Goal: Task Accomplishment & Management: Use online tool/utility

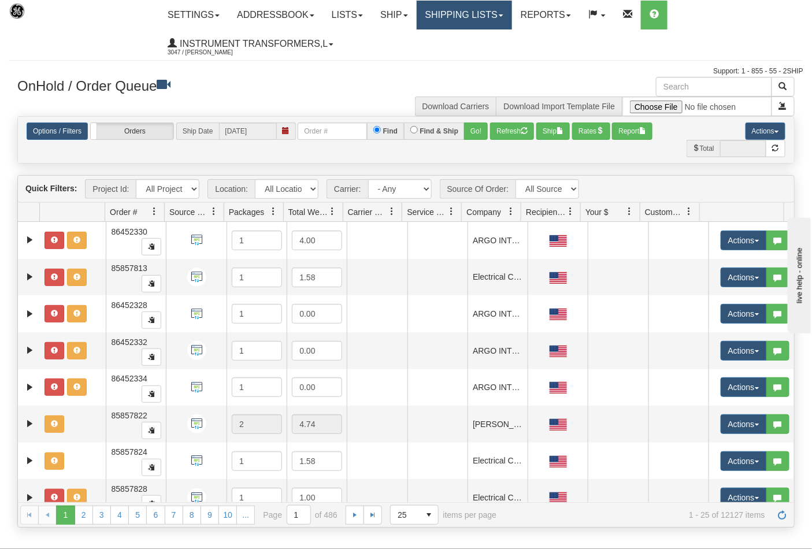
click at [481, 18] on link "Shipping lists" at bounding box center [464, 15] width 95 height 29
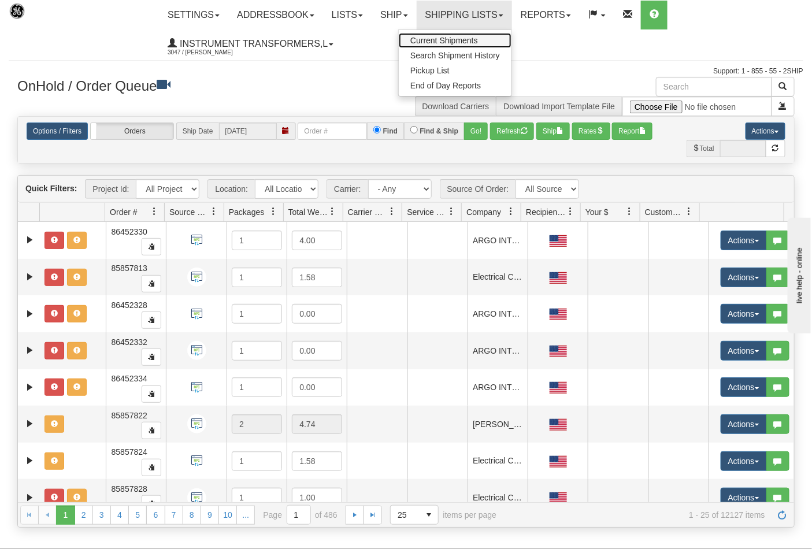
click at [437, 39] on span "Current Shipments" at bounding box center [444, 40] width 68 height 9
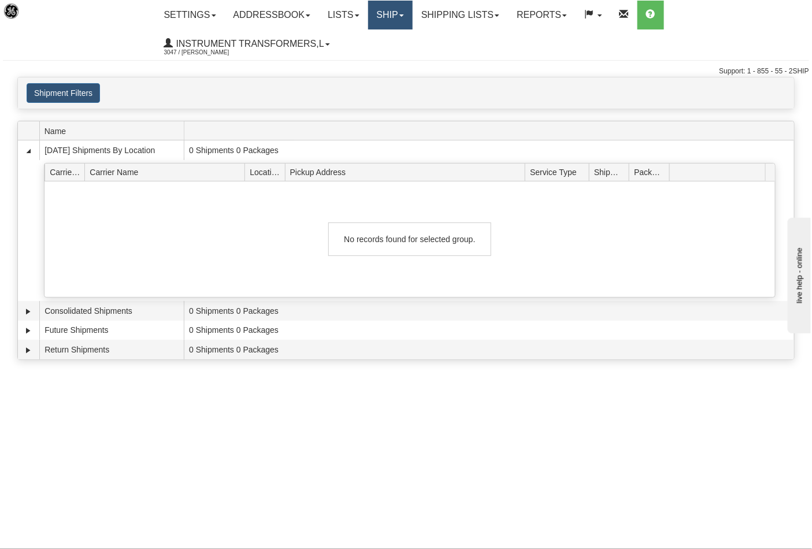
click at [411, 20] on link "Ship" at bounding box center [390, 15] width 44 height 29
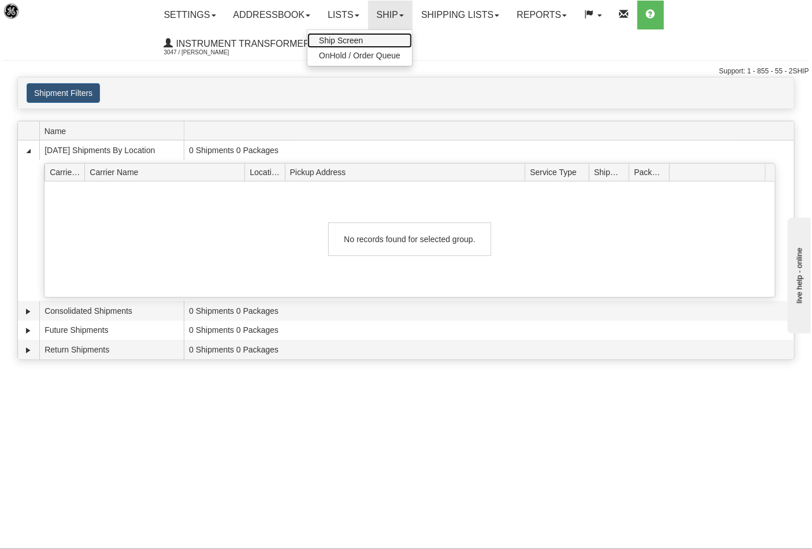
click at [380, 36] on link "Ship Screen" at bounding box center [359, 40] width 105 height 15
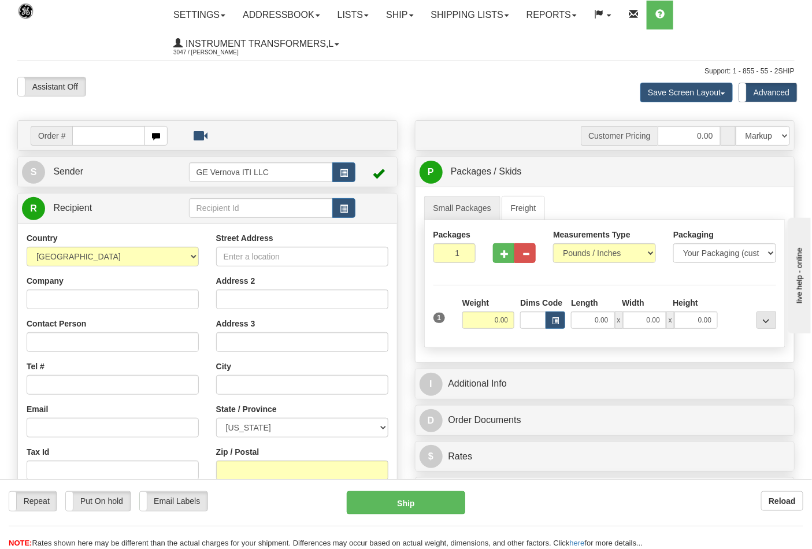
click at [107, 131] on input "text" at bounding box center [108, 136] width 73 height 20
type input "86708529"
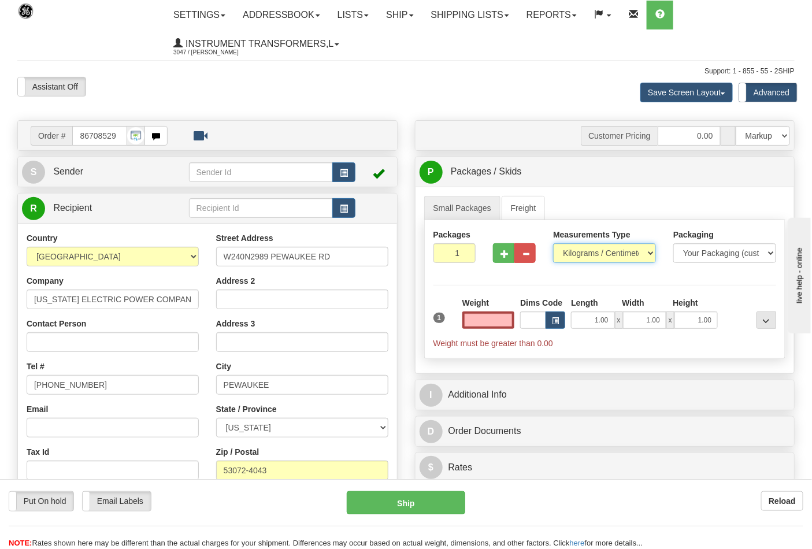
type input "0.00"
click at [604, 250] on select "Pounds / Inches Kilograms / Centimeters" at bounding box center [604, 253] width 103 height 20
select select "0"
click at [553, 244] on select "Pounds / Inches Kilograms / Centimeters" at bounding box center [604, 253] width 103 height 20
click at [484, 320] on input "0.00" at bounding box center [488, 319] width 53 height 17
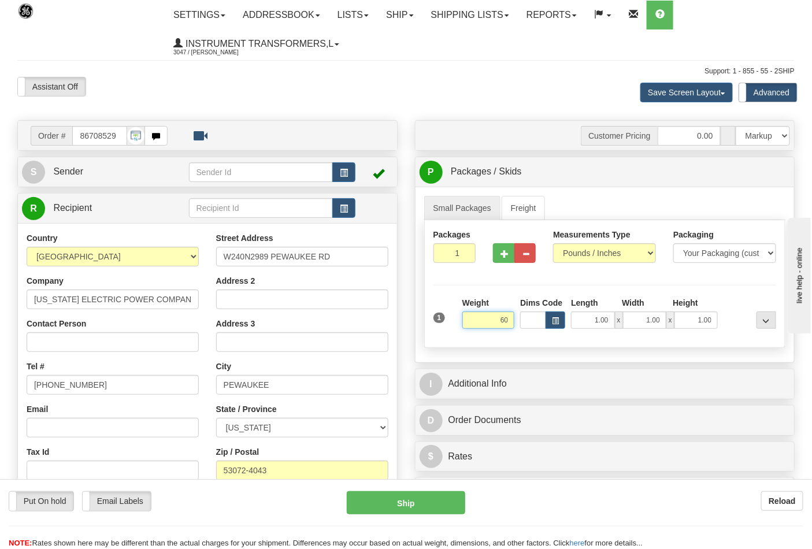
click button "Delete" at bounding box center [0, 0] width 0 height 0
type input "60.00"
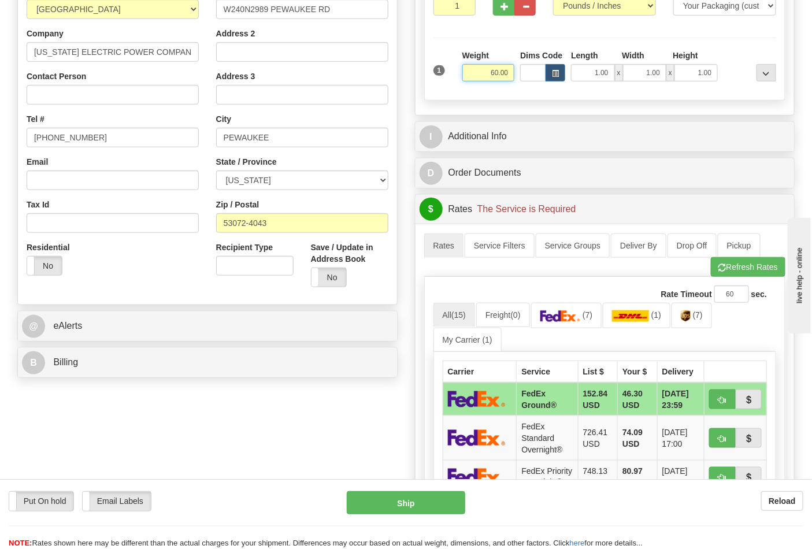
scroll to position [257, 0]
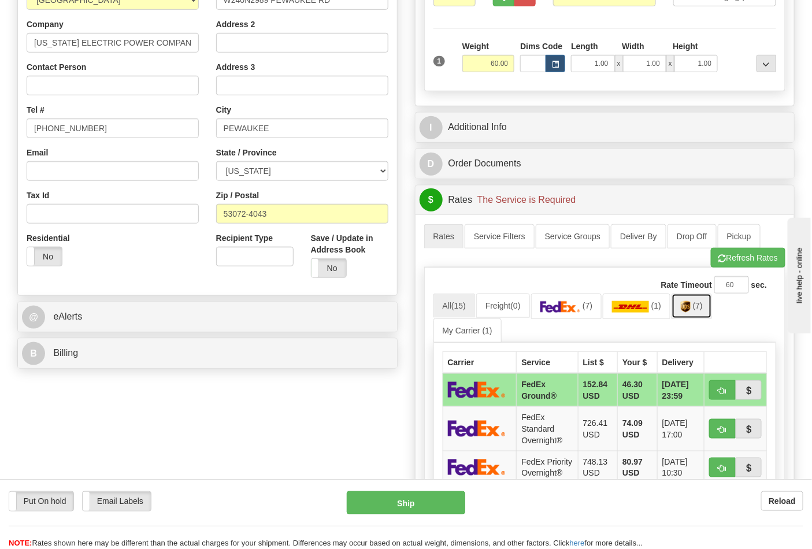
click at [708, 310] on link "(7)" at bounding box center [691, 306] width 40 height 25
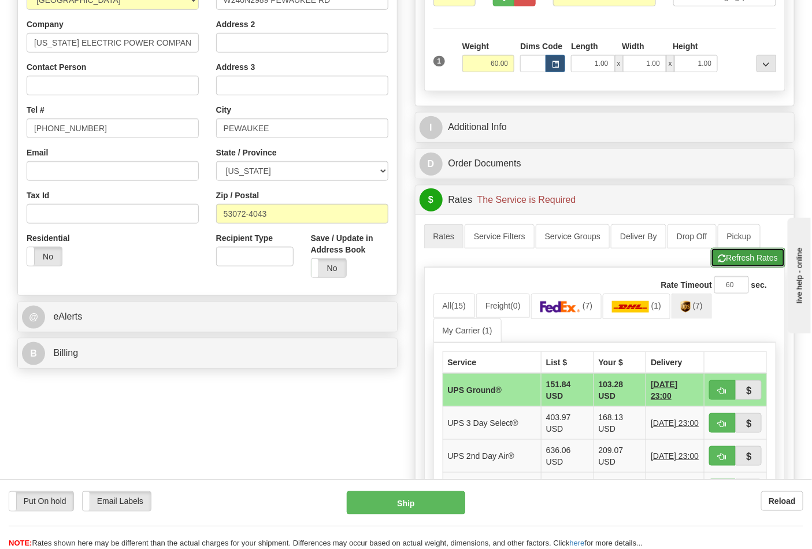
click at [740, 256] on button "Refresh Rates" at bounding box center [748, 258] width 75 height 20
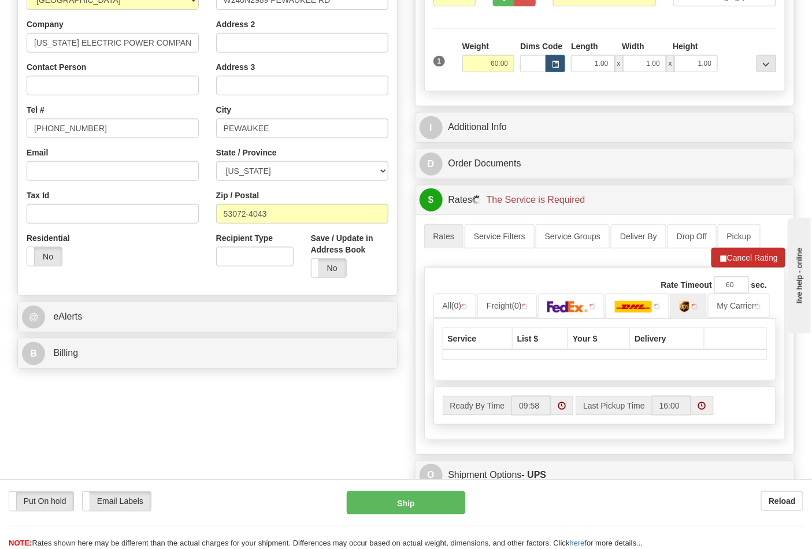
scroll to position [449, 0]
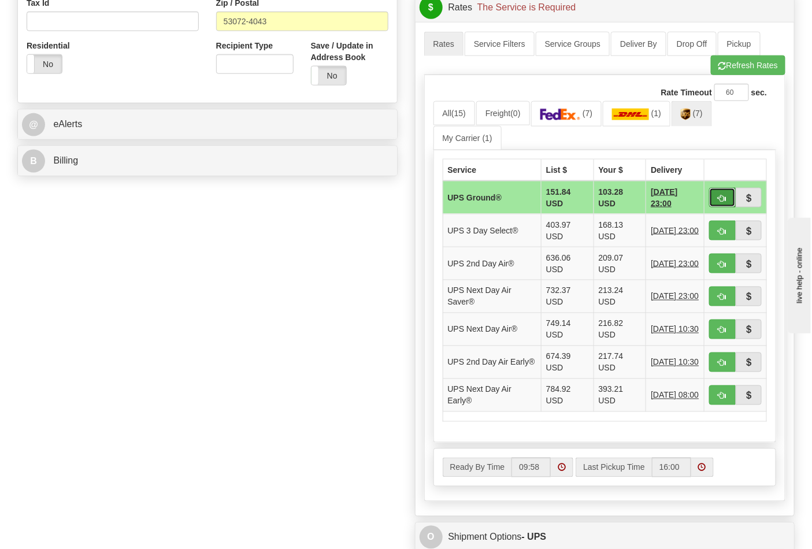
click at [723, 200] on span "button" at bounding box center [722, 199] width 8 height 8
type input "03"
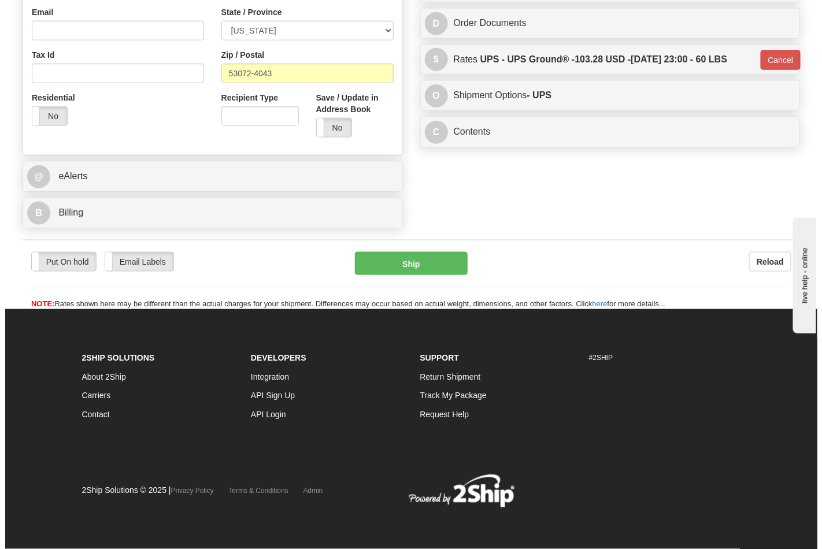
scroll to position [399, 0]
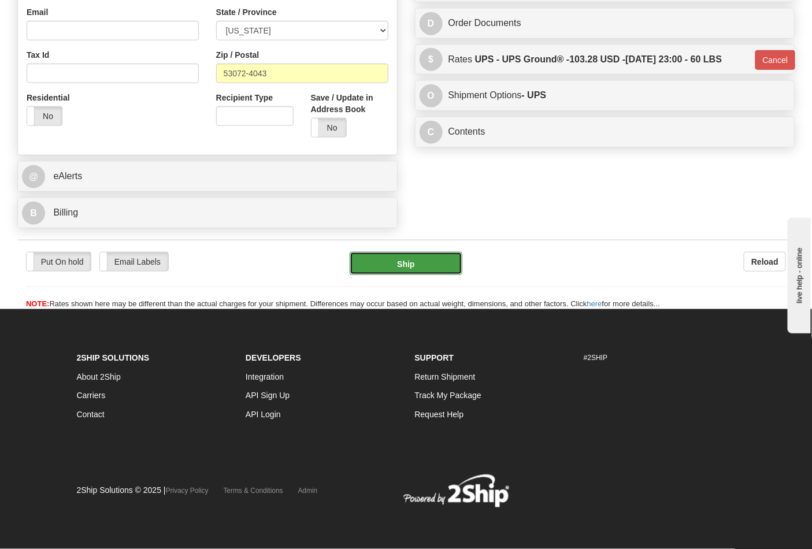
click at [435, 259] on button "Ship" at bounding box center [406, 263] width 112 height 23
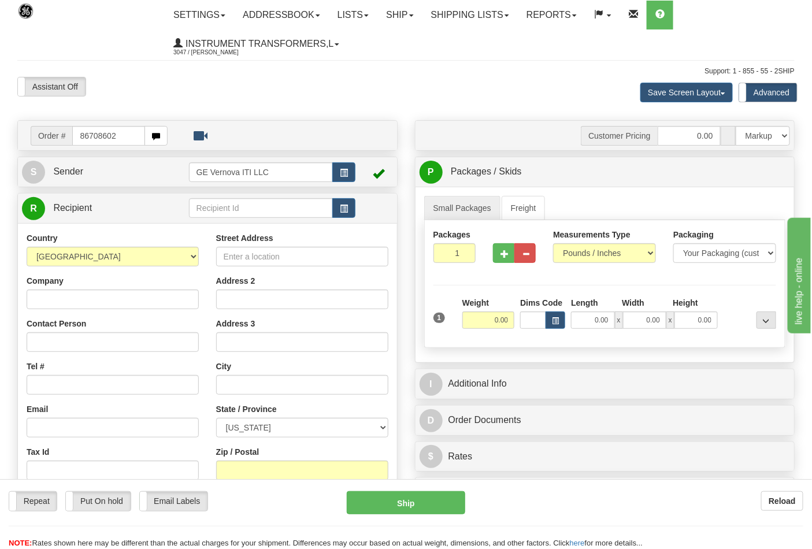
type input "86708602"
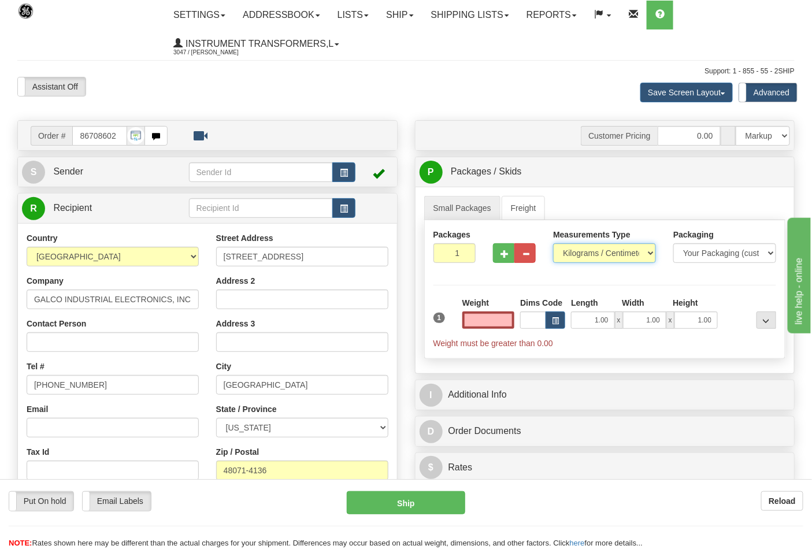
type input "0.00"
click at [605, 258] on select "Pounds / Inches Kilograms / Centimeters" at bounding box center [604, 253] width 103 height 20
select select "0"
click at [553, 244] on select "Pounds / Inches Kilograms / Centimeters" at bounding box center [604, 253] width 103 height 20
click at [474, 332] on div "Weight 0.00" at bounding box center [488, 317] width 58 height 40
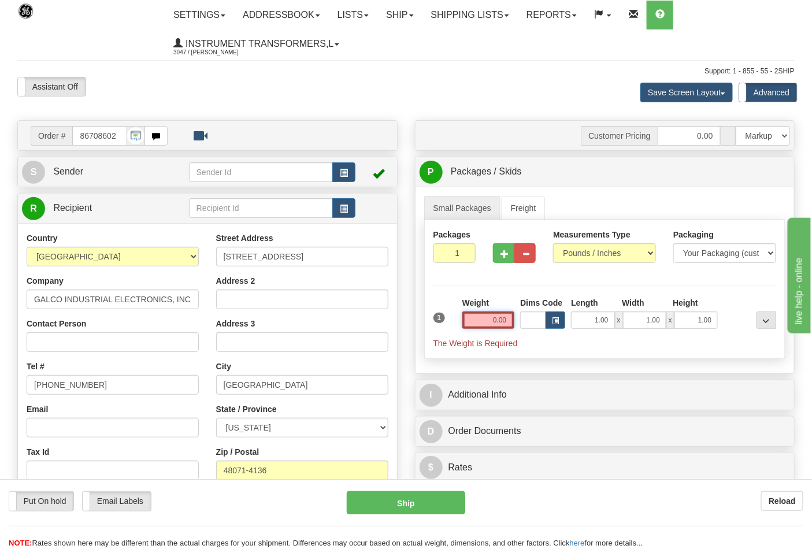
click at [477, 319] on input "0.00" at bounding box center [488, 319] width 53 height 17
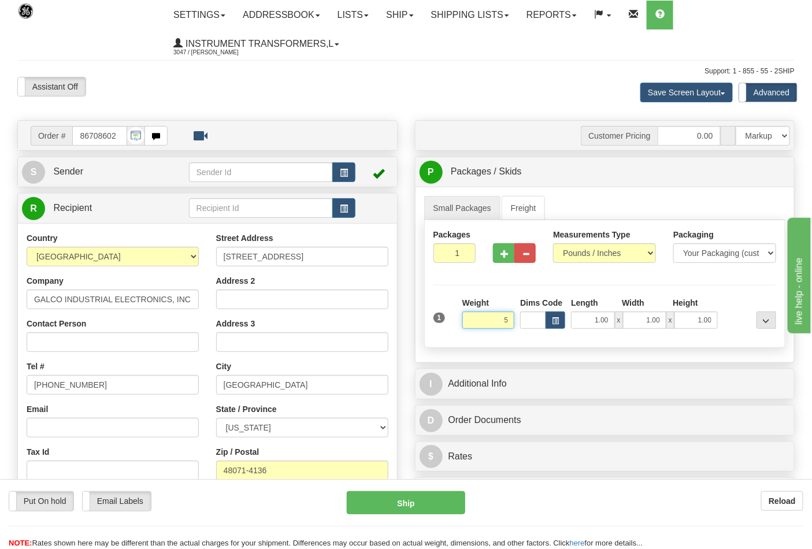
click button "Delete" at bounding box center [0, 0] width 0 height 0
type input "5.00"
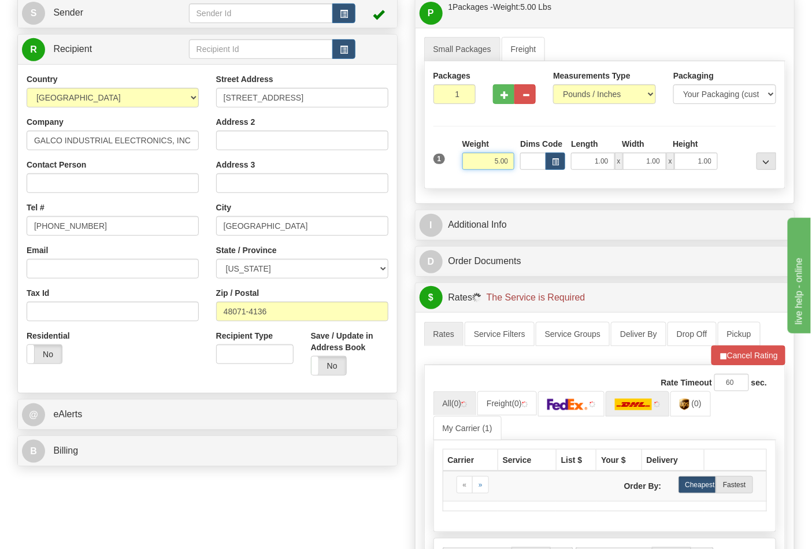
scroll to position [385, 0]
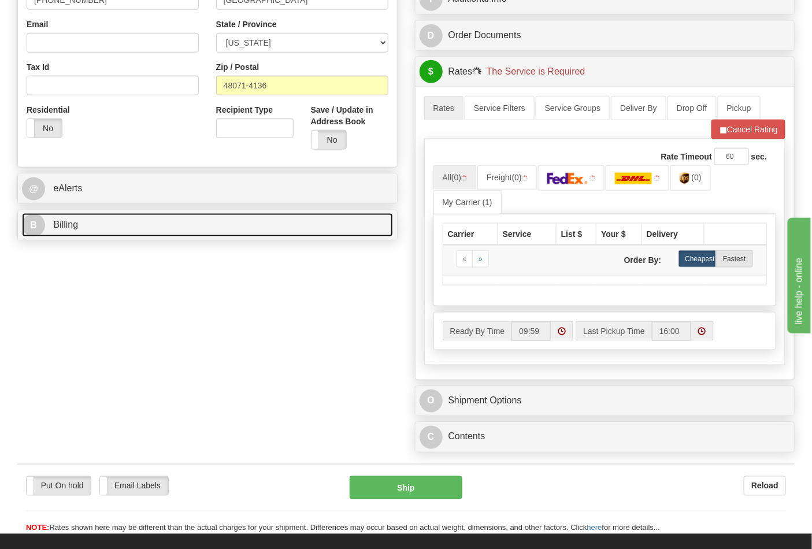
click at [354, 224] on link "B Billing" at bounding box center [207, 225] width 371 height 24
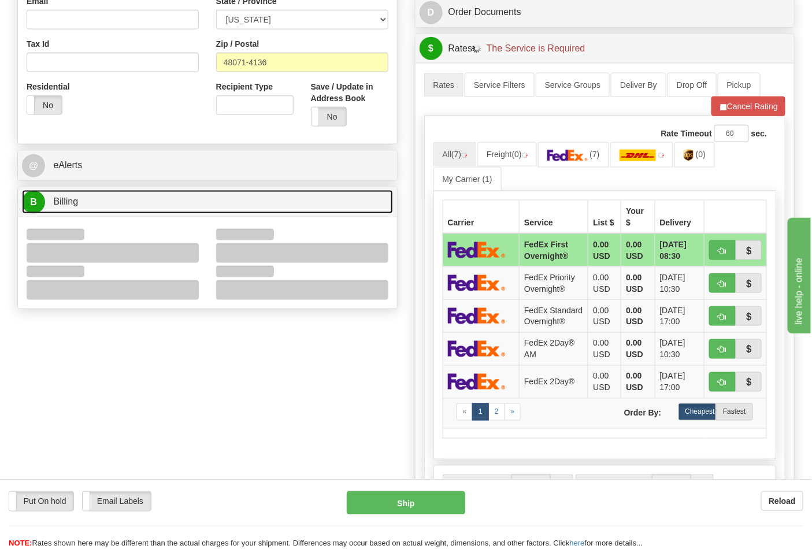
scroll to position [449, 0]
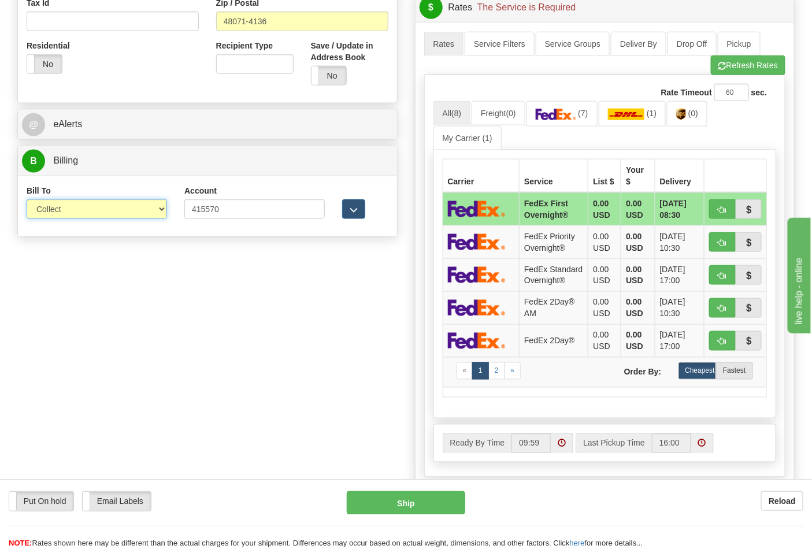
click at [142, 216] on select "Sender Recipient Third Party Collect" at bounding box center [97, 209] width 140 height 20
select select "2"
click at [27, 201] on select "Sender Recipient Third Party Collect" at bounding box center [97, 209] width 140 height 20
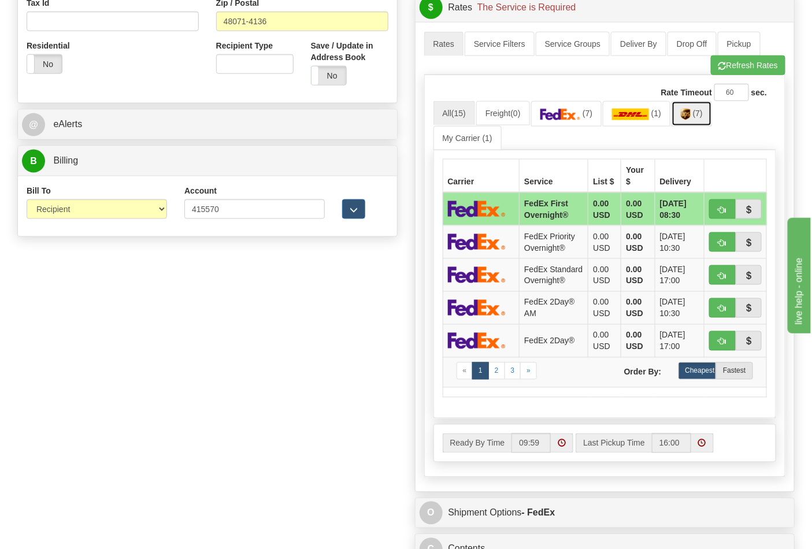
click at [690, 118] on img at bounding box center [686, 115] width 10 height 12
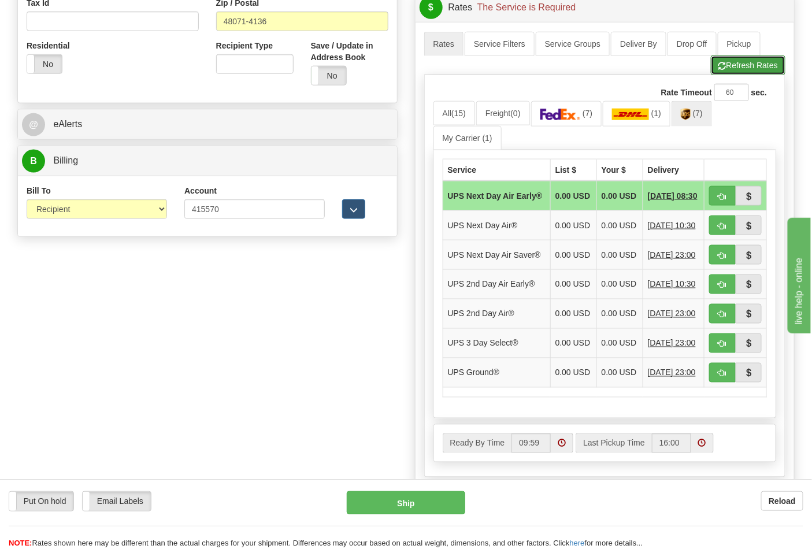
click at [728, 70] on button "Refresh Rates" at bounding box center [748, 65] width 75 height 20
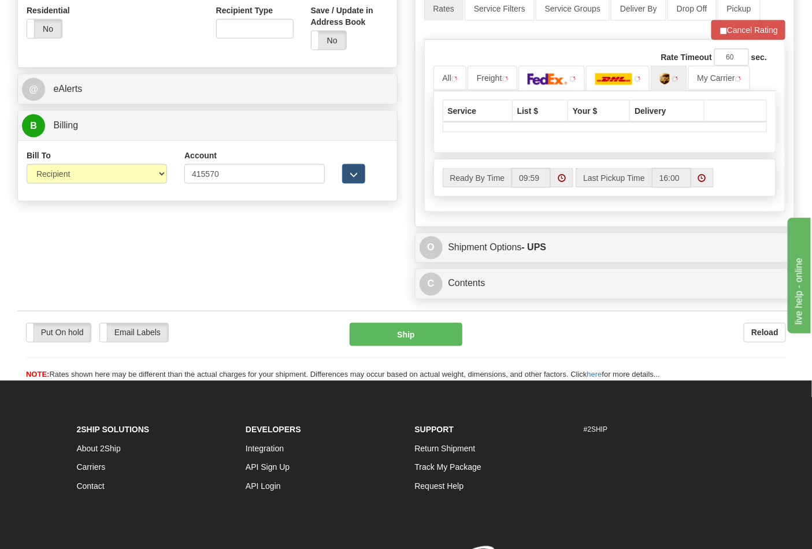
scroll to position [513, 0]
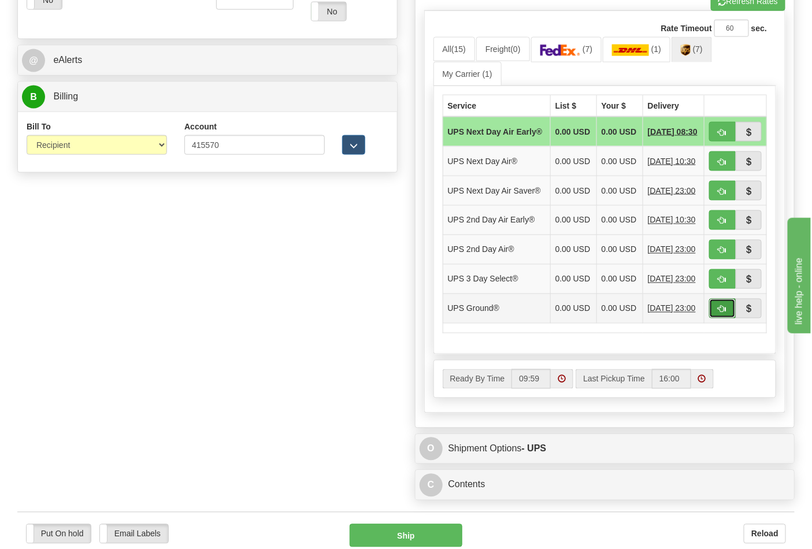
click at [717, 318] on button "button" at bounding box center [722, 309] width 27 height 20
type input "03"
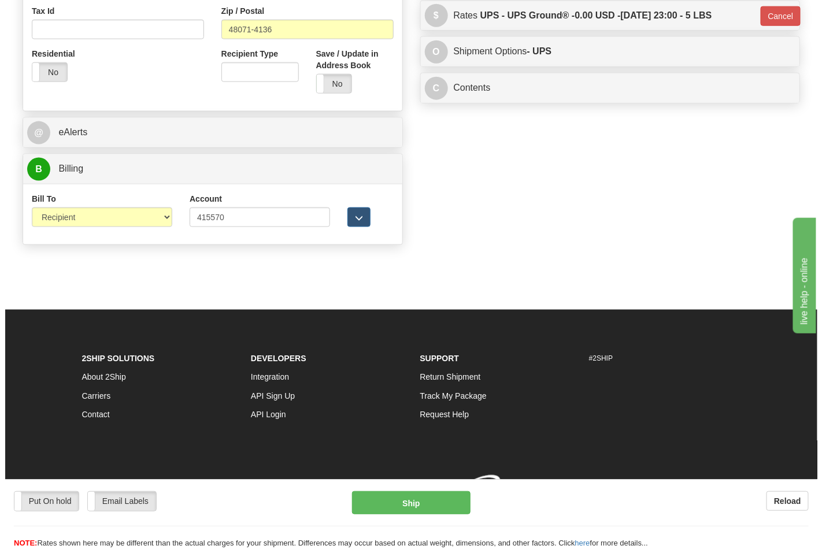
scroll to position [459, 0]
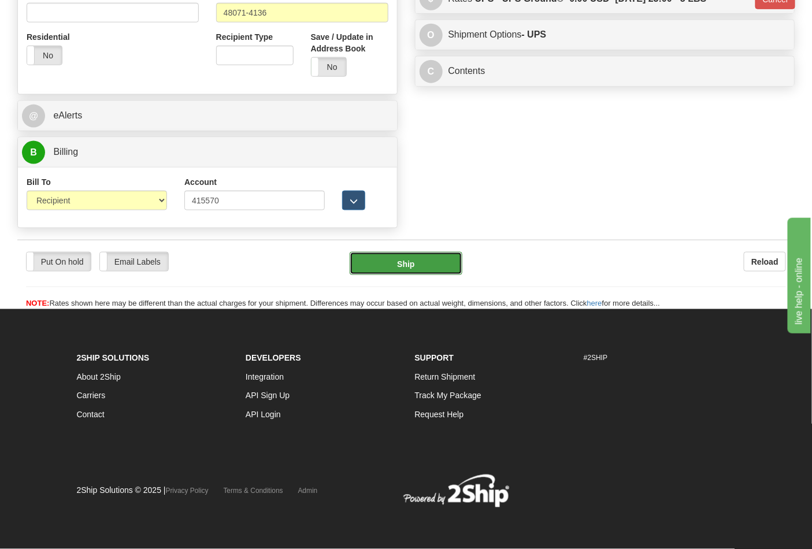
click at [383, 258] on button "Ship" at bounding box center [406, 263] width 112 height 23
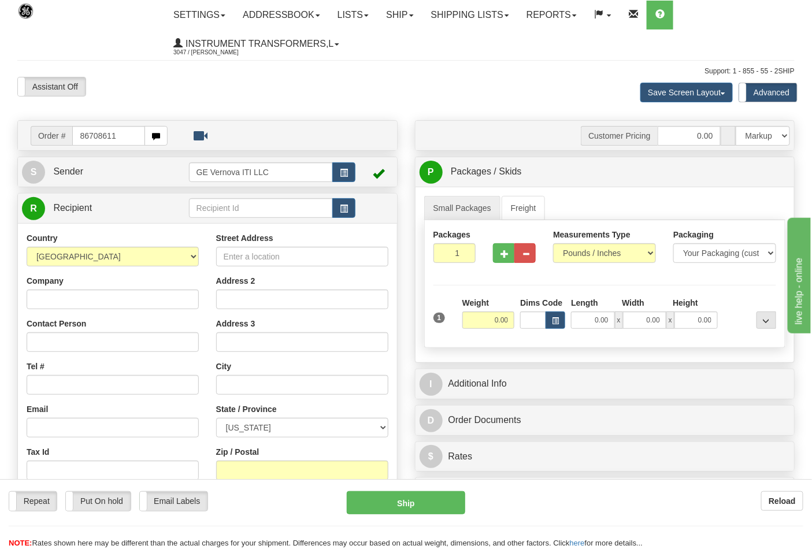
type input "86708611"
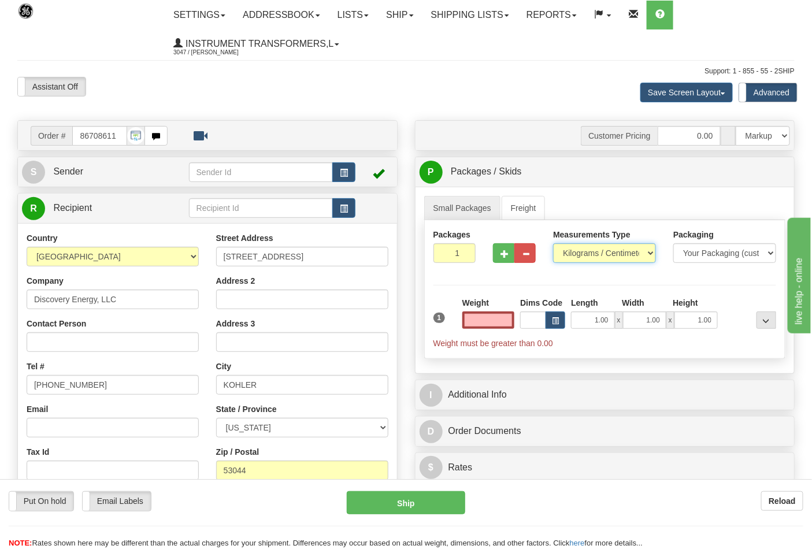
type input "0.00"
click at [572, 246] on select "Pounds / Inches Kilograms / Centimeters" at bounding box center [604, 253] width 103 height 20
select select "0"
click at [553, 244] on select "Pounds / Inches Kilograms / Centimeters" at bounding box center [604, 253] width 103 height 20
click at [482, 319] on input "0.00" at bounding box center [488, 319] width 53 height 17
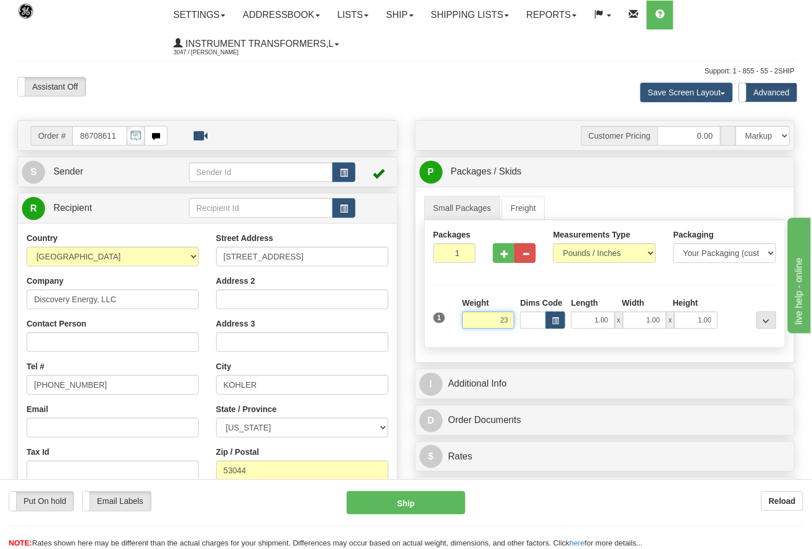
click button "Delete" at bounding box center [0, 0] width 0 height 0
type input "23.00"
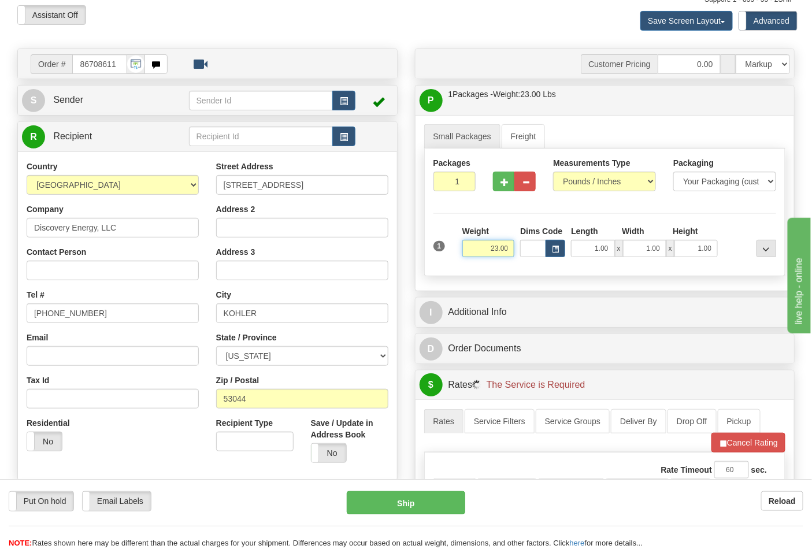
scroll to position [257, 0]
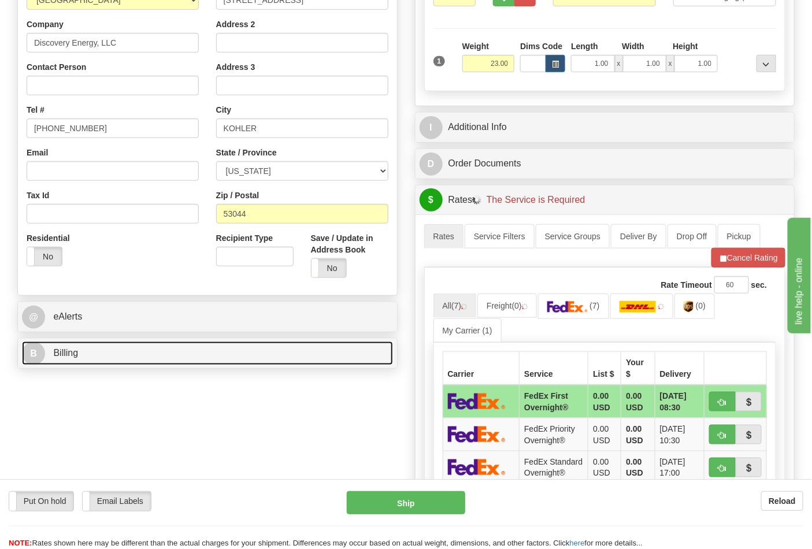
click at [301, 348] on link "B Billing" at bounding box center [207, 353] width 371 height 24
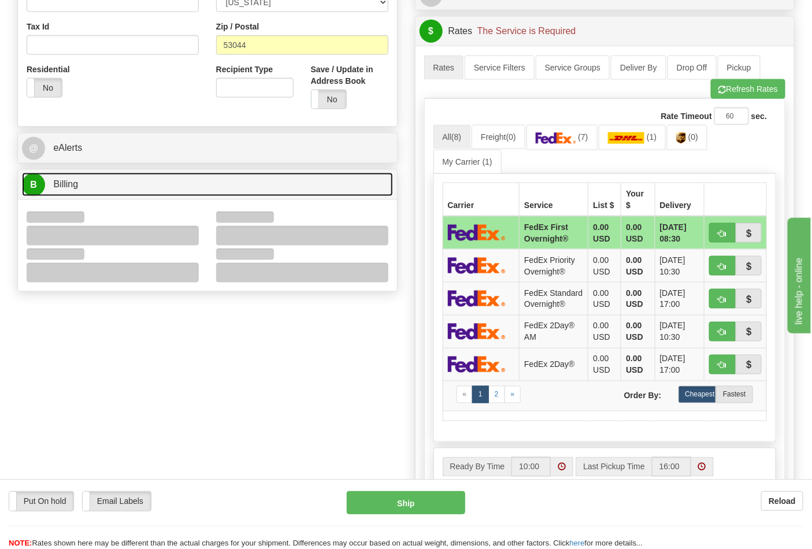
scroll to position [449, 0]
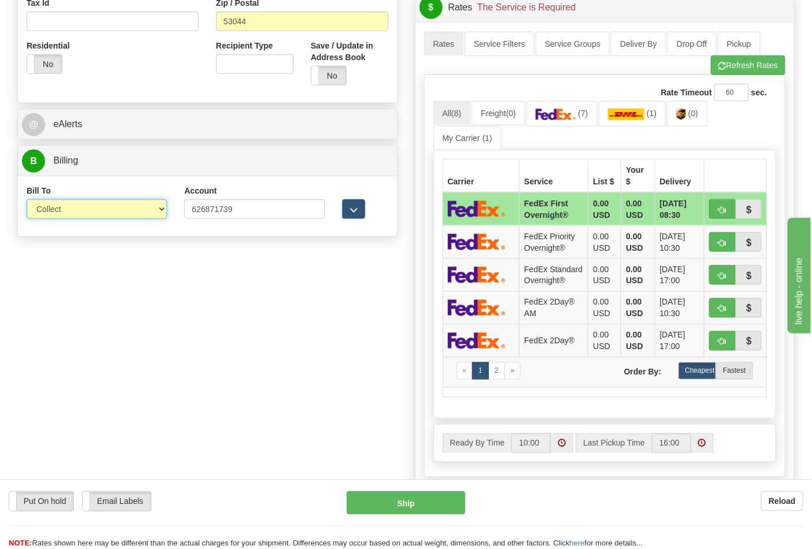
click at [112, 211] on select "Sender Recipient Third Party Collect" at bounding box center [97, 209] width 140 height 20
select select "2"
click at [27, 201] on select "Sender Recipient Third Party Collect" at bounding box center [97, 209] width 140 height 20
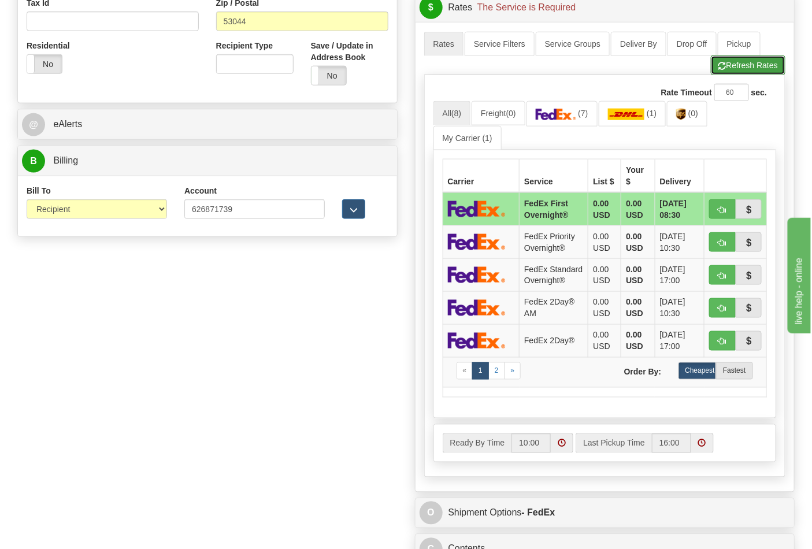
click at [711, 62] on button "Refresh Rates" at bounding box center [748, 65] width 75 height 20
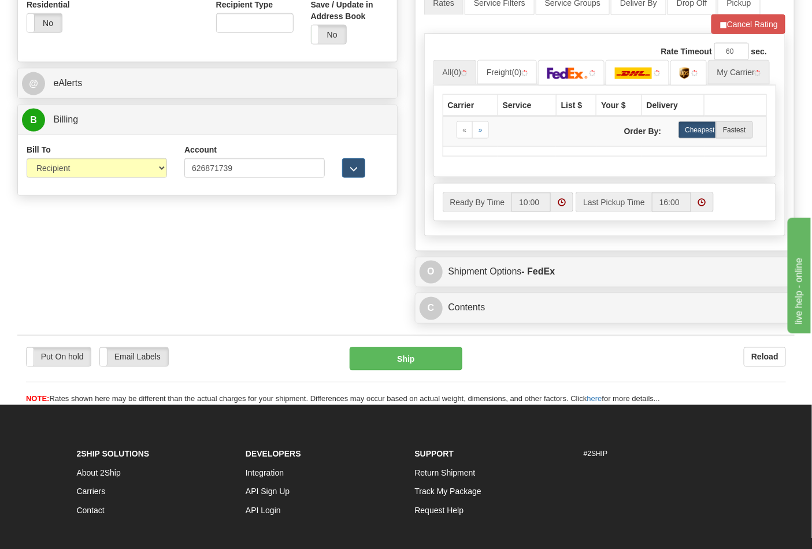
scroll to position [513, 0]
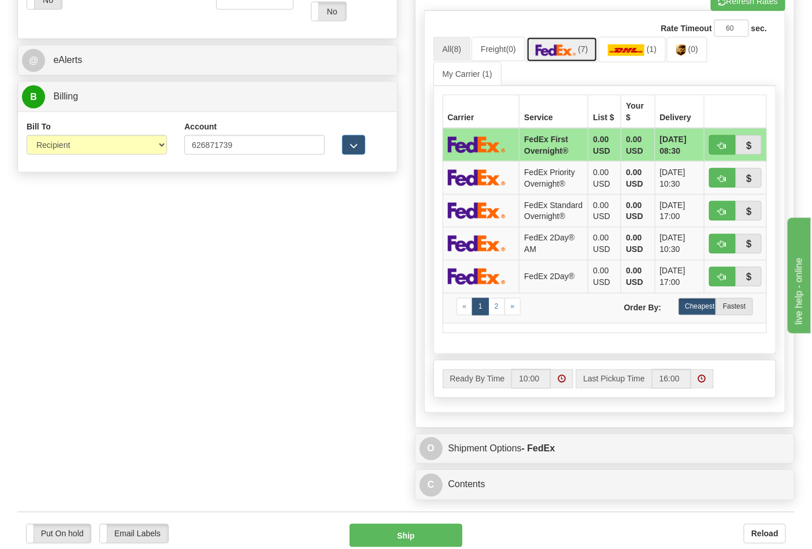
click at [576, 49] on img at bounding box center [556, 50] width 40 height 12
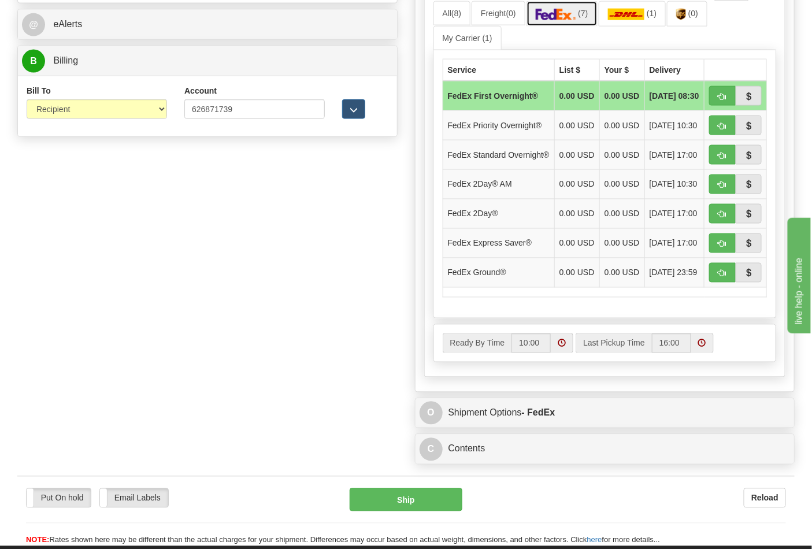
scroll to position [578, 0]
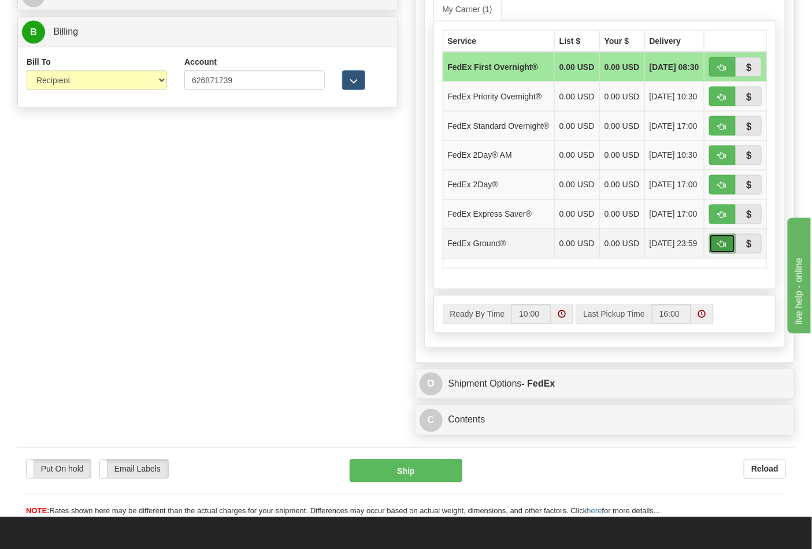
click at [717, 254] on button "button" at bounding box center [722, 244] width 27 height 20
type input "92"
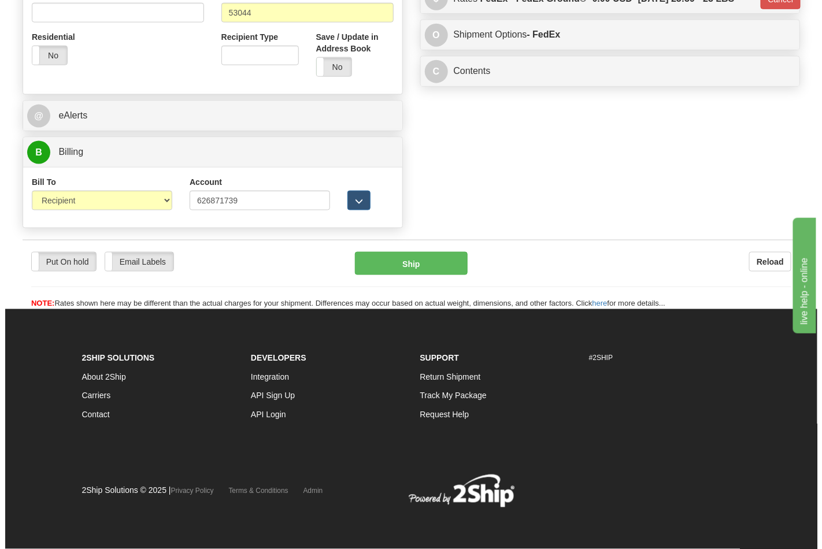
scroll to position [459, 0]
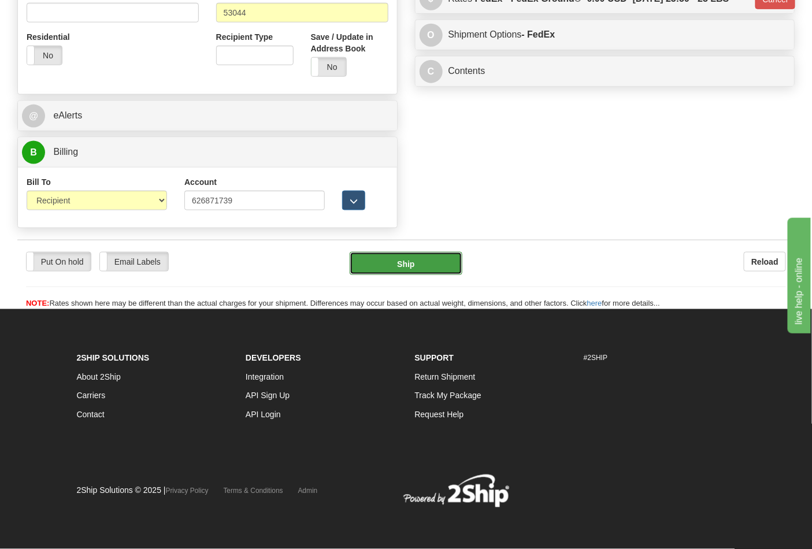
click at [446, 260] on button "Ship" at bounding box center [406, 263] width 112 height 23
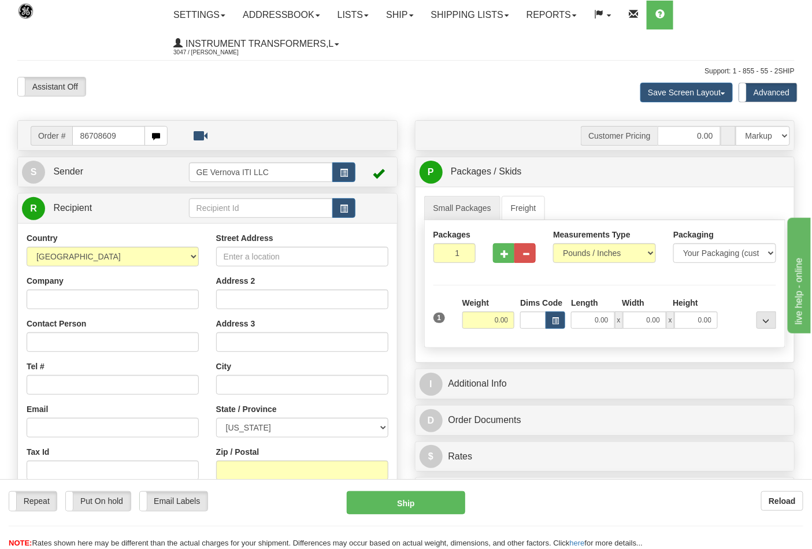
type input "86708609"
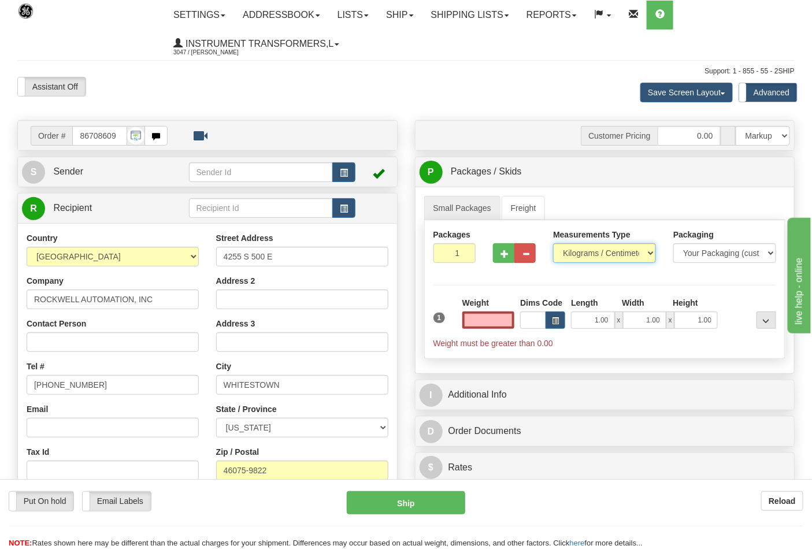
type input "0.00"
click at [595, 252] on select "Pounds / Inches Kilograms / Centimeters" at bounding box center [604, 253] width 103 height 20
select select "0"
click at [553, 244] on select "Pounds / Inches Kilograms / Centimeters" at bounding box center [604, 253] width 103 height 20
click at [477, 318] on input "0.00" at bounding box center [488, 319] width 53 height 17
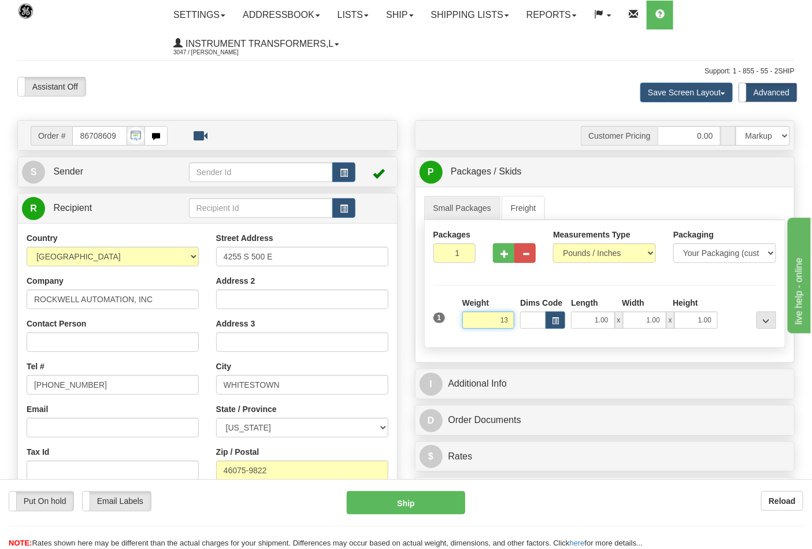
click button "Delete" at bounding box center [0, 0] width 0 height 0
type input "13.00"
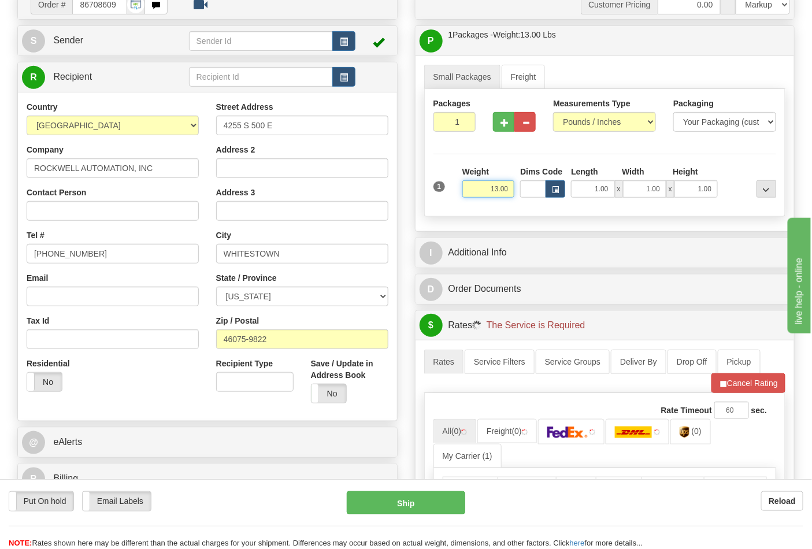
scroll to position [321, 0]
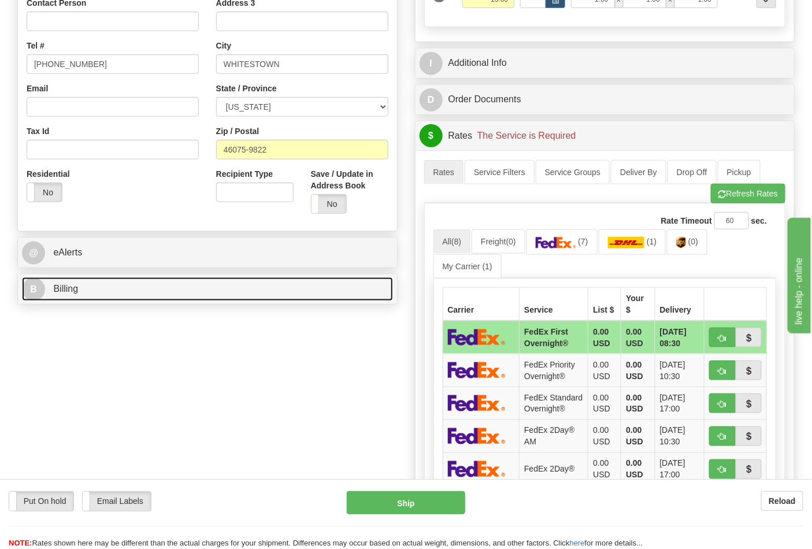
click at [280, 286] on link "B Billing" at bounding box center [207, 289] width 371 height 24
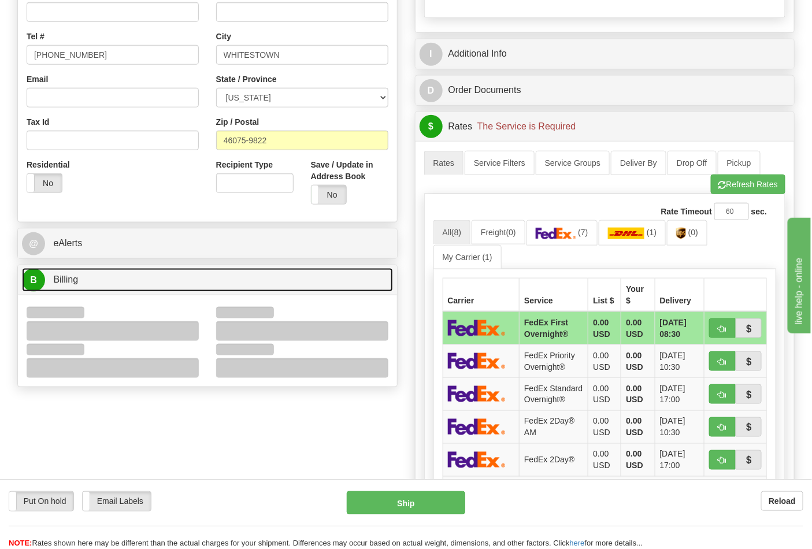
scroll to position [385, 0]
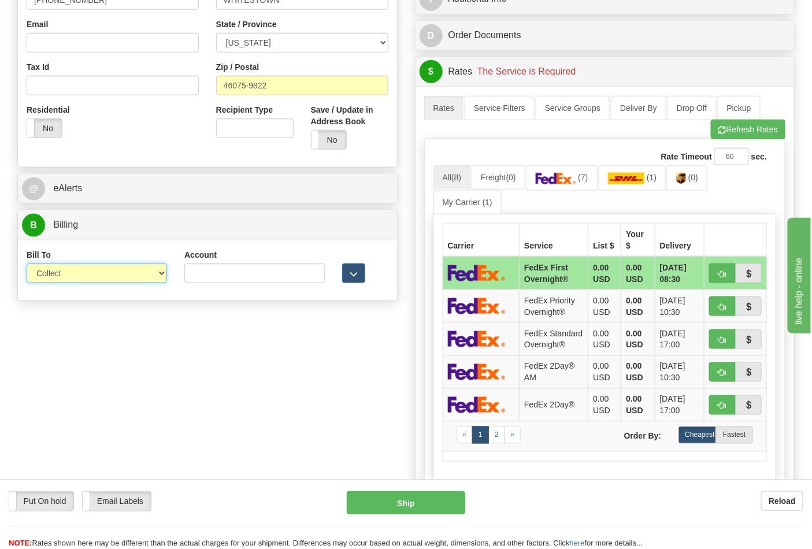
click at [119, 272] on select "Sender Recipient Third Party Collect" at bounding box center [97, 273] width 140 height 20
select select "2"
click at [27, 265] on select "Sender Recipient Third Party Collect" at bounding box center [97, 273] width 140 height 20
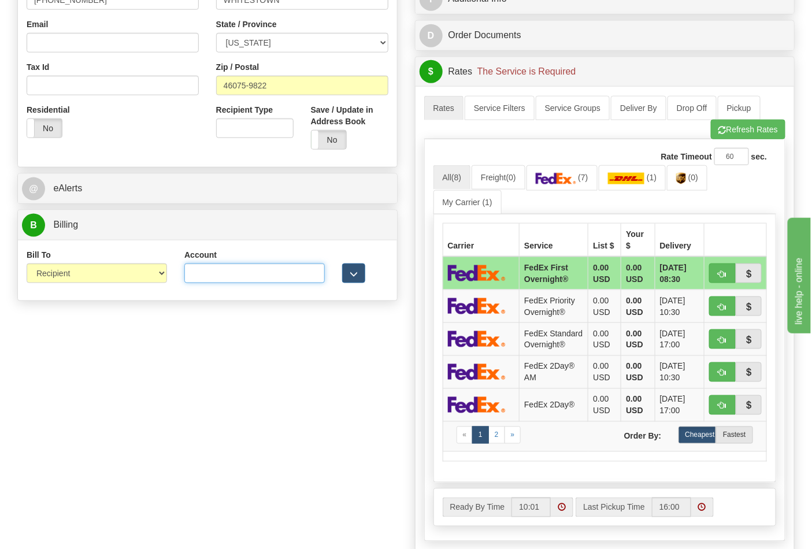
click at [264, 273] on input "Account" at bounding box center [254, 273] width 140 height 20
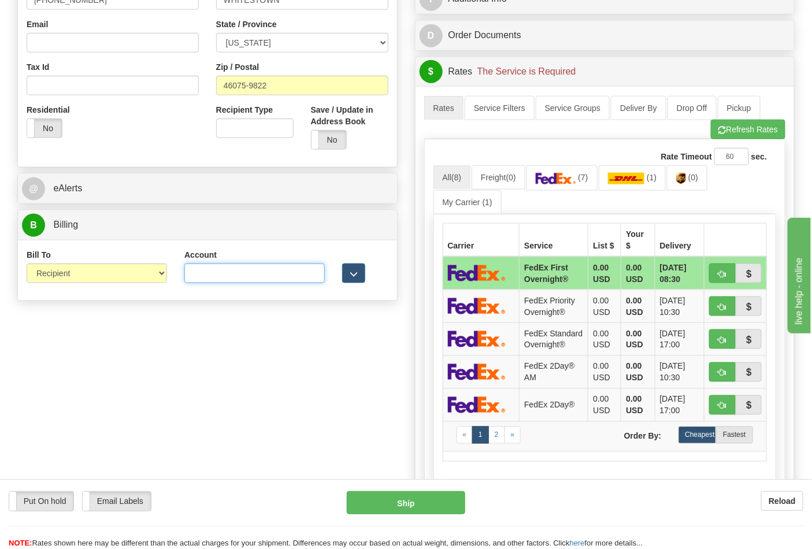
paste input "587102"
type input "587102"
click at [691, 177] on link "(0)" at bounding box center [687, 177] width 40 height 25
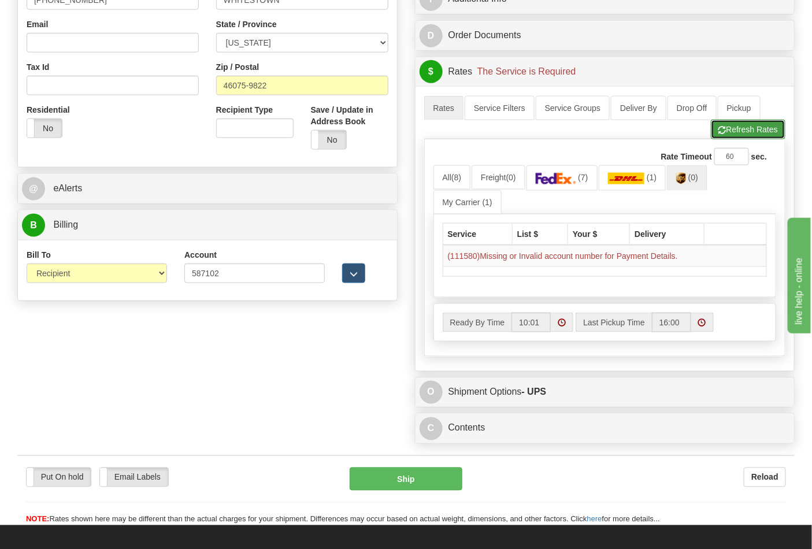
click at [718, 131] on span "button" at bounding box center [722, 131] width 8 height 8
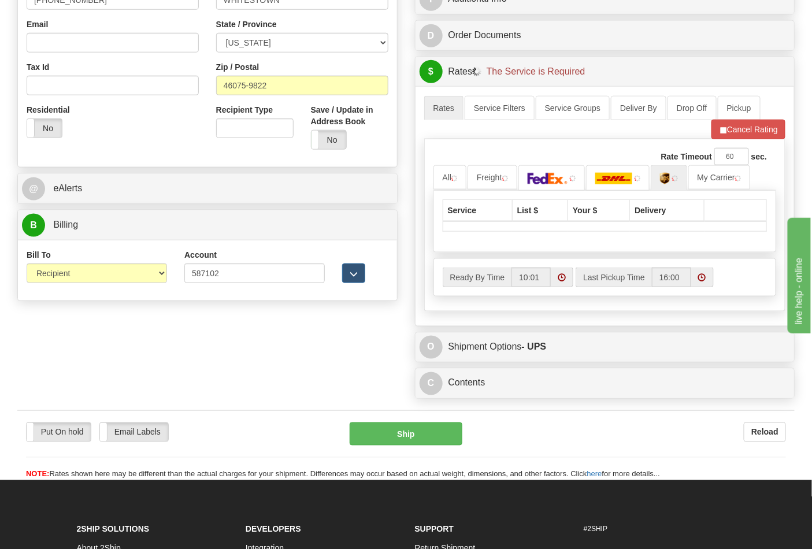
scroll to position [449, 0]
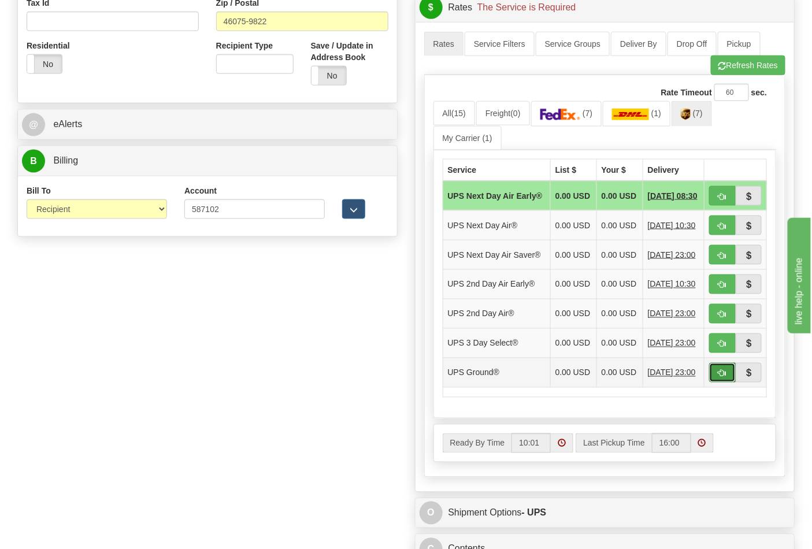
click at [722, 377] on span "button" at bounding box center [722, 374] width 8 height 8
type input "03"
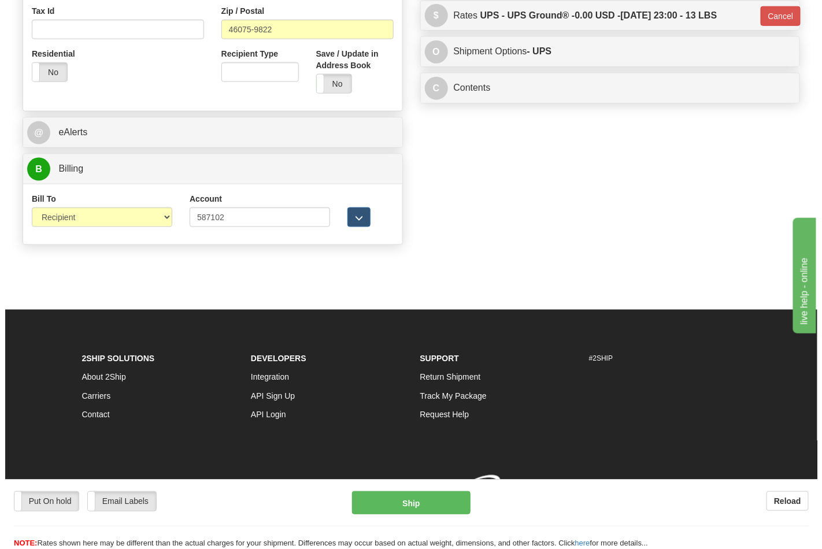
scroll to position [443, 0]
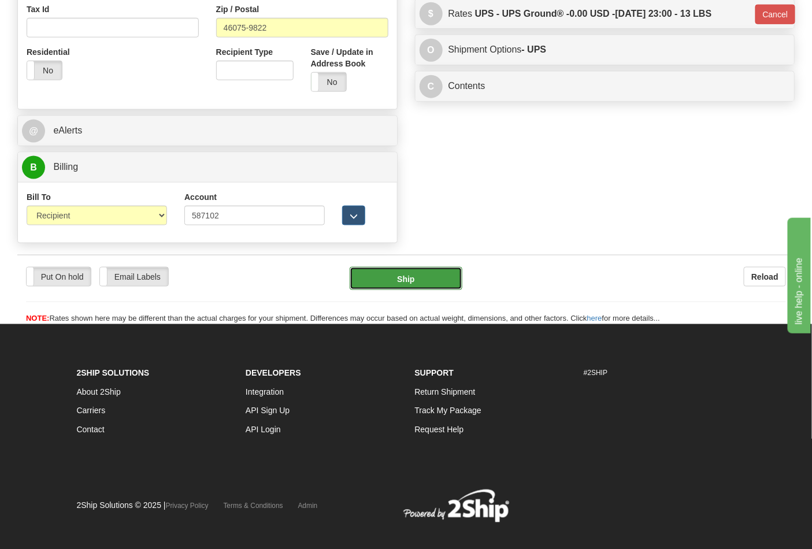
click at [428, 284] on button "Ship" at bounding box center [406, 278] width 112 height 23
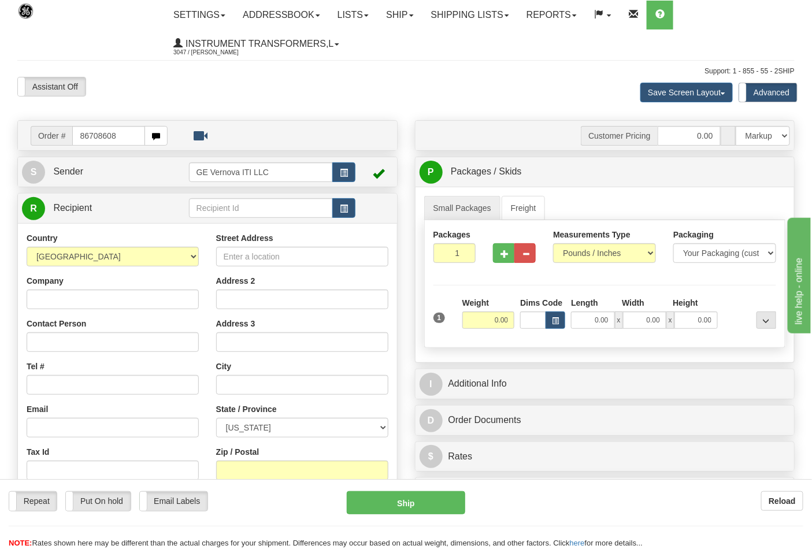
type input "86708608"
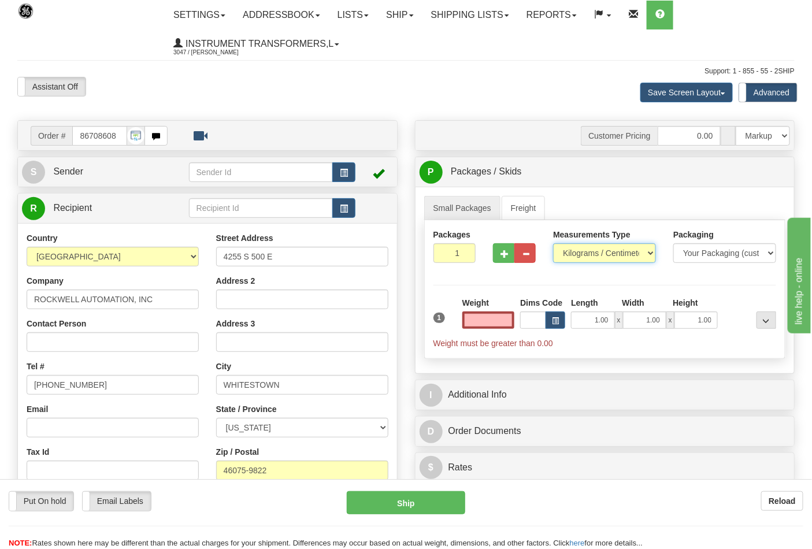
type input "0.00"
click at [555, 251] on select "Pounds / Inches Kilograms / Centimeters" at bounding box center [604, 253] width 103 height 20
select select "0"
click at [553, 244] on select "Pounds / Inches Kilograms / Centimeters" at bounding box center [604, 253] width 103 height 20
click at [485, 321] on input "0.00" at bounding box center [488, 319] width 53 height 17
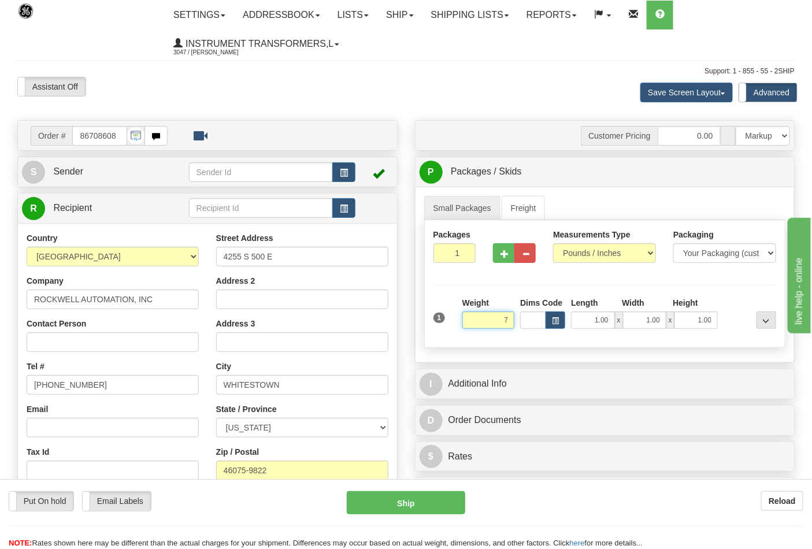
click button "Delete" at bounding box center [0, 0] width 0 height 0
type input "7.00"
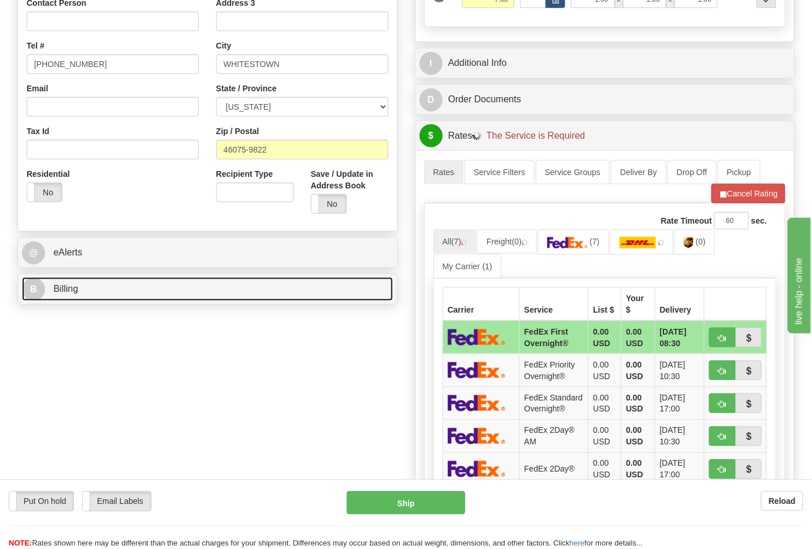
click at [203, 292] on link "B Billing" at bounding box center [207, 289] width 371 height 24
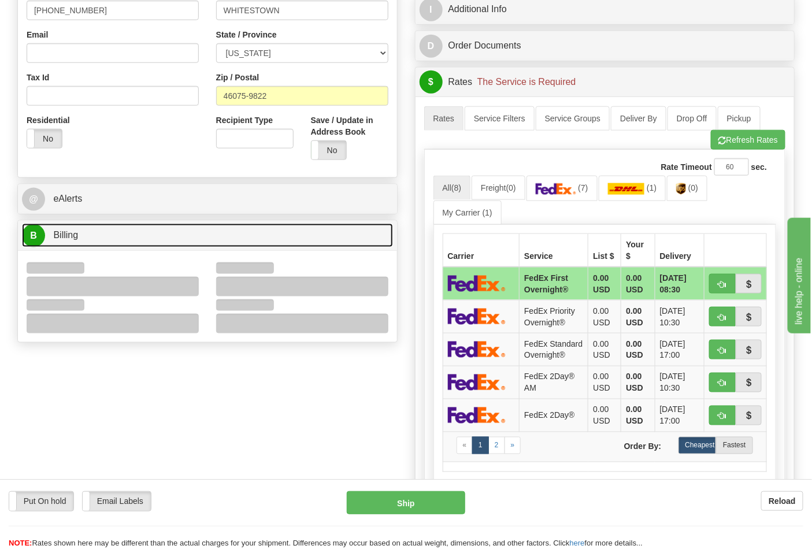
scroll to position [449, 0]
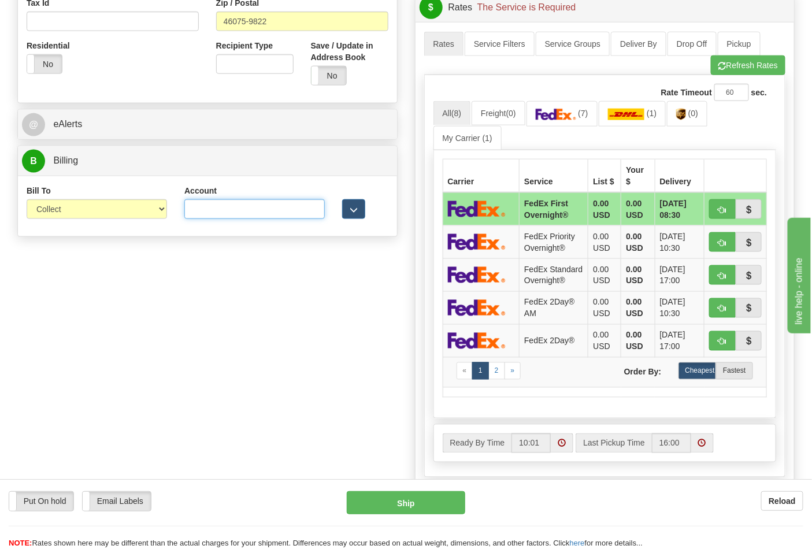
drag, startPoint x: 232, startPoint y: 210, endPoint x: 221, endPoint y: 217, distance: 12.5
click at [232, 210] on input "Account" at bounding box center [254, 209] width 140 height 20
paste input "587102"
type input "587102"
click at [123, 210] on select "Sender Recipient Third Party Collect" at bounding box center [97, 209] width 140 height 20
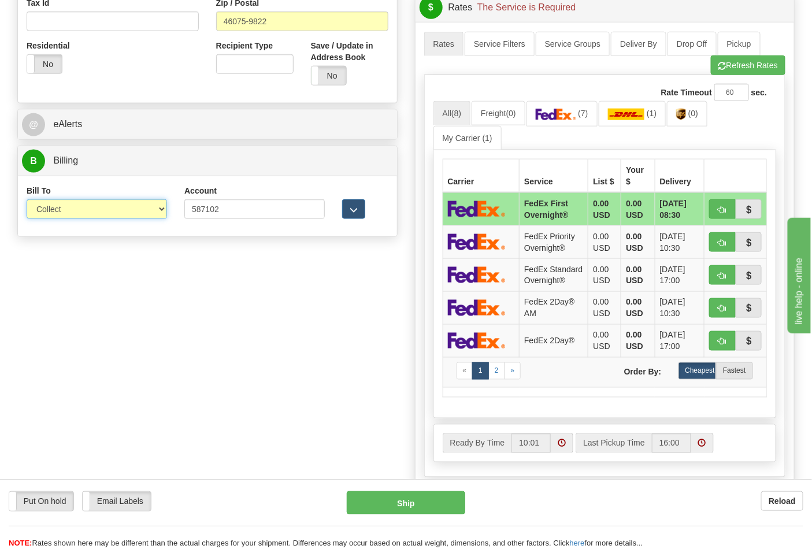
select select "2"
click at [27, 201] on select "Sender Recipient Third Party Collect" at bounding box center [97, 209] width 140 height 20
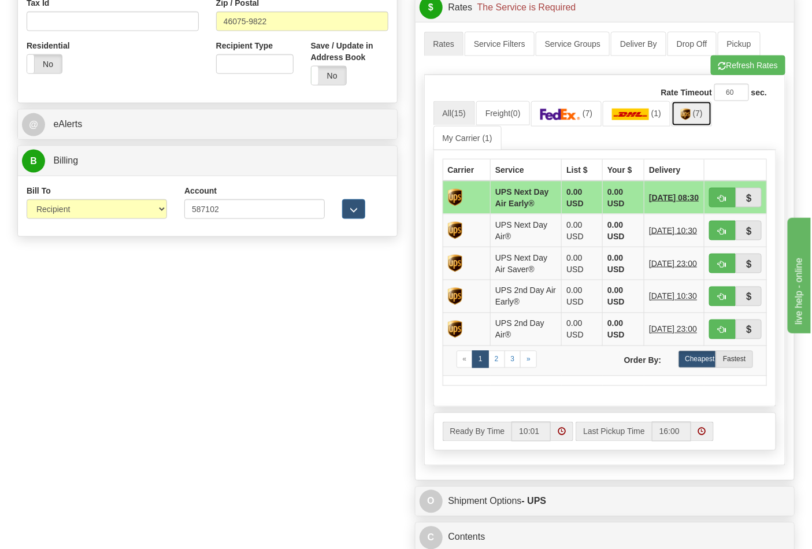
click at [691, 112] on img at bounding box center [686, 115] width 10 height 12
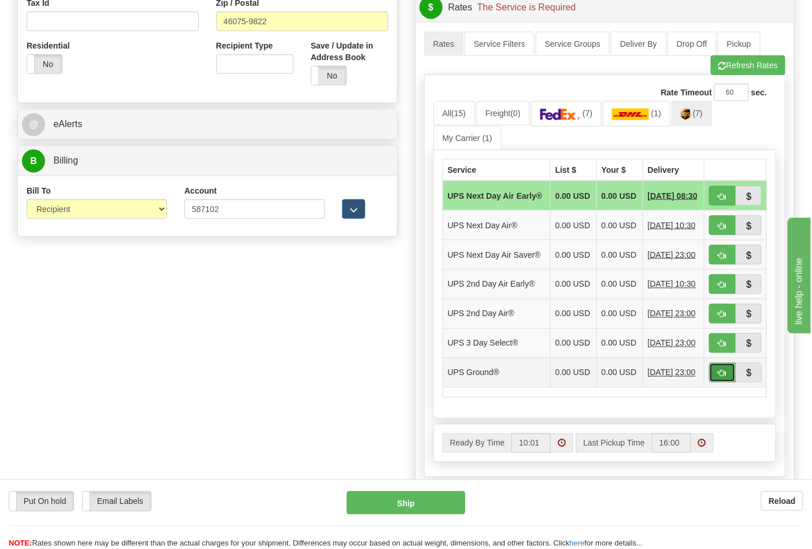
click at [719, 377] on span "button" at bounding box center [722, 374] width 8 height 8
type input "03"
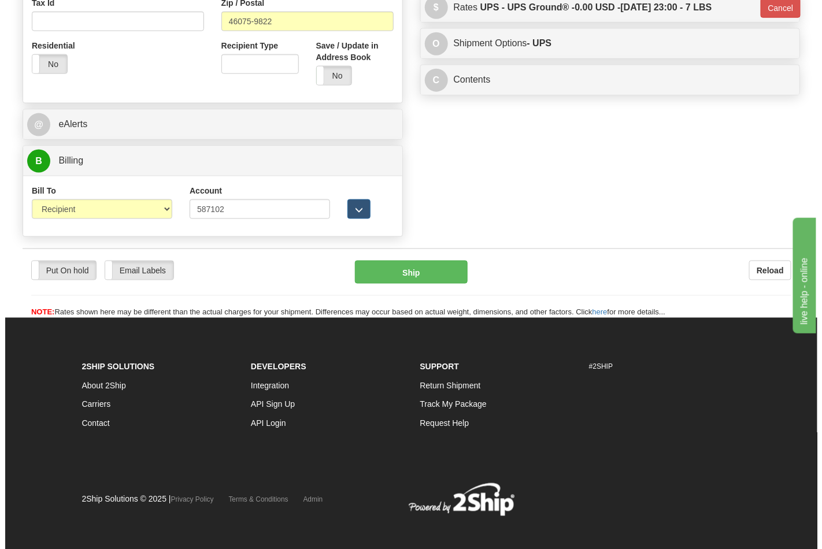
scroll to position [443, 0]
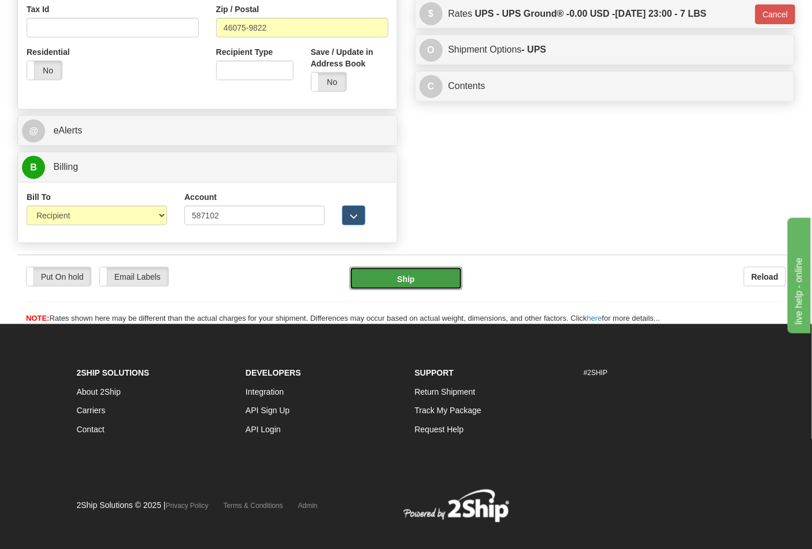
click at [428, 273] on button "Ship" at bounding box center [406, 278] width 112 height 23
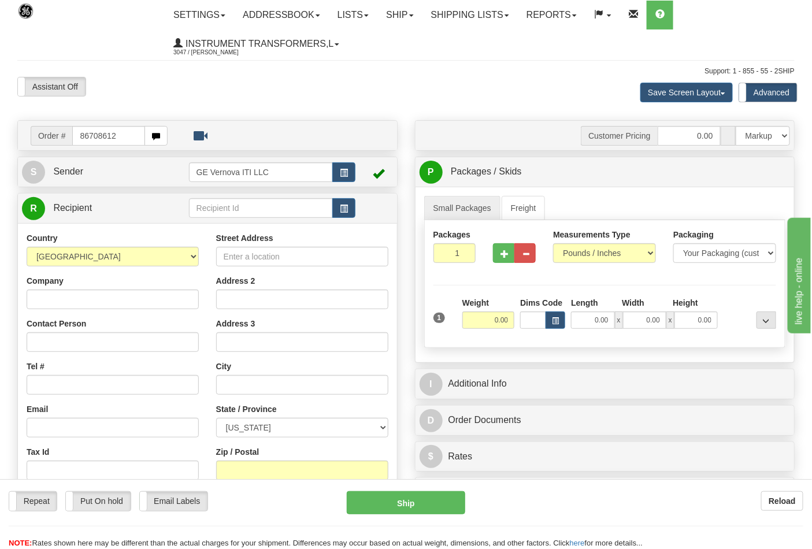
type input "86708612"
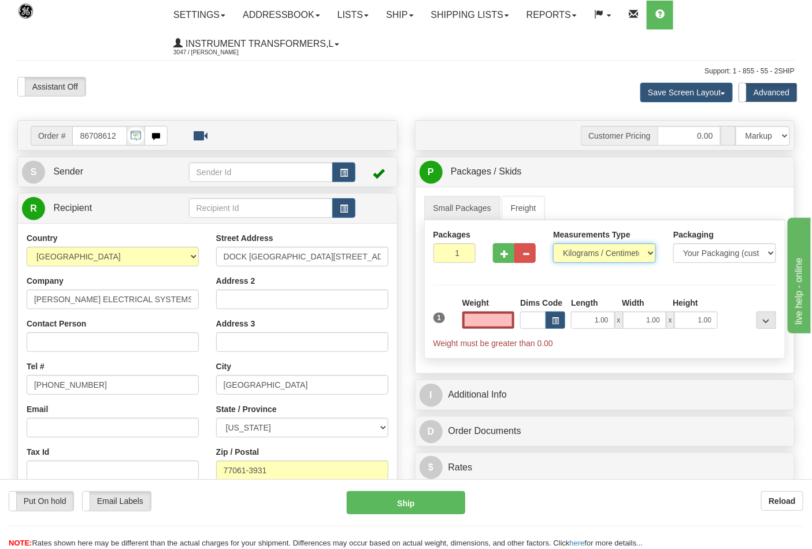
type input "0.00"
click at [644, 255] on select "Pounds / Inches Kilograms / Centimeters" at bounding box center [604, 253] width 103 height 20
select select "0"
click at [553, 244] on select "Pounds / Inches Kilograms / Centimeters" at bounding box center [604, 253] width 103 height 20
click at [480, 324] on input "0.00" at bounding box center [488, 319] width 53 height 17
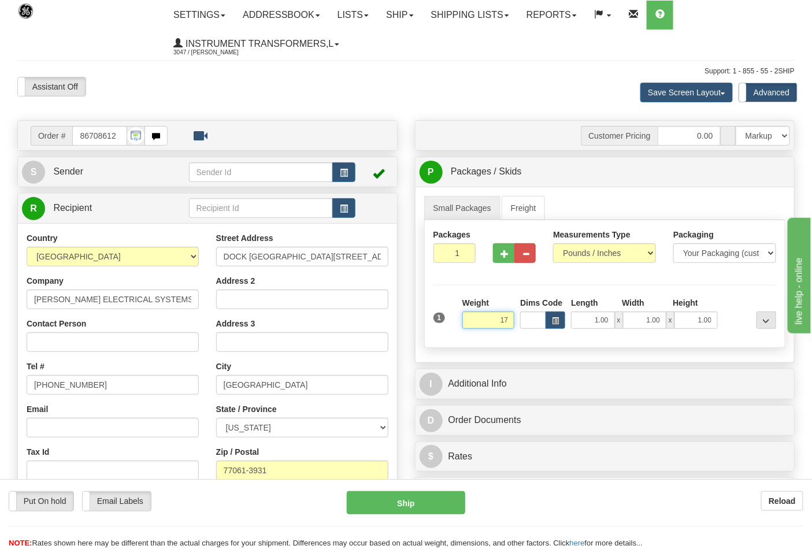
click button "Delete" at bounding box center [0, 0] width 0 height 0
type input "17.00"
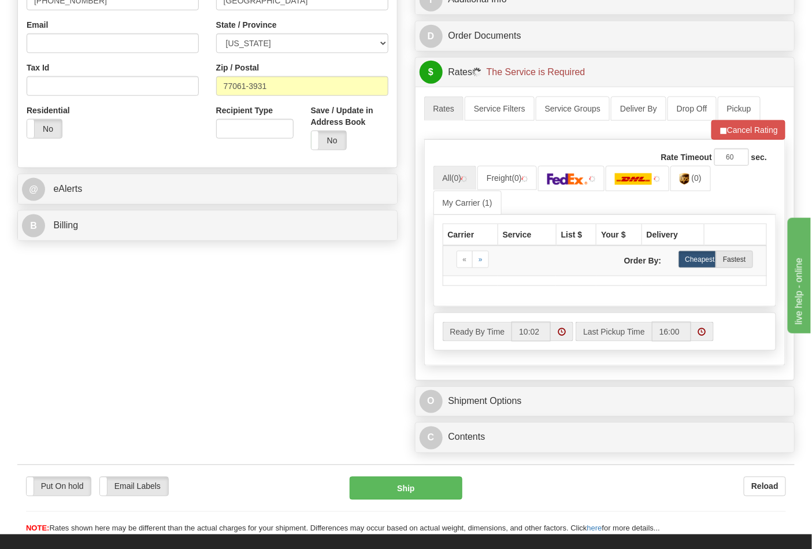
scroll to position [385, 0]
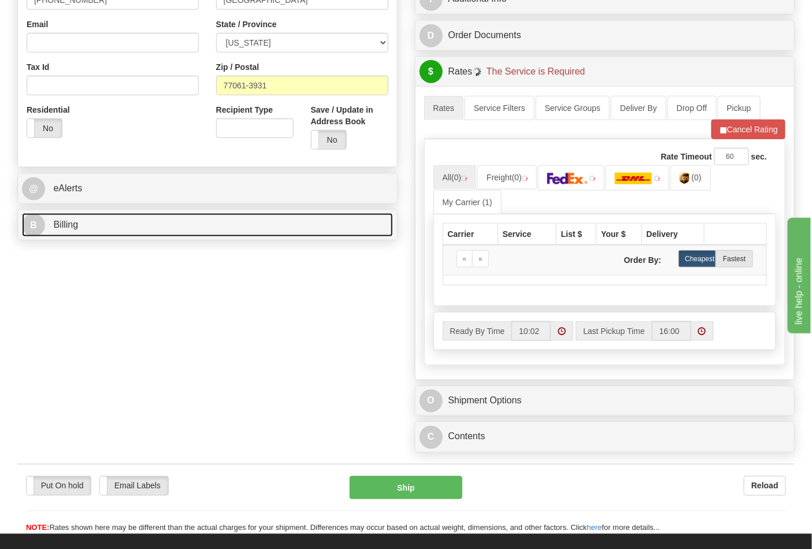
click at [250, 222] on link "B Billing" at bounding box center [207, 225] width 371 height 24
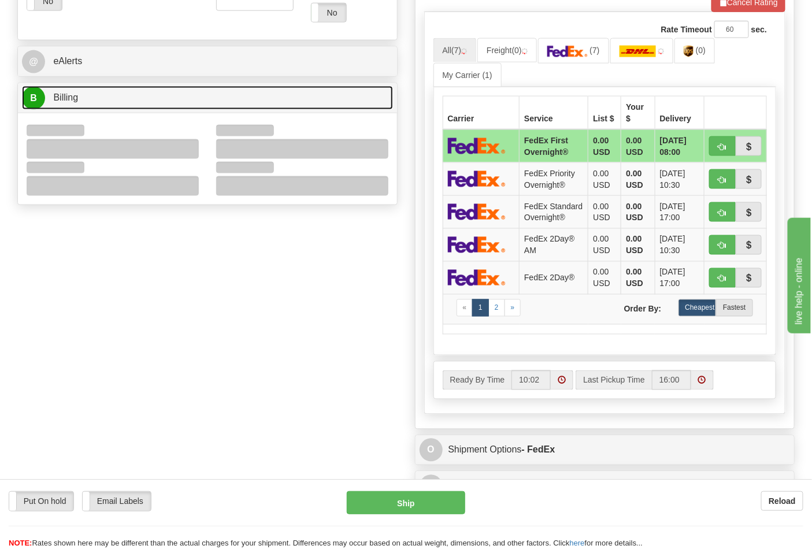
scroll to position [513, 0]
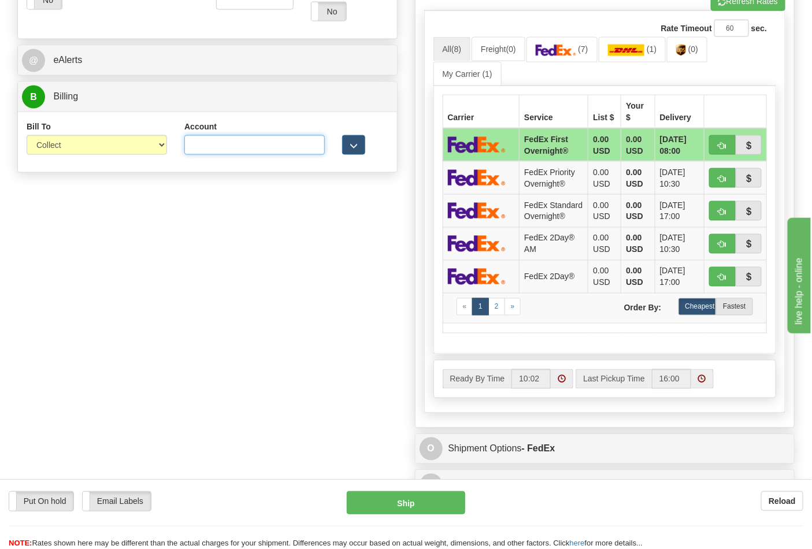
click at [228, 142] on input "Account" at bounding box center [254, 145] width 140 height 20
paste input "587102"
type input "587102"
click at [125, 152] on select "Sender Recipient Third Party Collect" at bounding box center [97, 145] width 140 height 20
select select "2"
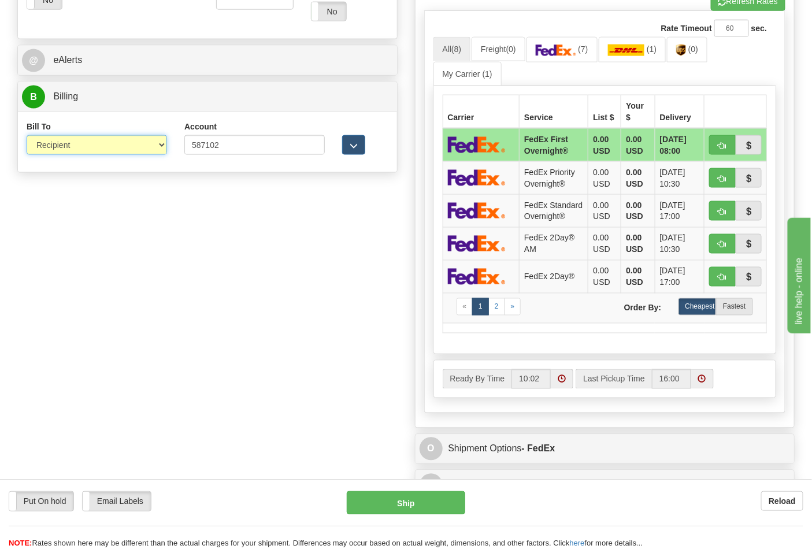
click at [27, 136] on select "Sender Recipient Third Party Collect" at bounding box center [97, 145] width 140 height 20
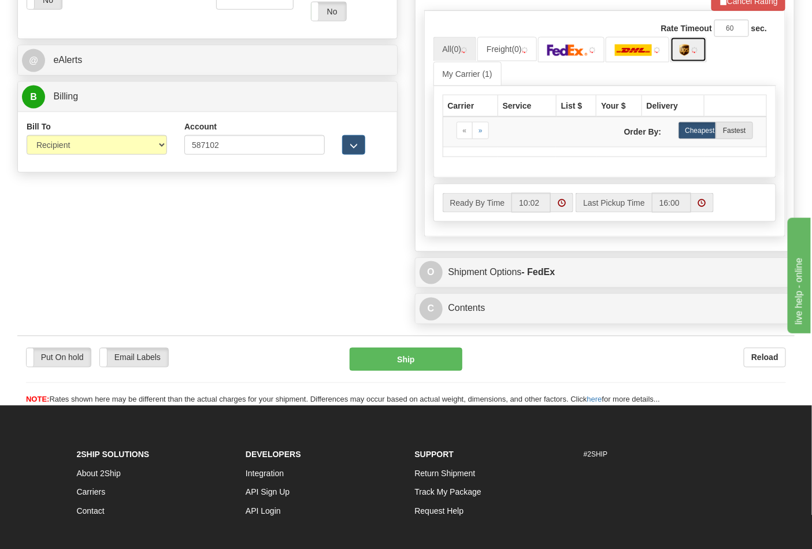
click at [685, 58] on link at bounding box center [688, 49] width 36 height 25
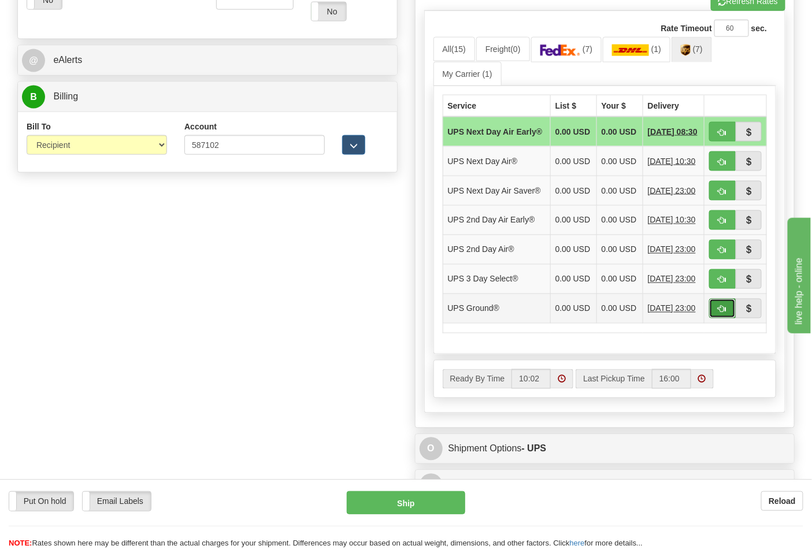
click at [724, 313] on span "button" at bounding box center [722, 310] width 8 height 8
type input "03"
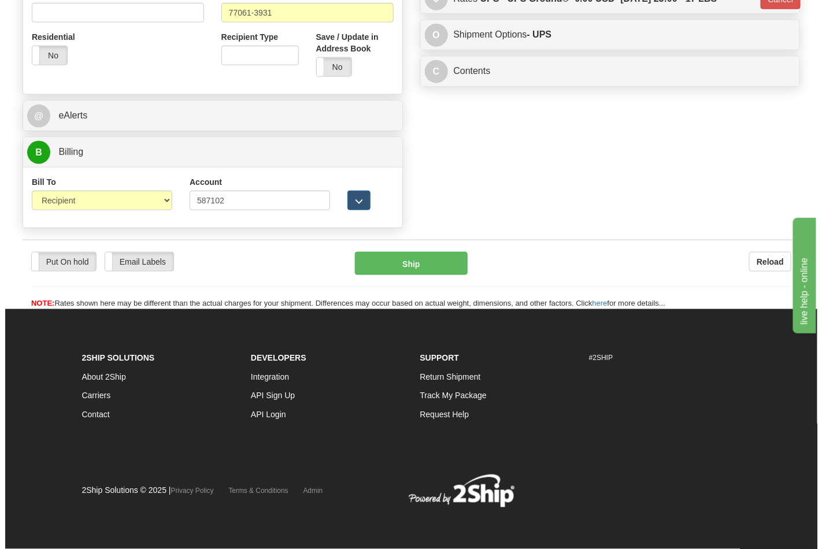
scroll to position [459, 0]
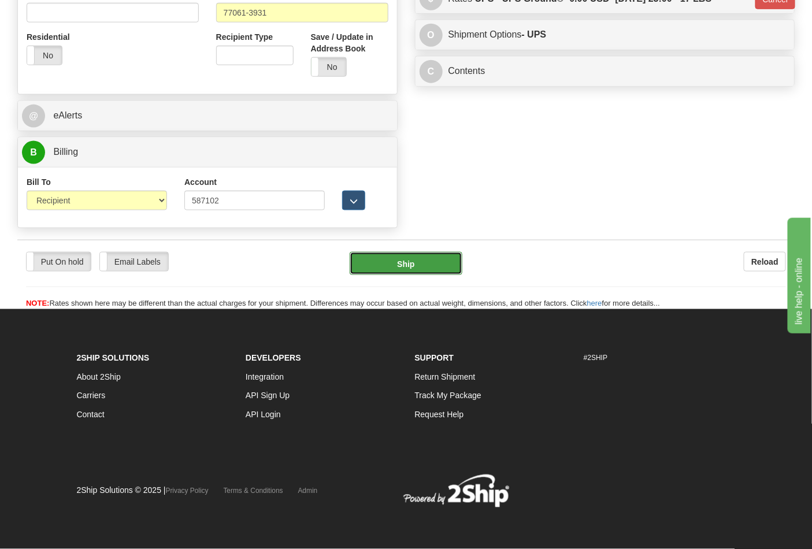
click at [399, 252] on button "Ship" at bounding box center [406, 263] width 112 height 23
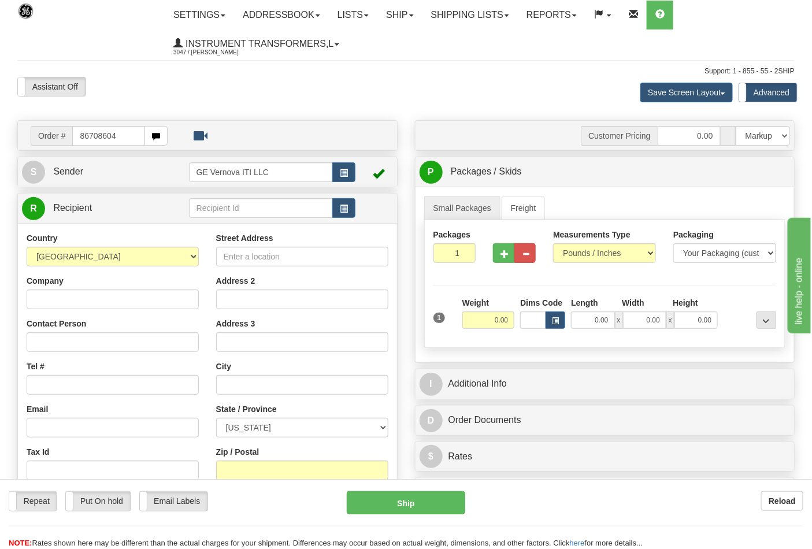
type input "86708604"
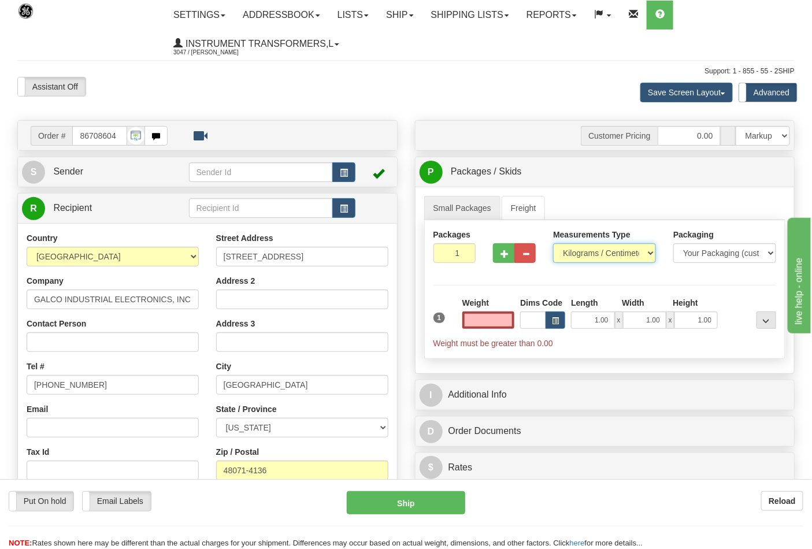
type input "0.00"
click at [589, 249] on select "Pounds / Inches Kilograms / Centimeters" at bounding box center [604, 253] width 103 height 20
select select "0"
click at [553, 244] on select "Pounds / Inches Kilograms / Centimeters" at bounding box center [604, 253] width 103 height 20
click at [478, 315] on input "0.00" at bounding box center [488, 319] width 53 height 17
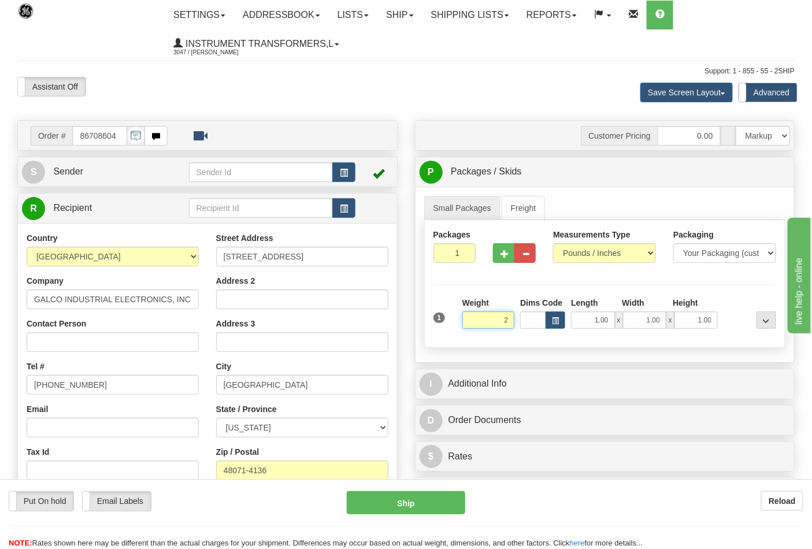
click button "Delete" at bounding box center [0, 0] width 0 height 0
type input "2.00"
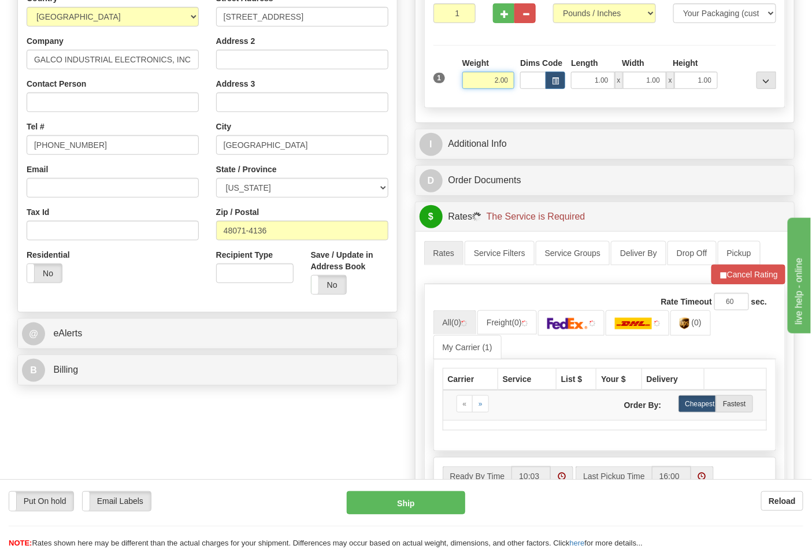
scroll to position [257, 0]
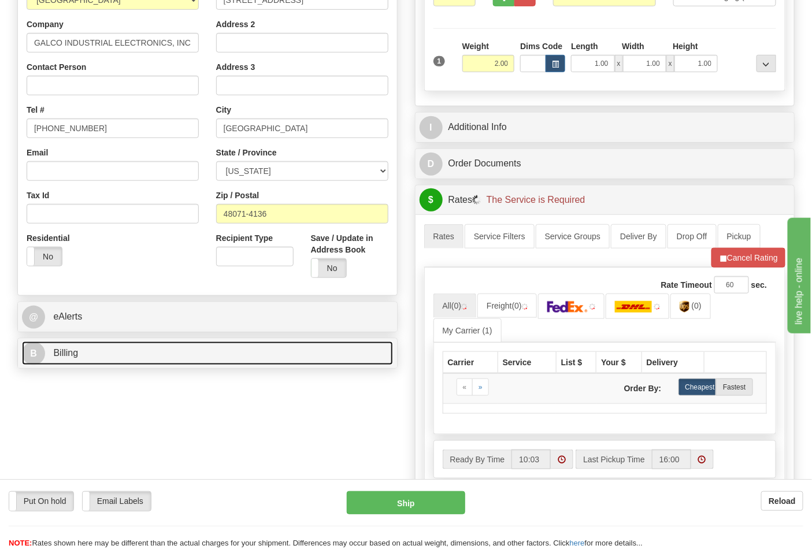
click at [270, 347] on link "B Billing" at bounding box center [207, 353] width 371 height 24
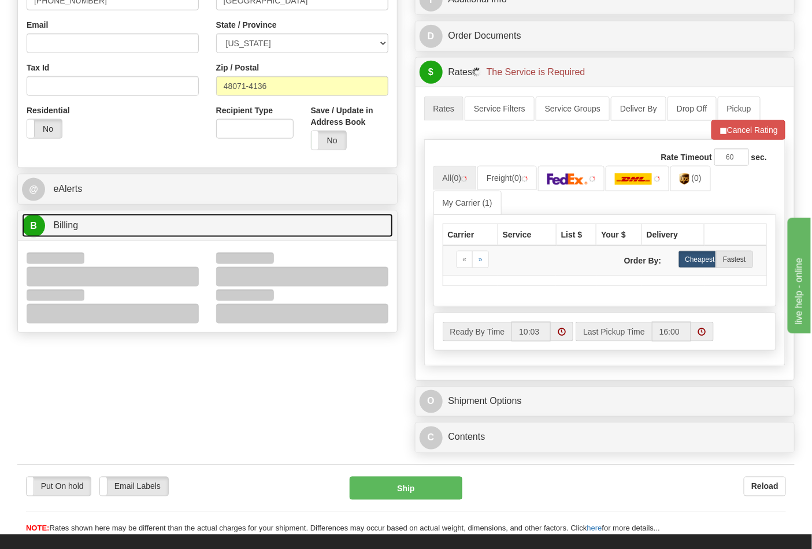
scroll to position [385, 0]
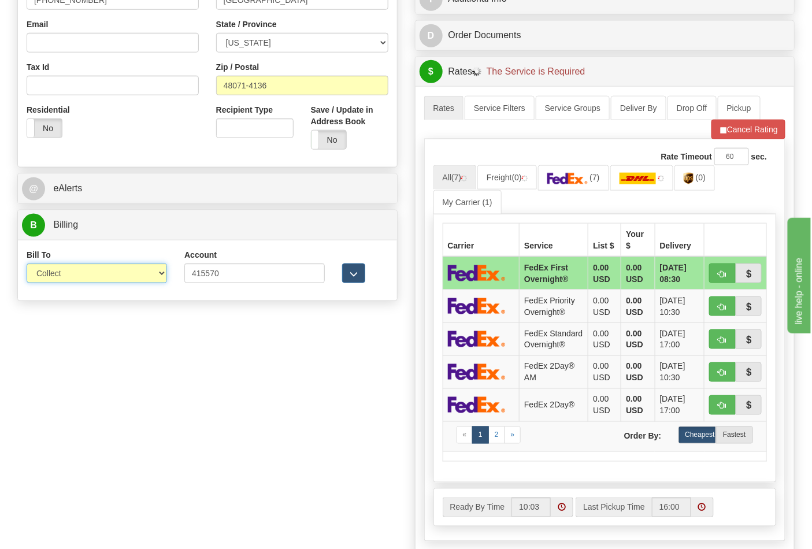
click at [154, 281] on select "Sender Recipient Third Party Collect" at bounding box center [97, 273] width 140 height 20
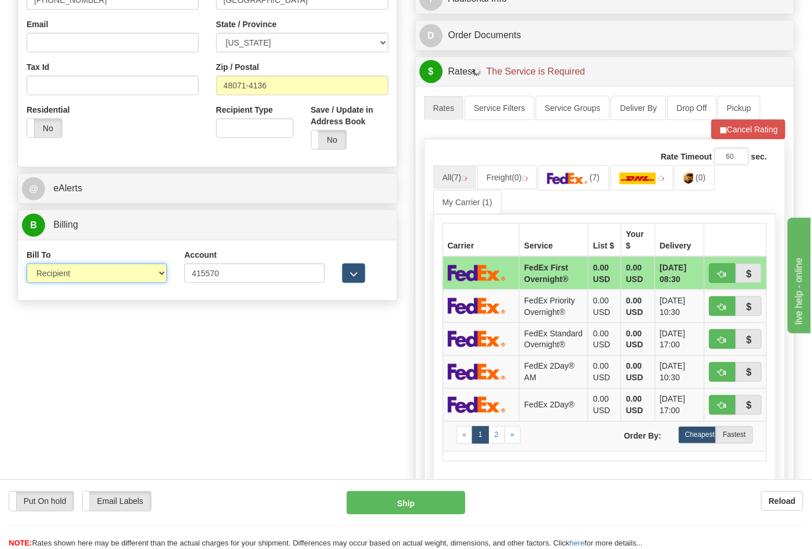
click at [27, 265] on select "Sender Recipient Third Party Collect" at bounding box center [97, 273] width 140 height 20
click at [692, 178] on img at bounding box center [689, 179] width 10 height 12
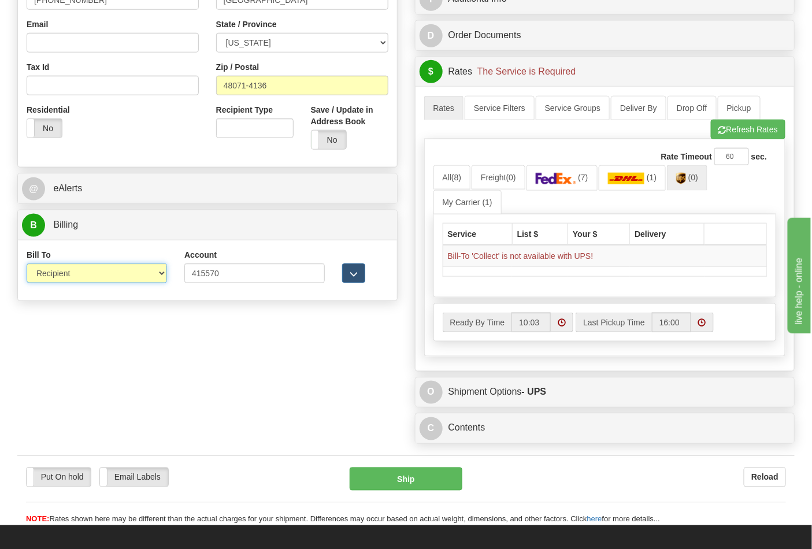
click at [159, 279] on select "Sender Recipient Third Party Collect" at bounding box center [97, 273] width 140 height 20
click at [27, 265] on select "Sender Recipient Third Party Collect" at bounding box center [97, 273] width 140 height 20
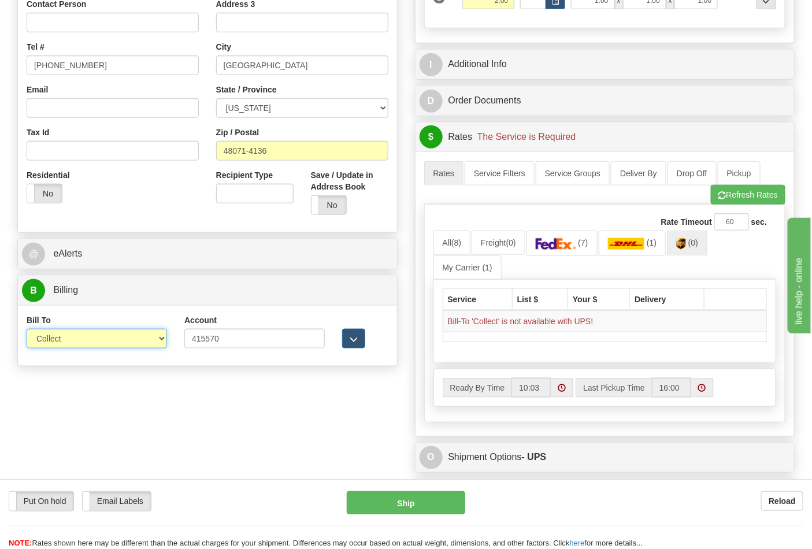
scroll to position [321, 0]
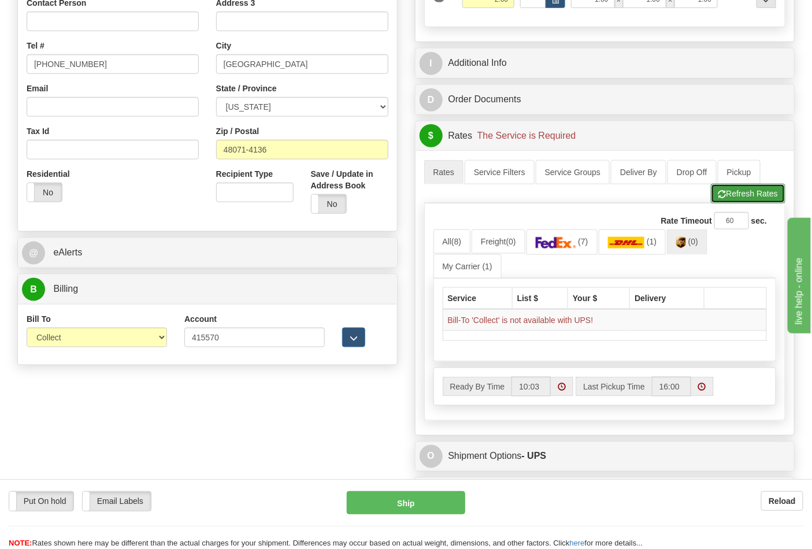
click at [747, 194] on button "Refresh Rates" at bounding box center [748, 194] width 75 height 20
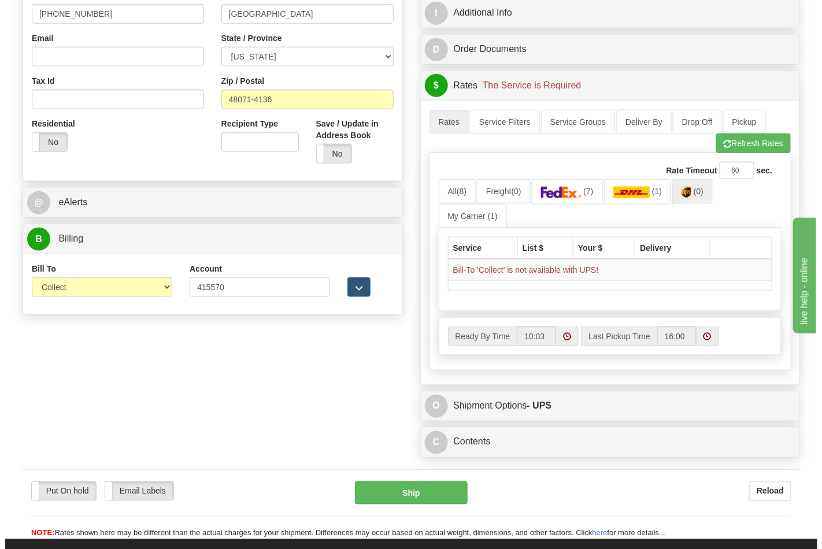
scroll to position [385, 0]
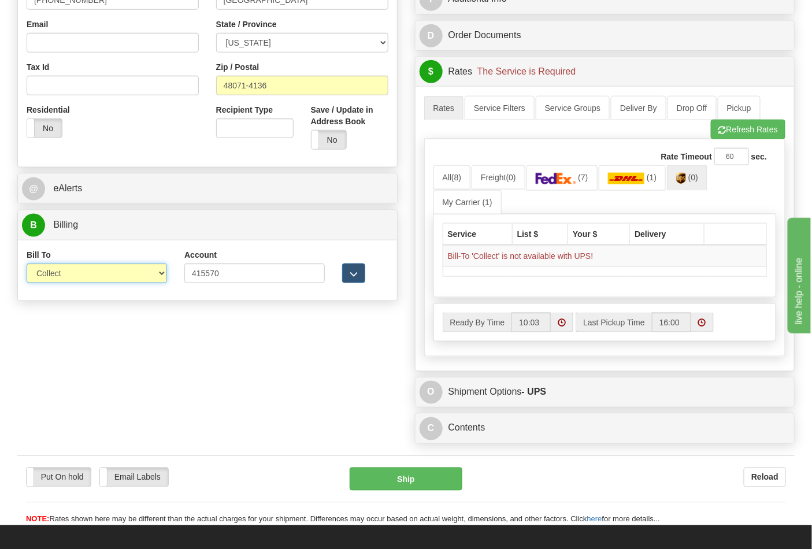
click at [156, 279] on select "Sender Recipient Third Party Collect" at bounding box center [97, 273] width 140 height 20
select select "2"
click at [27, 265] on select "Sender Recipient Third Party Collect" at bounding box center [97, 273] width 140 height 20
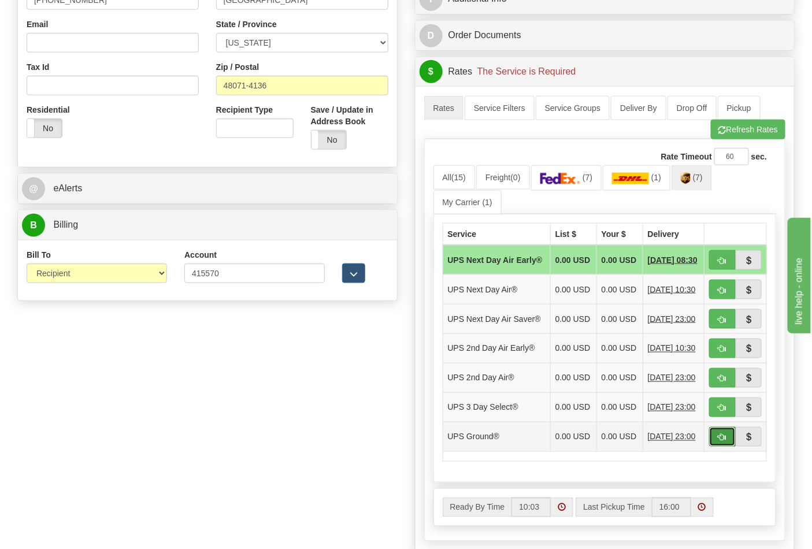
click at [722, 441] on span "button" at bounding box center [722, 438] width 8 height 8
type input "03"
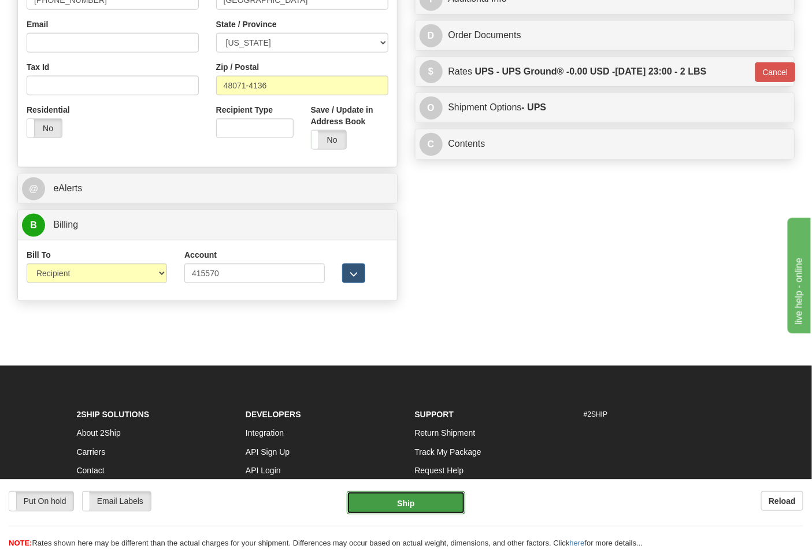
click at [395, 499] on button "Ship" at bounding box center [406, 502] width 118 height 23
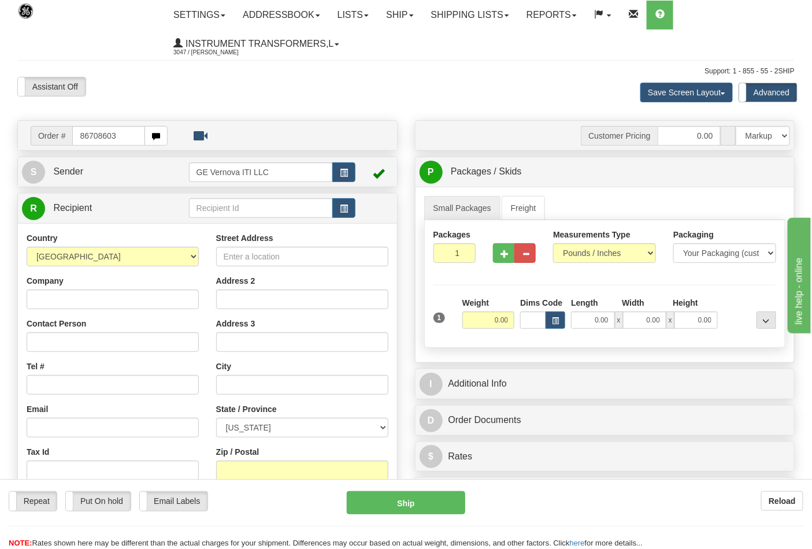
type input "86708603"
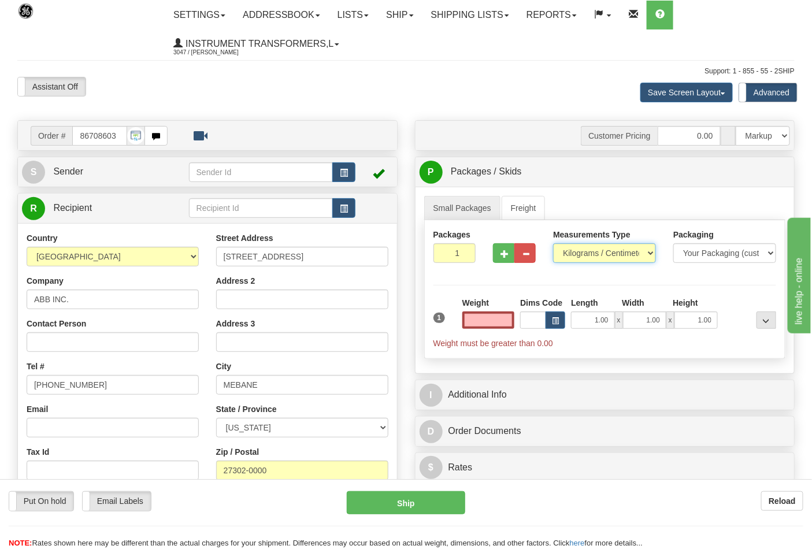
type input "0.00"
click at [651, 257] on select "Pounds / Inches Kilograms / Centimeters" at bounding box center [604, 253] width 103 height 20
select select "0"
click at [553, 244] on select "Pounds / Inches Kilograms / Centimeters" at bounding box center [604, 253] width 103 height 20
click at [491, 324] on input "0.00" at bounding box center [488, 319] width 53 height 17
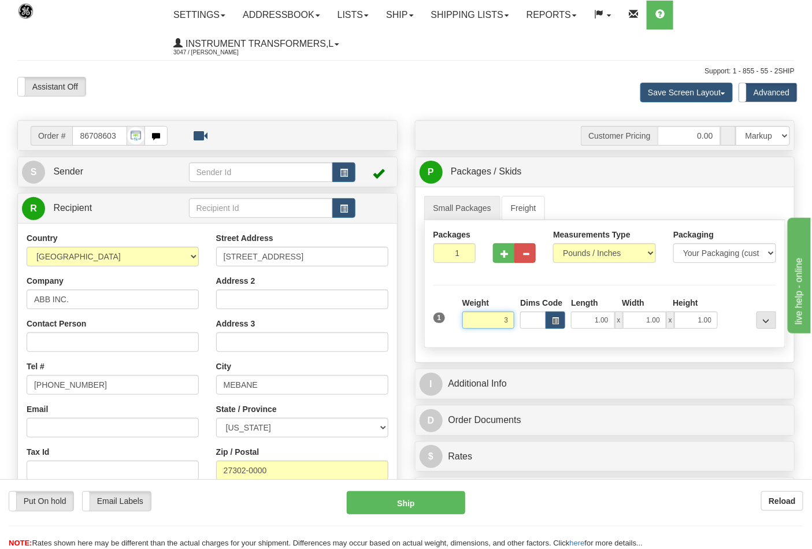
click button "Delete" at bounding box center [0, 0] width 0 height 0
type input "3.00"
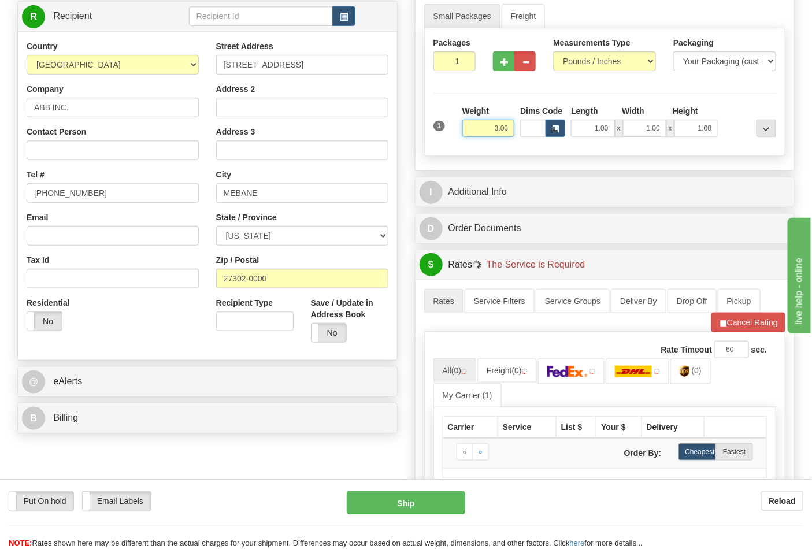
scroll to position [321, 0]
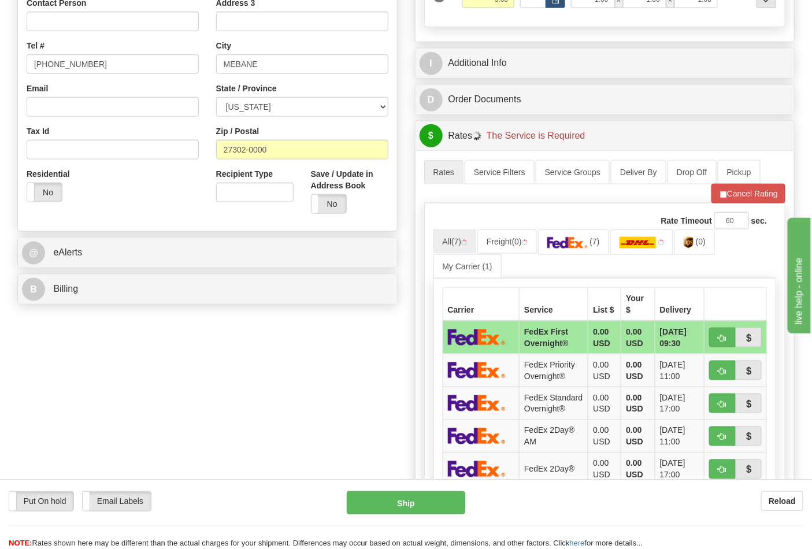
click at [166, 310] on div "Order # 86708603 S" at bounding box center [208, 54] width 398 height 510
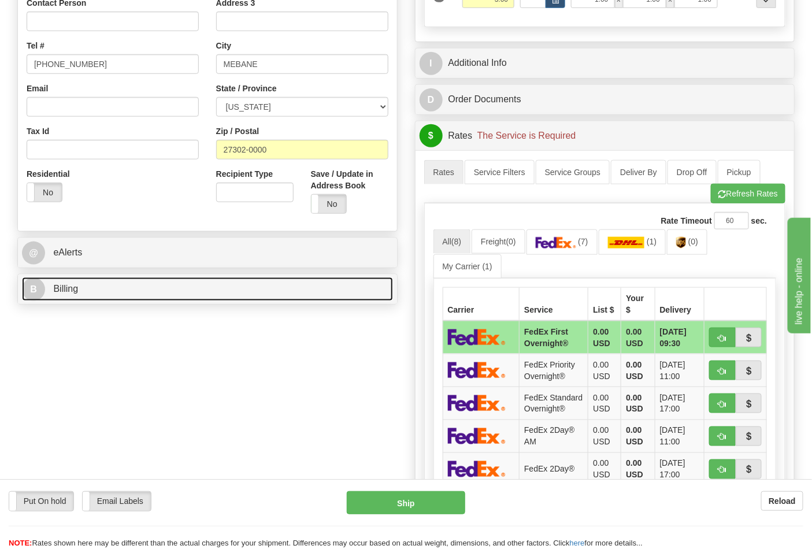
click at [158, 291] on link "B Billing" at bounding box center [207, 289] width 371 height 24
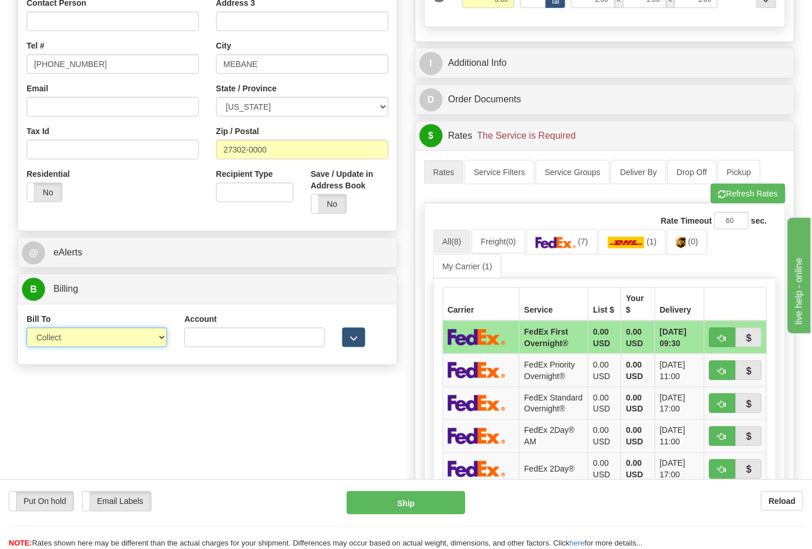
click at [121, 336] on select "Sender Recipient Third Party Collect" at bounding box center [97, 338] width 140 height 20
select select "2"
click at [27, 329] on select "Sender Recipient Third Party Collect" at bounding box center [97, 338] width 140 height 20
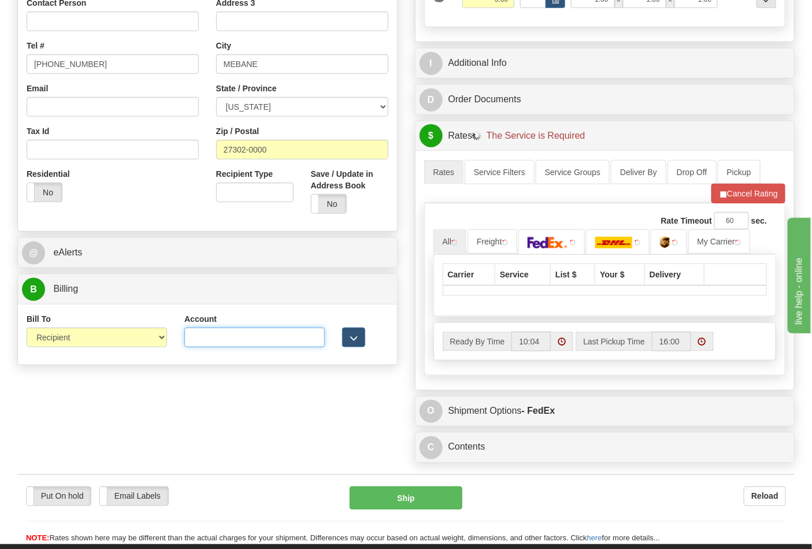
click at [203, 331] on input "Account" at bounding box center [254, 338] width 140 height 20
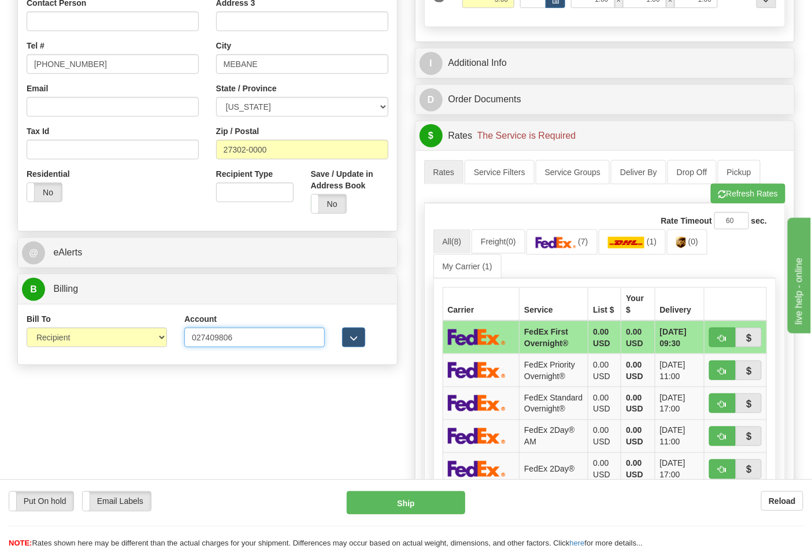
type input "027409806"
click button "Delete" at bounding box center [0, 0] width 0 height 0
click at [563, 247] on img at bounding box center [556, 243] width 40 height 12
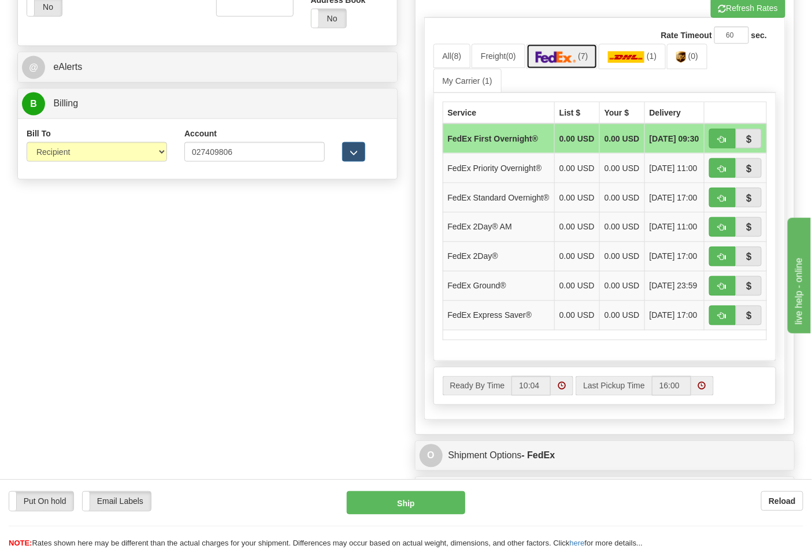
scroll to position [513, 0]
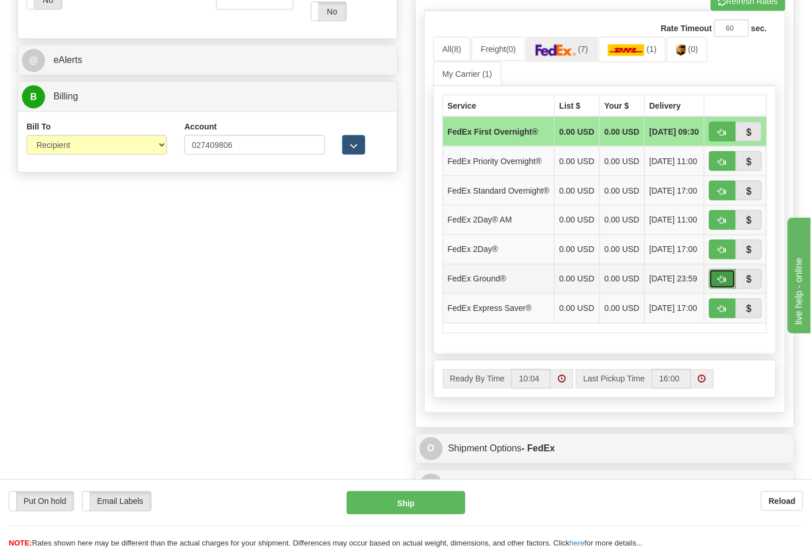
click at [722, 284] on span "button" at bounding box center [722, 280] width 8 height 8
type input "92"
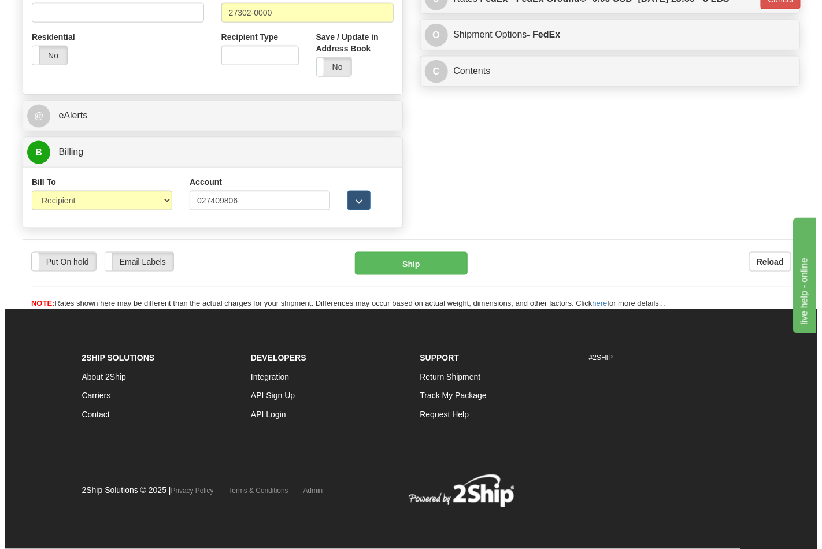
scroll to position [459, 0]
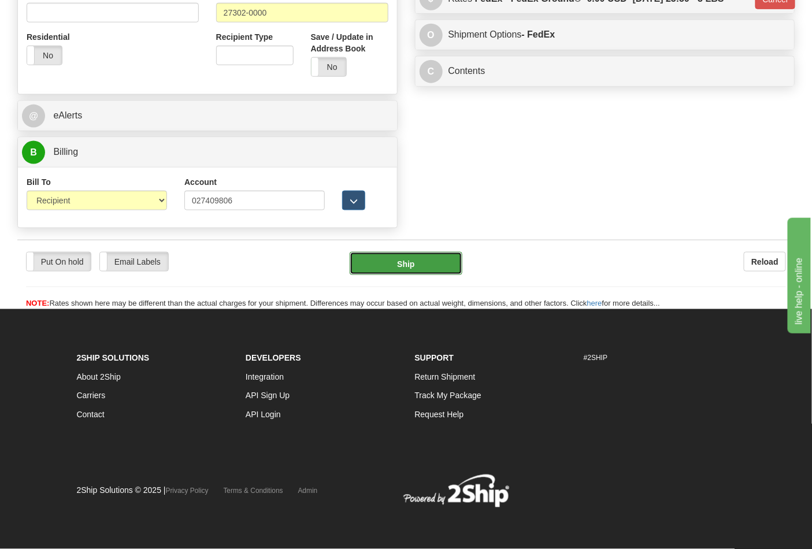
click at [403, 255] on button "Ship" at bounding box center [406, 263] width 112 height 23
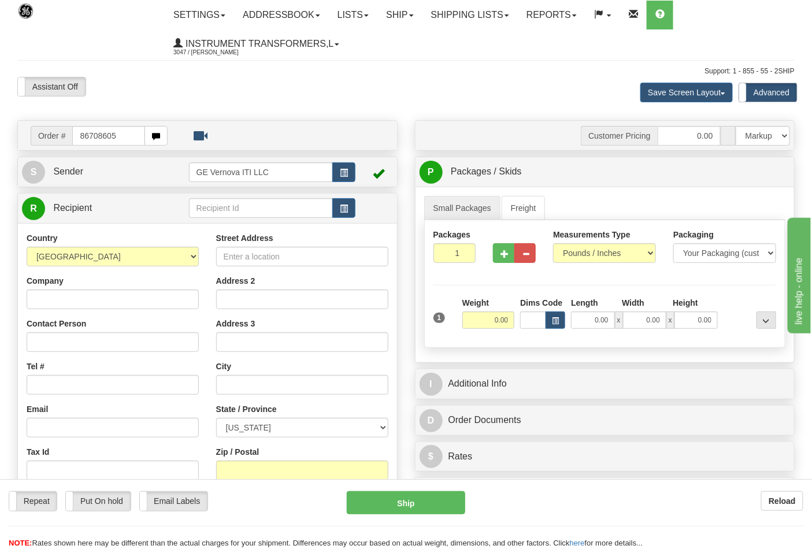
type input "86708605"
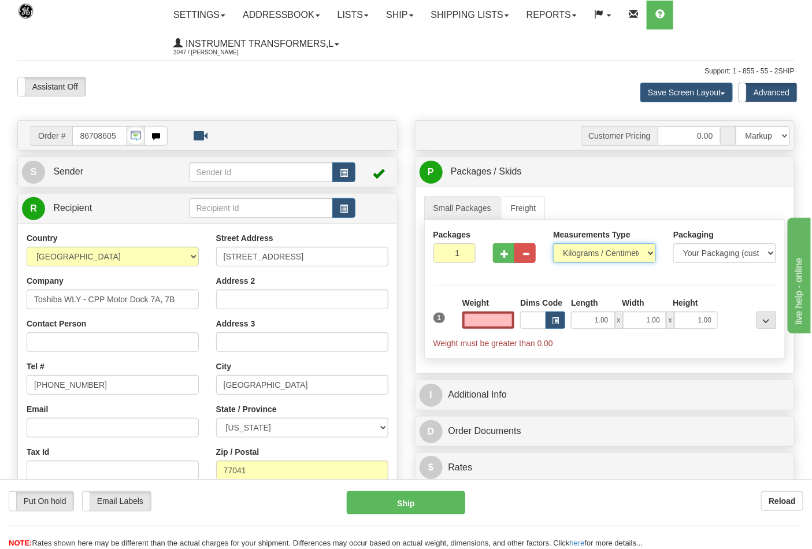
type input "0.00"
click at [570, 251] on select "Pounds / Inches Kilograms / Centimeters" at bounding box center [604, 253] width 103 height 20
select select "0"
click at [553, 244] on select "Pounds / Inches Kilograms / Centimeters" at bounding box center [604, 253] width 103 height 20
click at [474, 324] on input "0.00" at bounding box center [488, 319] width 53 height 17
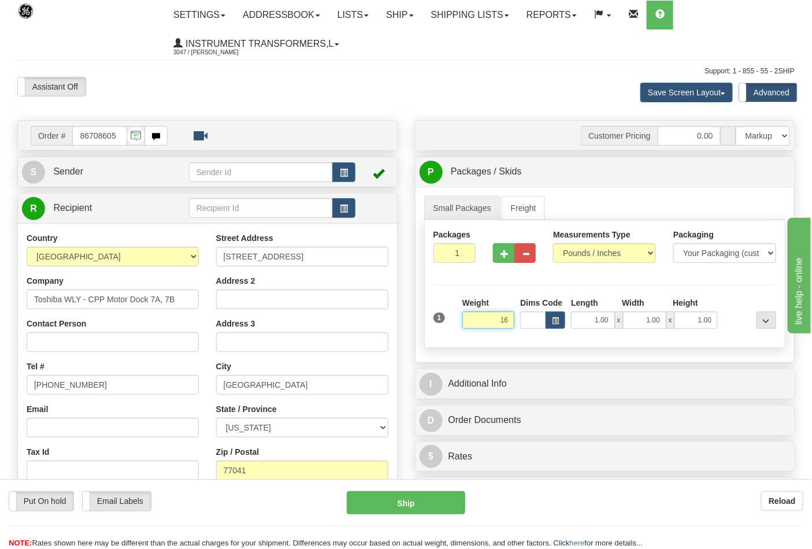
click button "Delete" at bounding box center [0, 0] width 0 height 0
type input "16.00"
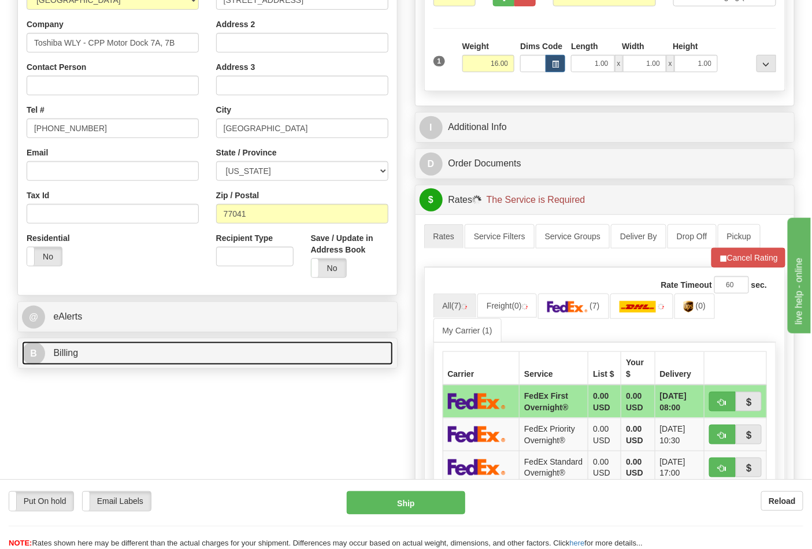
click at [241, 352] on link "B Billing" at bounding box center [207, 353] width 371 height 24
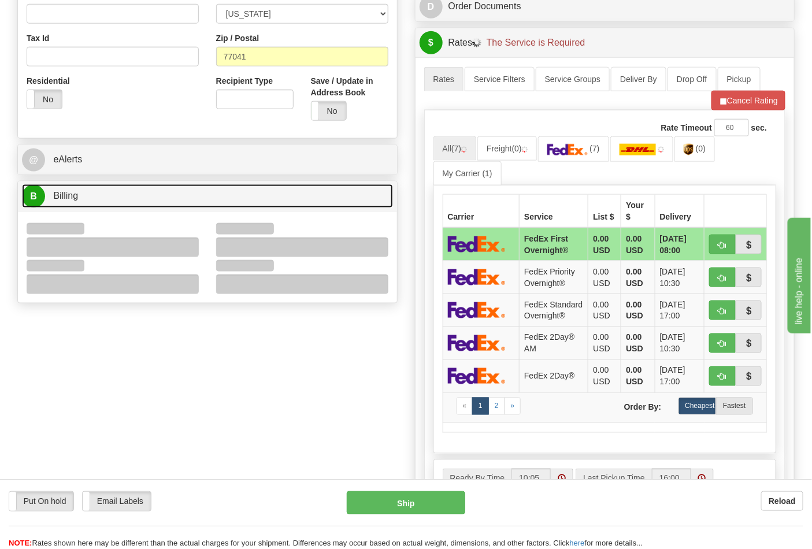
scroll to position [578, 0]
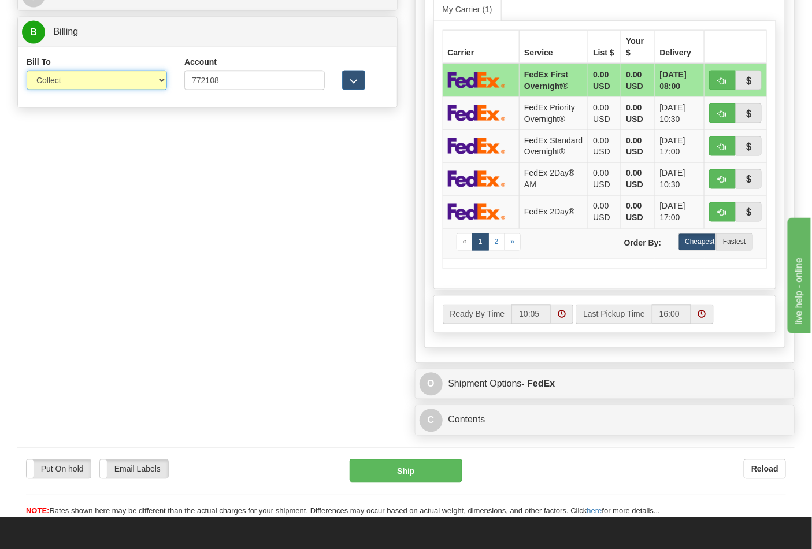
click at [141, 77] on select "Sender Recipient Third Party Collect" at bounding box center [97, 80] width 140 height 20
select select "2"
click at [27, 90] on select "Sender Recipient Third Party Collect" at bounding box center [97, 80] width 140 height 20
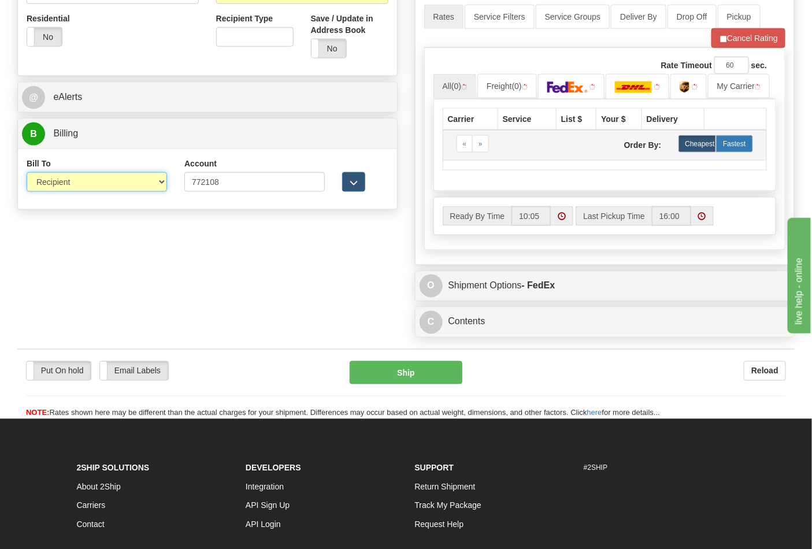
scroll to position [449, 0]
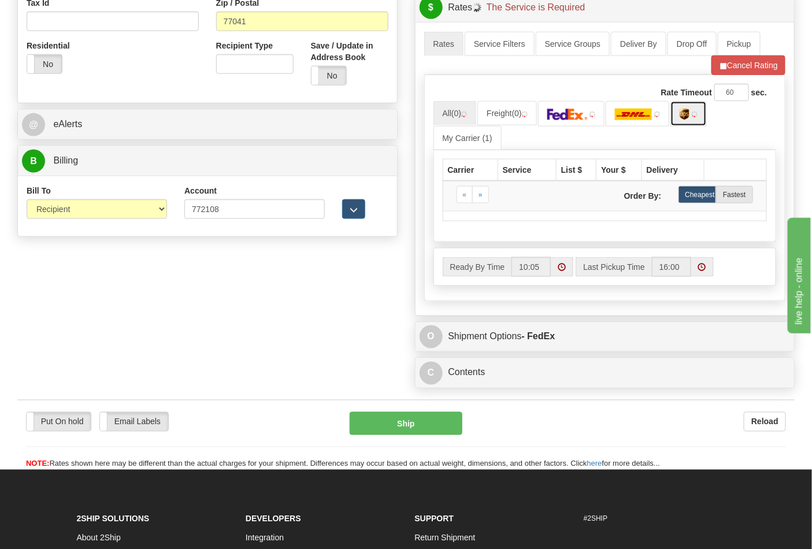
click at [695, 110] on link at bounding box center [688, 113] width 36 height 25
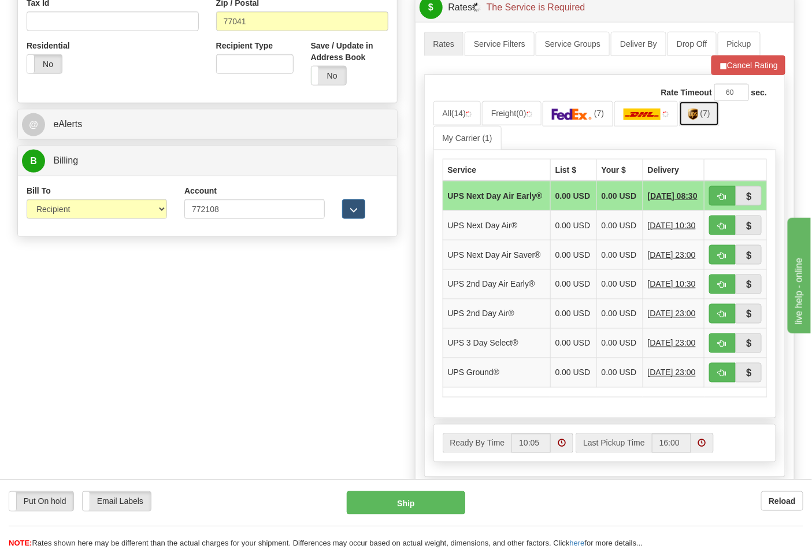
scroll to position [578, 0]
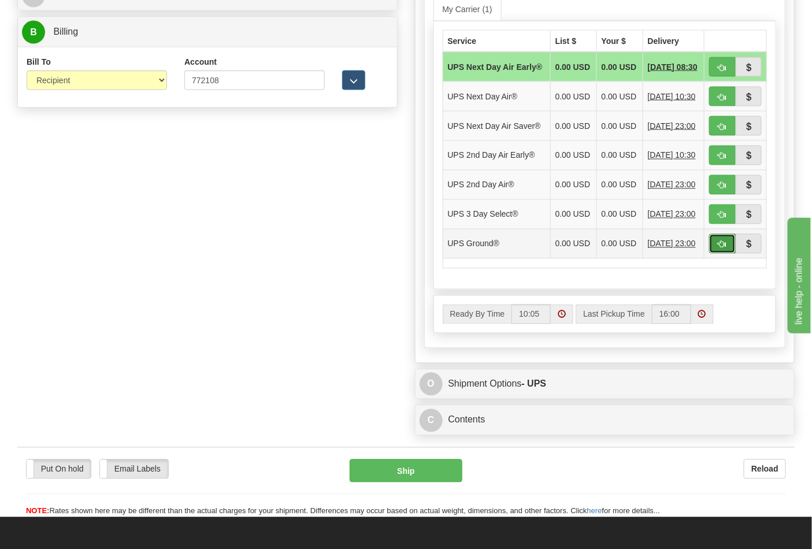
click at [715, 254] on button "button" at bounding box center [722, 244] width 27 height 20
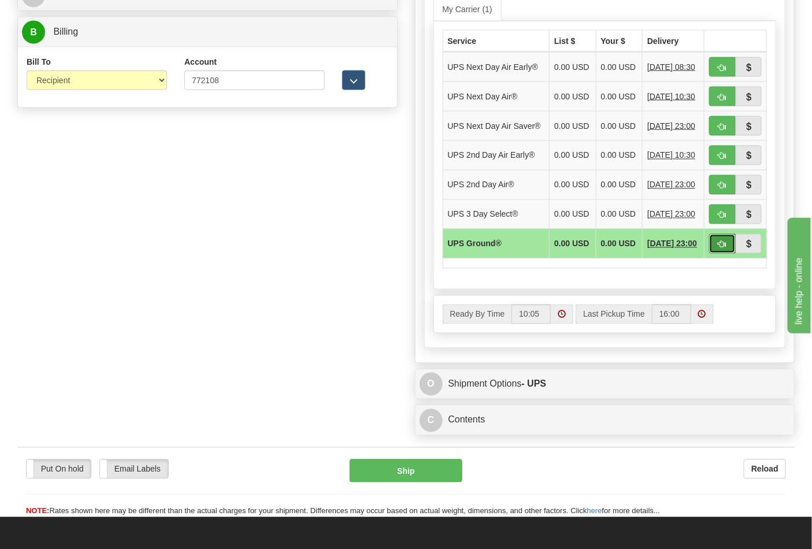
click at [726, 254] on button "button" at bounding box center [722, 244] width 27 height 20
type input "03"
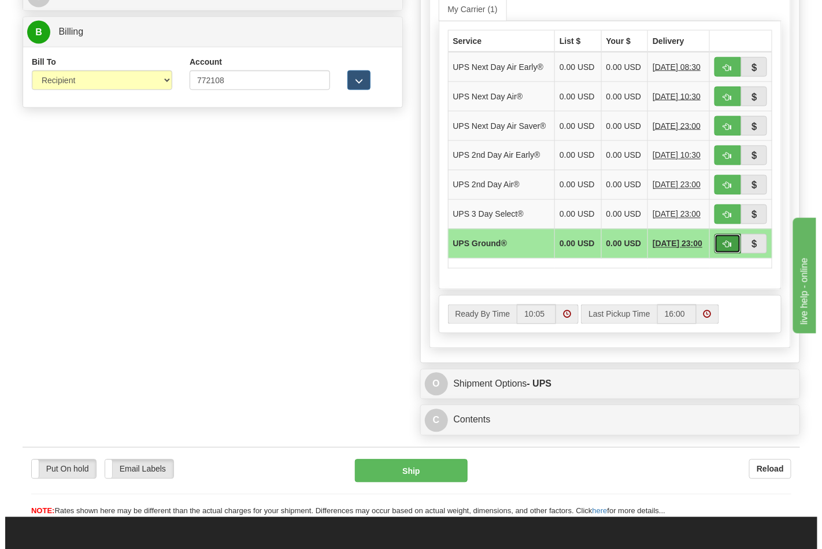
scroll to position [459, 0]
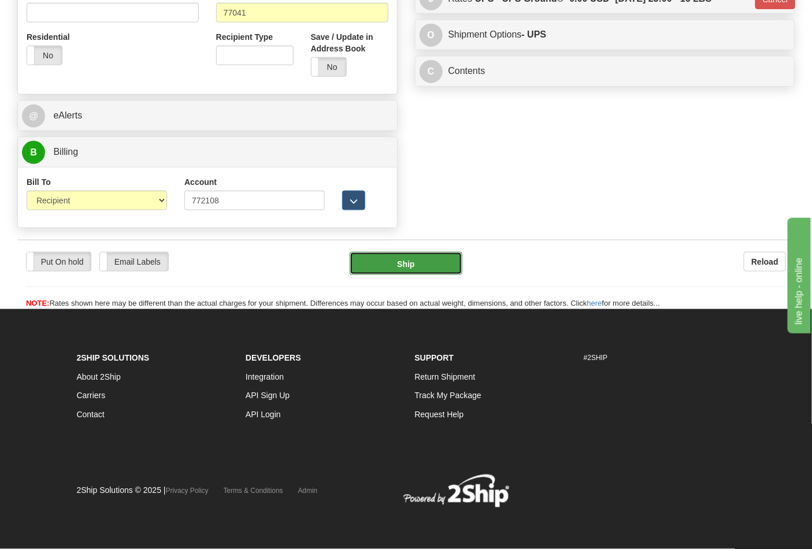
click at [447, 266] on button "Ship" at bounding box center [406, 263] width 112 height 23
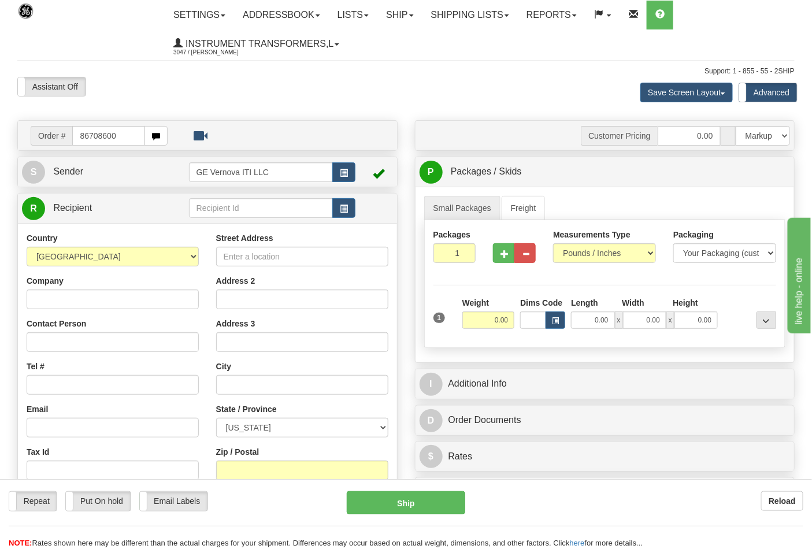
type input "86708600"
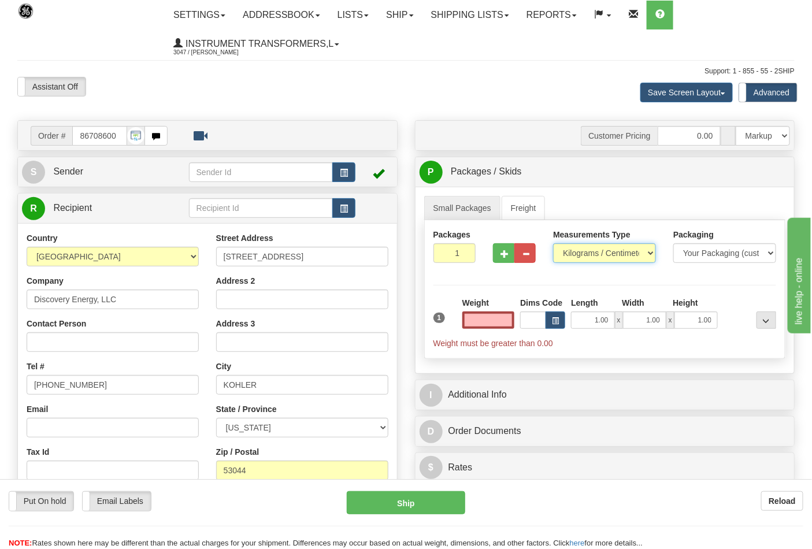
type input "0.00"
click at [604, 249] on select "Pounds / Inches Kilograms / Centimeters" at bounding box center [604, 253] width 103 height 20
select select "0"
click at [553, 244] on select "Pounds / Inches Kilograms / Centimeters" at bounding box center [604, 253] width 103 height 20
click at [482, 322] on input "0.00" at bounding box center [488, 319] width 53 height 17
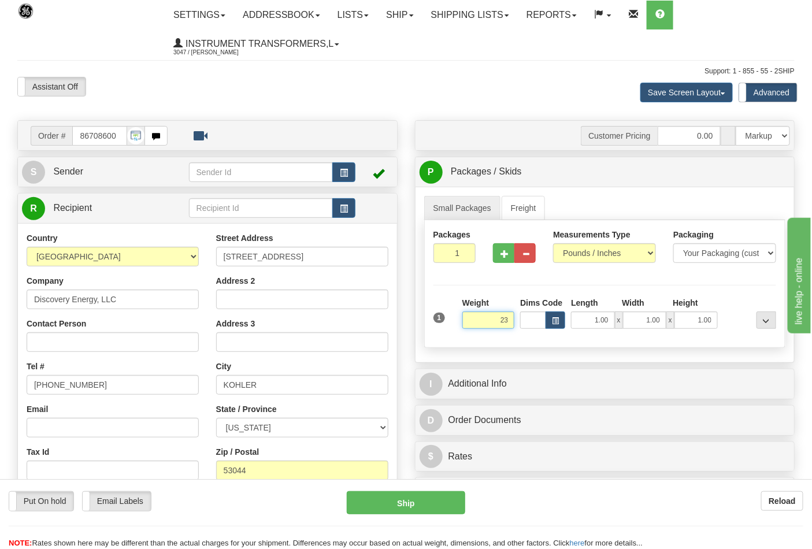
click button "Delete" at bounding box center [0, 0] width 0 height 0
type input "23.00"
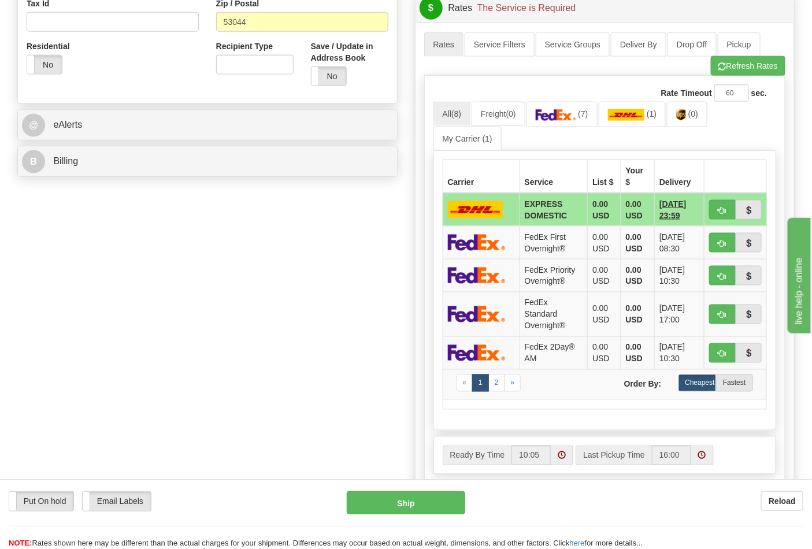
scroll to position [449, 0]
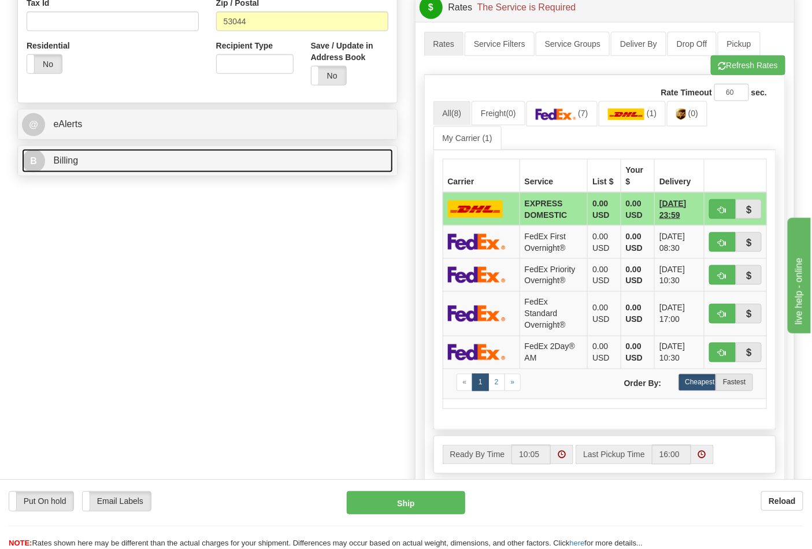
click at [317, 168] on link "B Billing" at bounding box center [207, 161] width 371 height 24
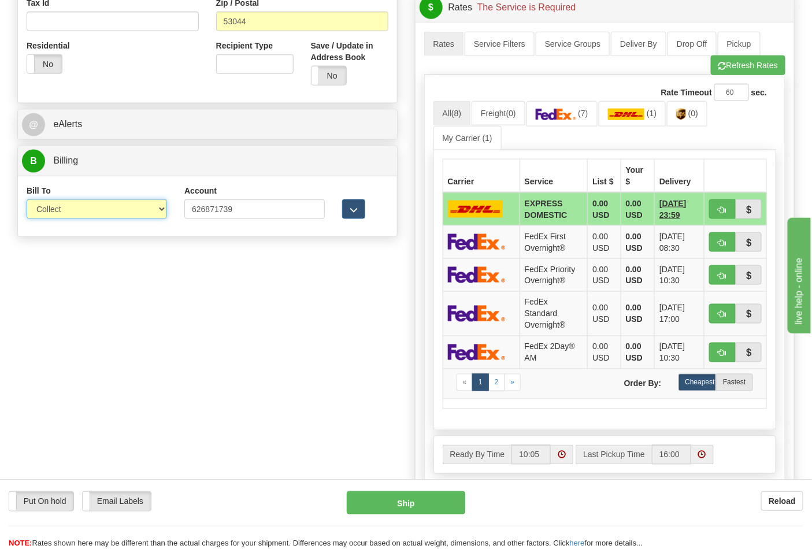
click at [144, 215] on select "Sender Recipient Third Party Collect" at bounding box center [97, 209] width 140 height 20
select select "2"
click at [27, 201] on select "Sender Recipient Third Party Collect" at bounding box center [97, 209] width 140 height 20
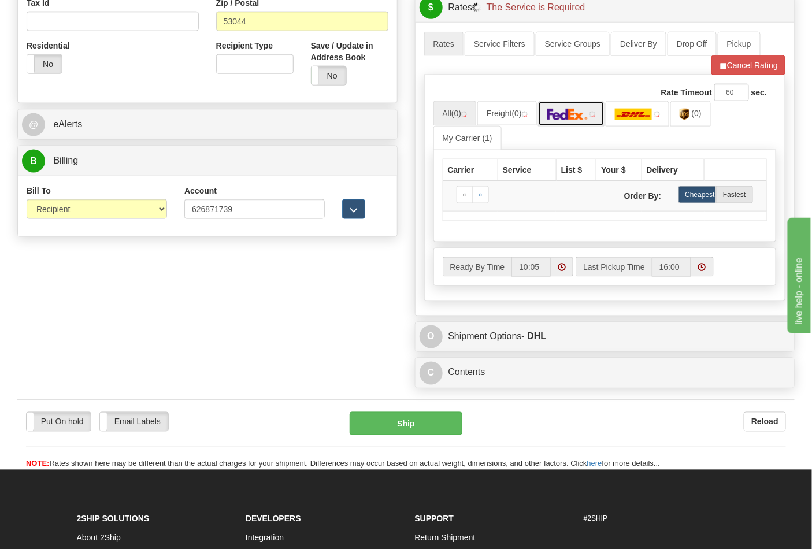
click at [573, 116] on img at bounding box center [567, 115] width 40 height 12
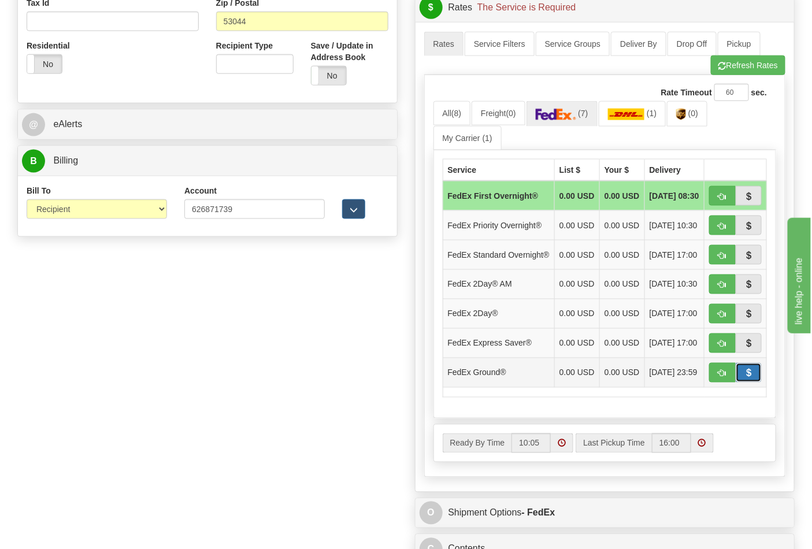
click at [737, 383] on button "button" at bounding box center [749, 373] width 27 height 20
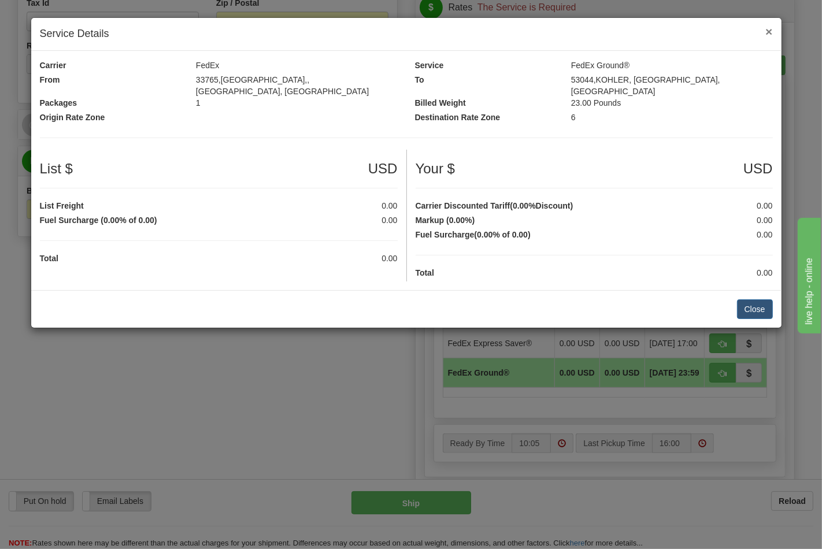
click at [765, 30] on span "×" at bounding box center [768, 31] width 7 height 13
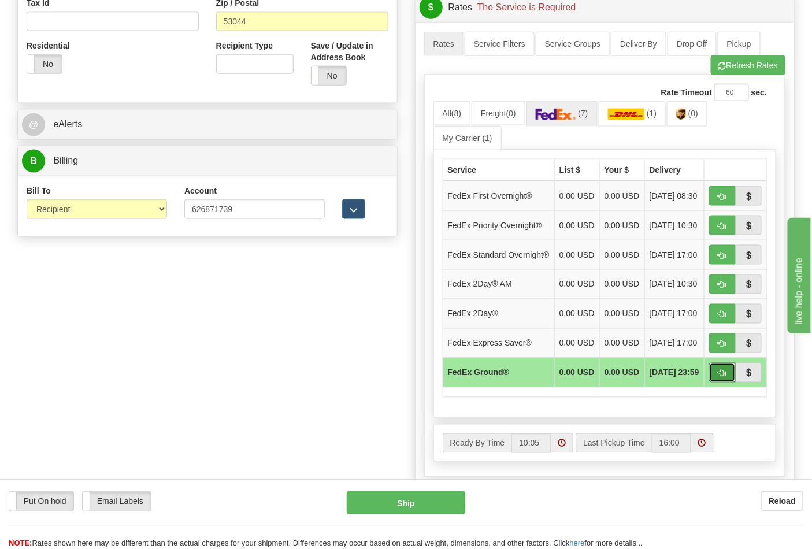
click at [719, 377] on span "button" at bounding box center [722, 374] width 8 height 8
type input "92"
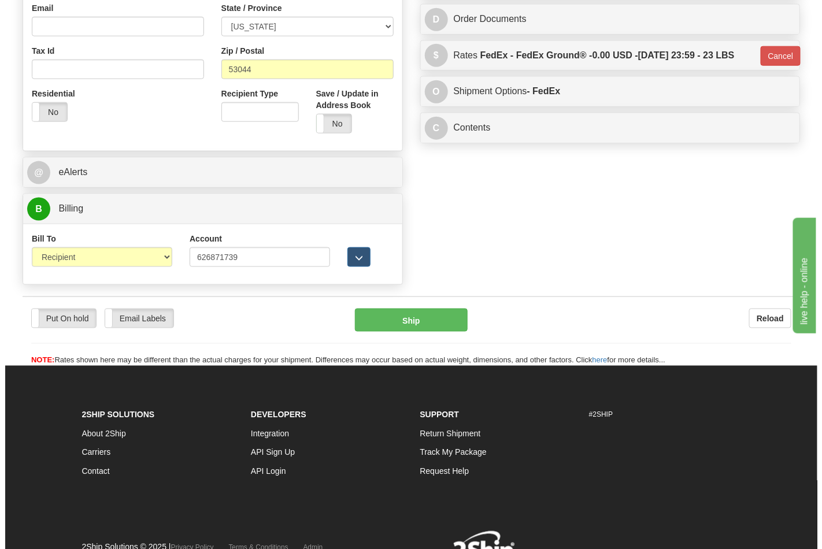
scroll to position [378, 0]
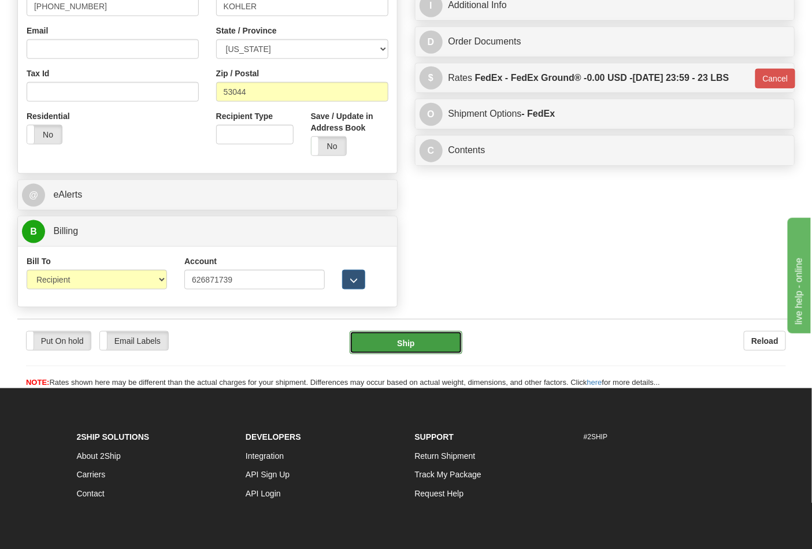
click at [412, 346] on button "Ship" at bounding box center [406, 342] width 112 height 23
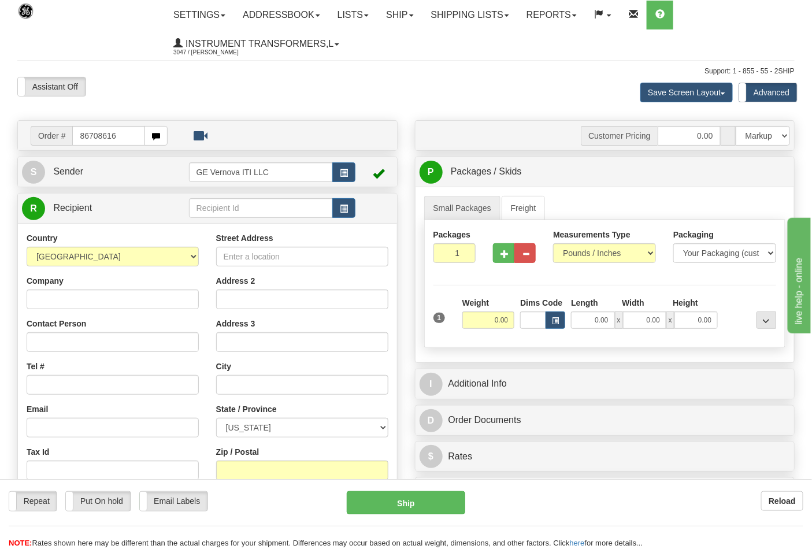
type input "86708616"
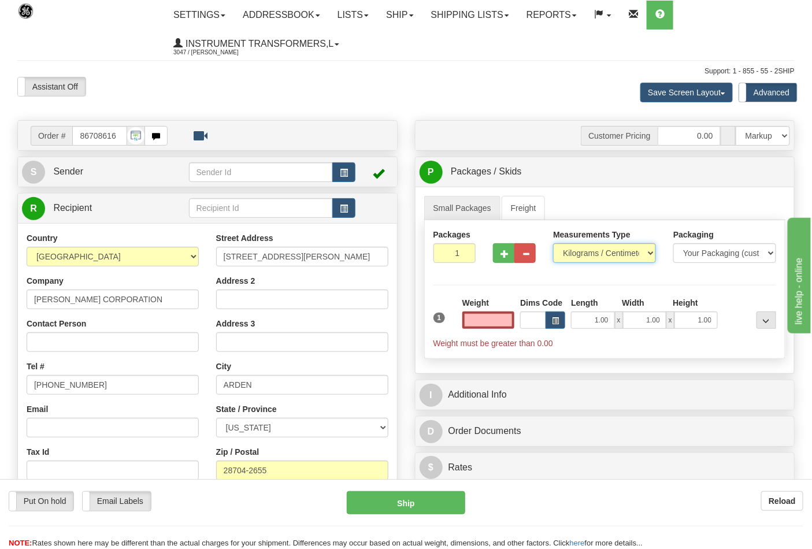
type input "0.00"
click at [645, 256] on select "Pounds / Inches Kilograms / Centimeters" at bounding box center [604, 253] width 103 height 20
select select "0"
click at [553, 244] on select "Pounds / Inches Kilograms / Centimeters" at bounding box center [604, 253] width 103 height 20
click at [489, 327] on input "0.00" at bounding box center [488, 319] width 53 height 17
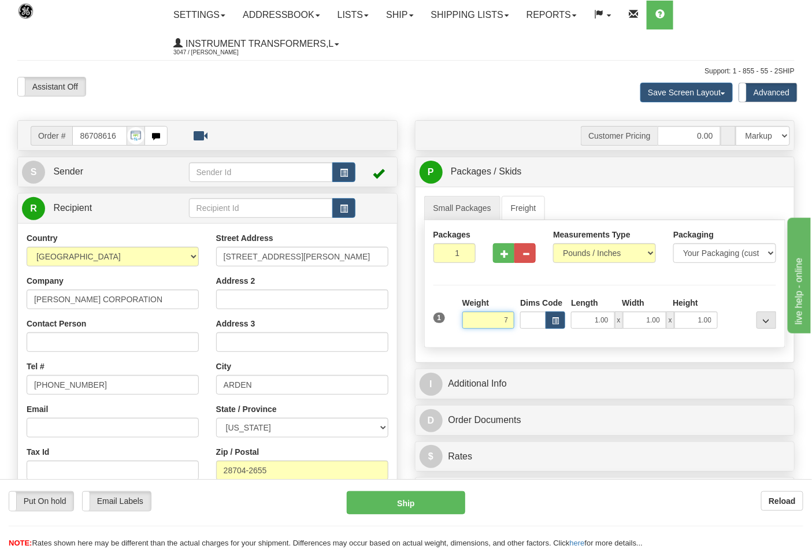
click button "Delete" at bounding box center [0, 0] width 0 height 0
type input "7.00"
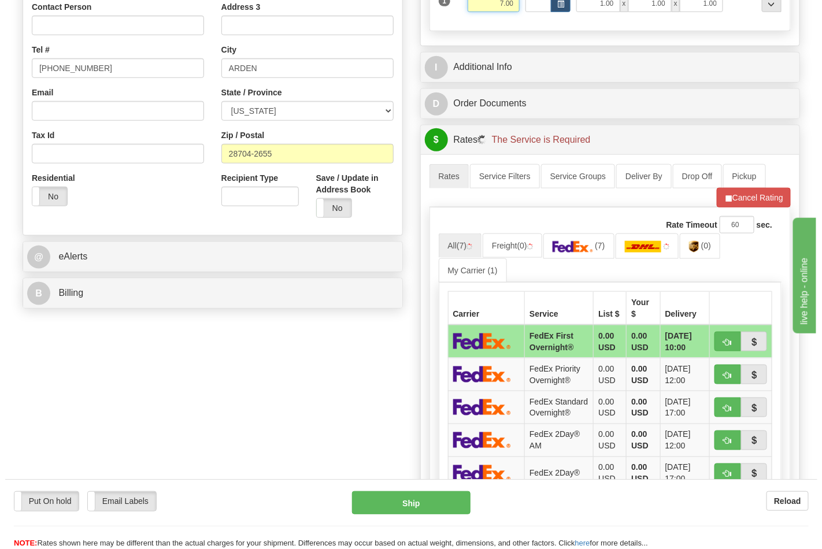
scroll to position [321, 0]
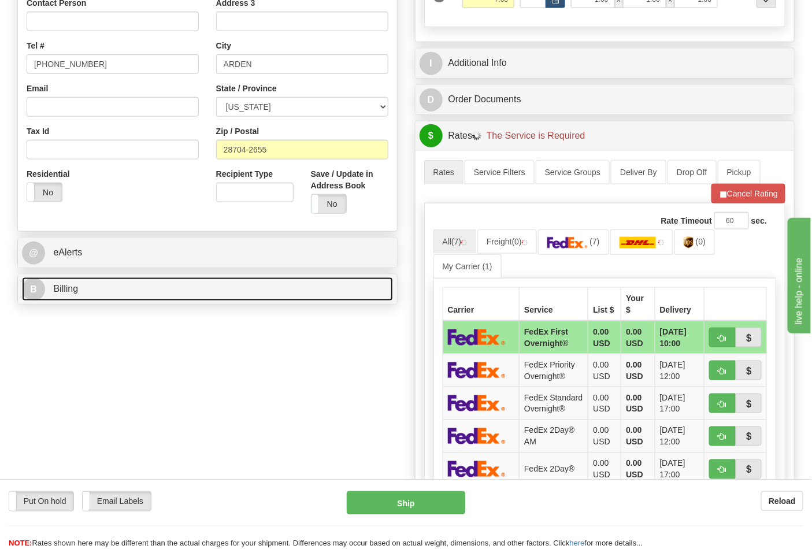
click at [195, 301] on link "B Billing" at bounding box center [207, 289] width 371 height 24
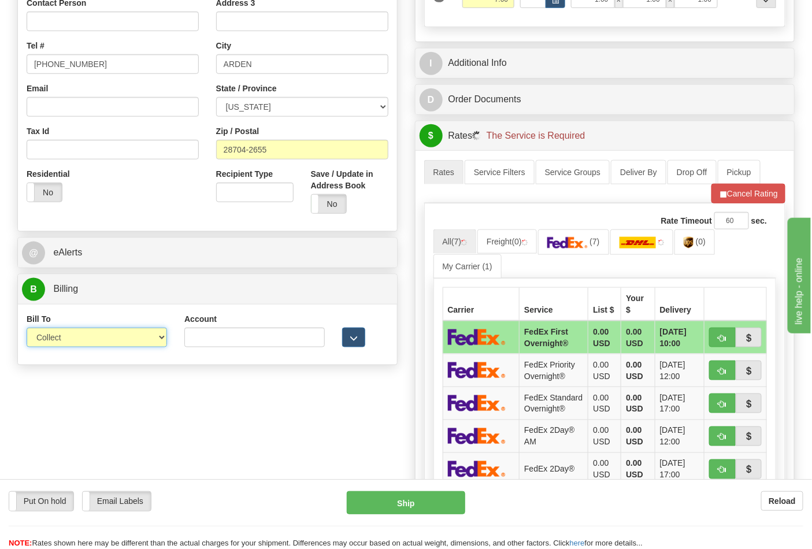
click at [123, 336] on select "Sender Recipient Third Party Collect" at bounding box center [97, 338] width 140 height 20
select select "2"
click at [27, 329] on select "Sender Recipient Third Party Collect" at bounding box center [97, 338] width 140 height 20
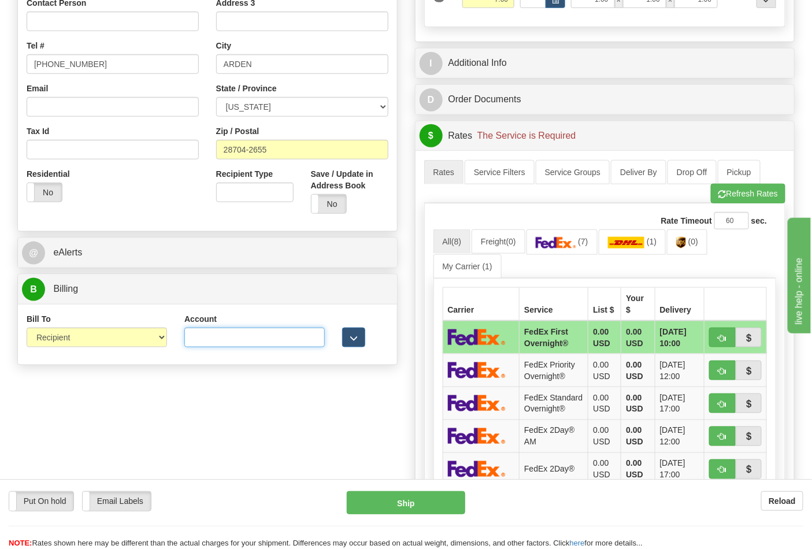
click at [263, 338] on input "Account" at bounding box center [254, 338] width 140 height 20
paste input "106052662"
type input "106052662"
click at [576, 245] on img at bounding box center [556, 243] width 40 height 12
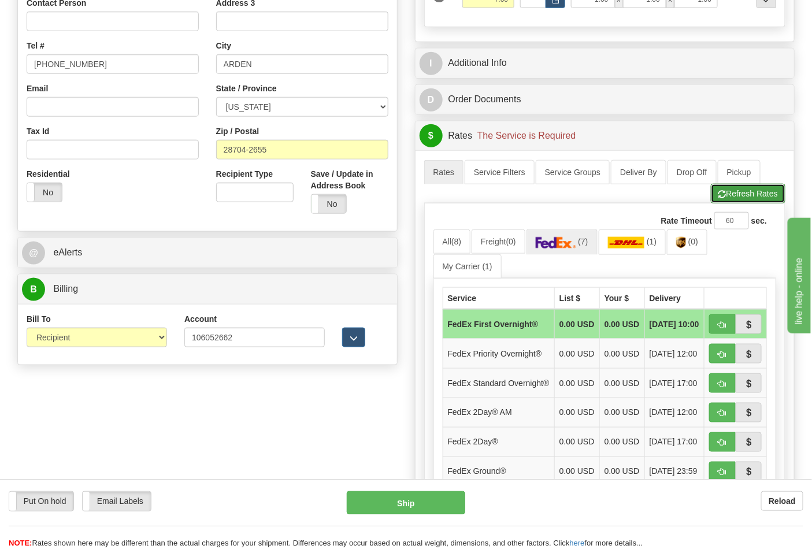
click at [742, 194] on button "Refresh Rates" at bounding box center [748, 194] width 75 height 20
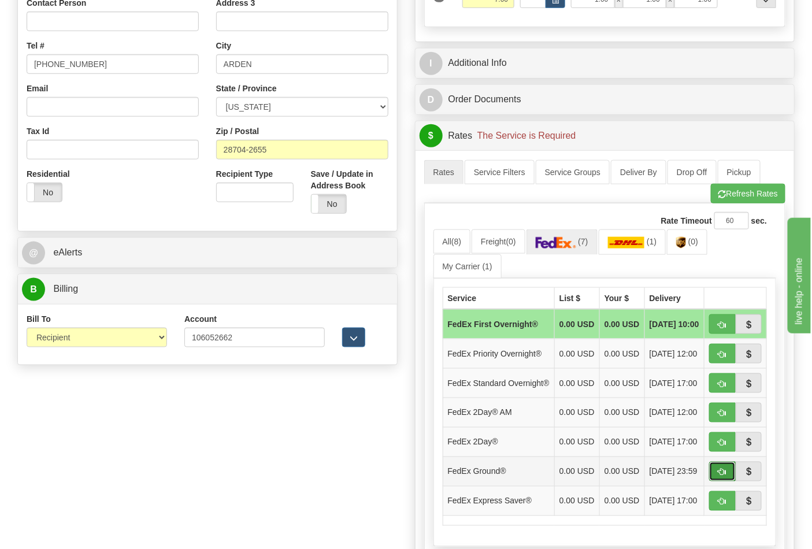
click at [718, 481] on button "button" at bounding box center [722, 472] width 27 height 20
type input "92"
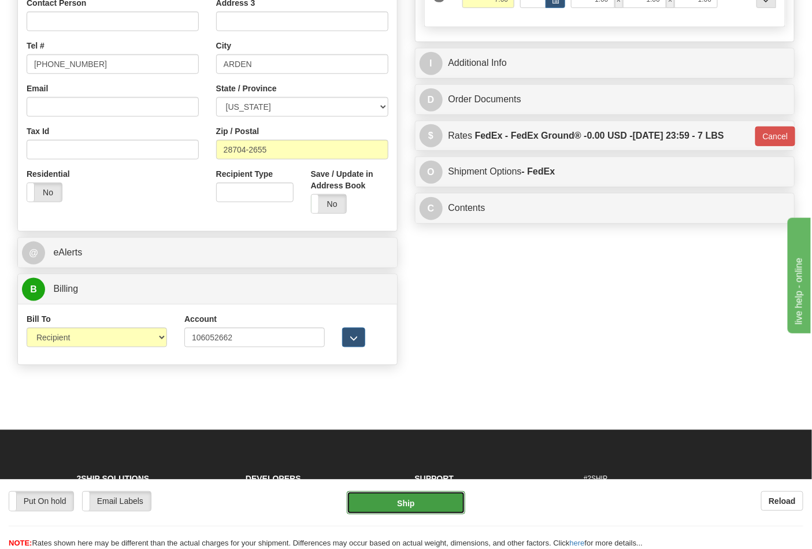
click at [431, 494] on button "Ship" at bounding box center [406, 502] width 118 height 23
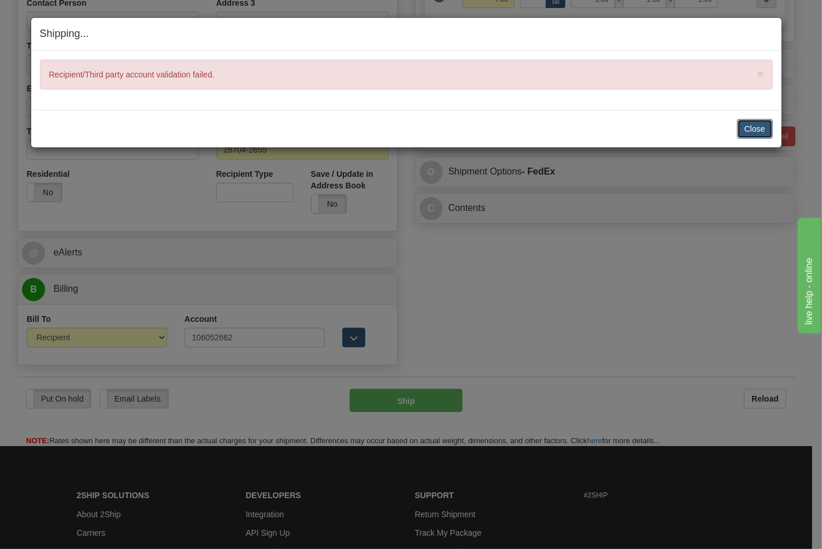
click at [766, 135] on button "Close" at bounding box center [755, 129] width 36 height 20
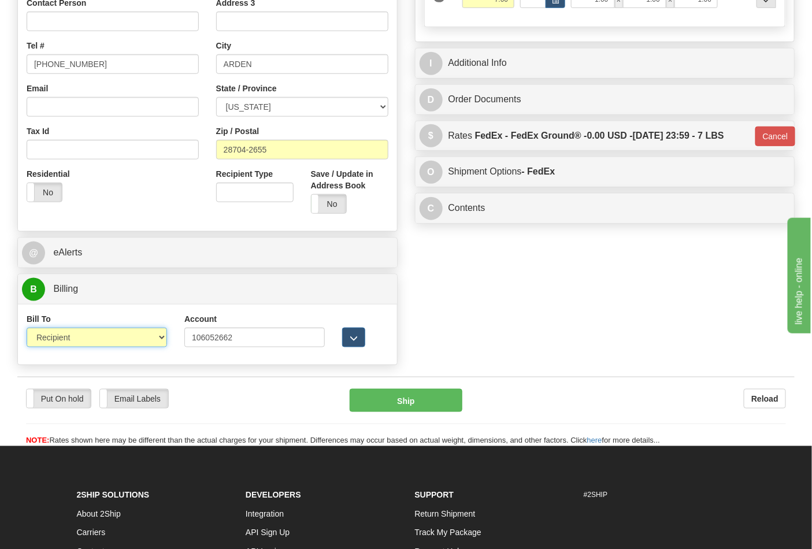
click at [152, 340] on select "Sender Recipient Third Party Collect" at bounding box center [97, 338] width 140 height 20
select select "4"
click at [27, 329] on select "Sender Recipient Third Party Collect" at bounding box center [97, 338] width 140 height 20
type input "92"
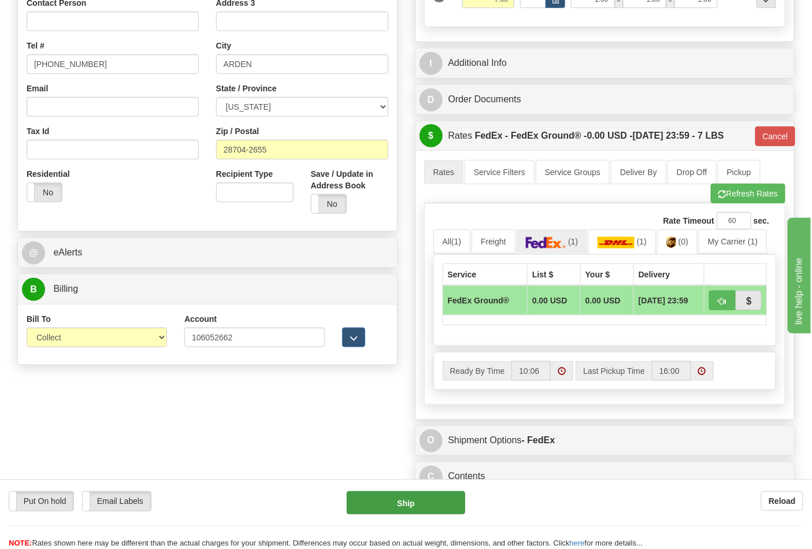
click at [408, 524] on div "Put On hold Put On hold Email Labels Email Labels Edit Reload Ship" at bounding box center [406, 520] width 812 height 58
click at [422, 499] on button "Ship" at bounding box center [406, 502] width 118 height 23
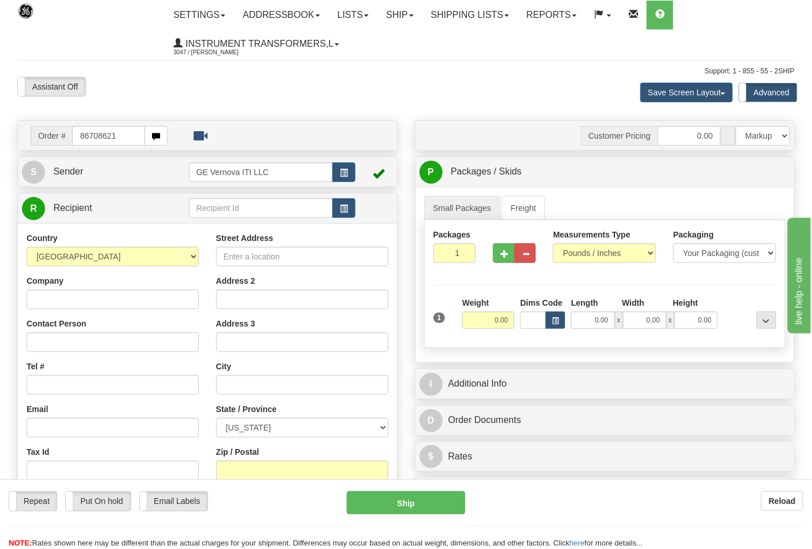
type input "86708621"
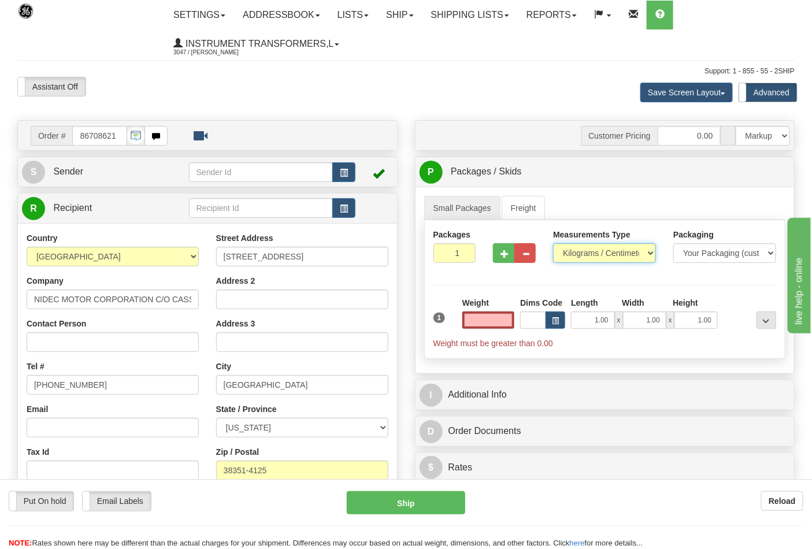
type input "0.00"
click at [627, 256] on select "Pounds / Inches Kilograms / Centimeters" at bounding box center [604, 253] width 103 height 20
select select "0"
click at [553, 244] on select "Pounds / Inches Kilograms / Centimeters" at bounding box center [604, 253] width 103 height 20
click at [488, 321] on input "0.00" at bounding box center [488, 319] width 53 height 17
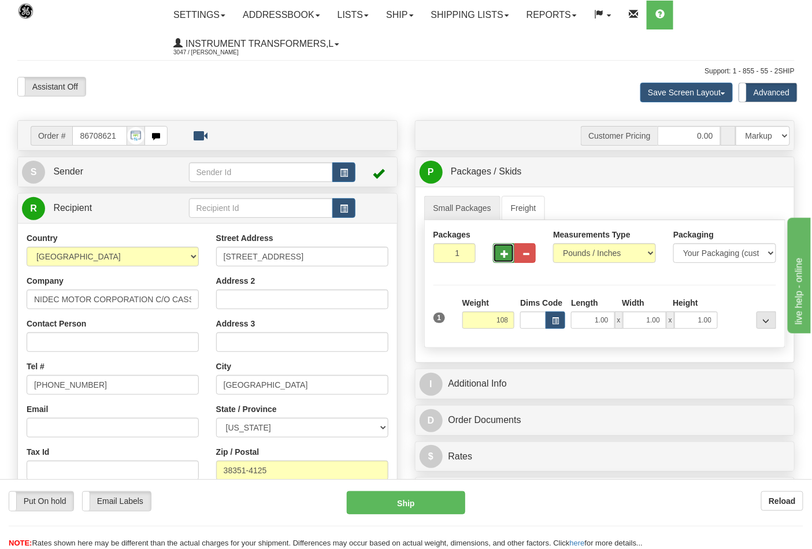
type input "108.00"
click at [503, 250] on span "button" at bounding box center [504, 254] width 8 height 8
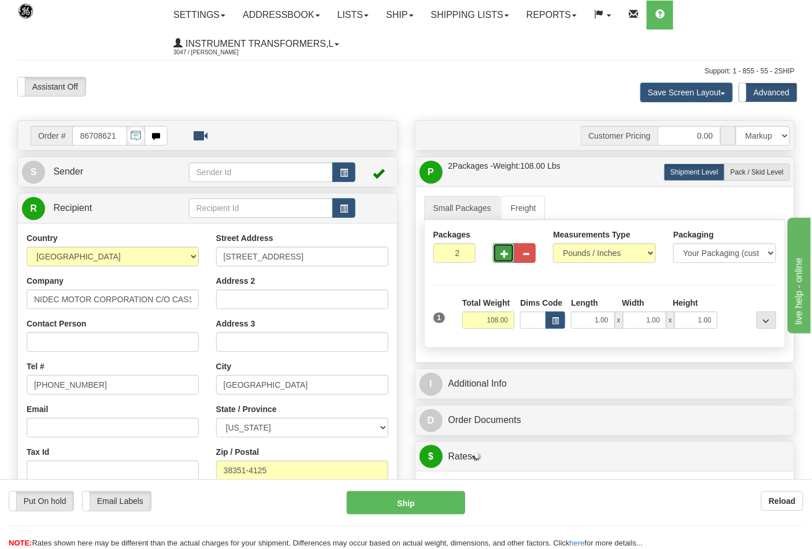
click at [503, 250] on span "button" at bounding box center [504, 254] width 8 height 8
type input "4"
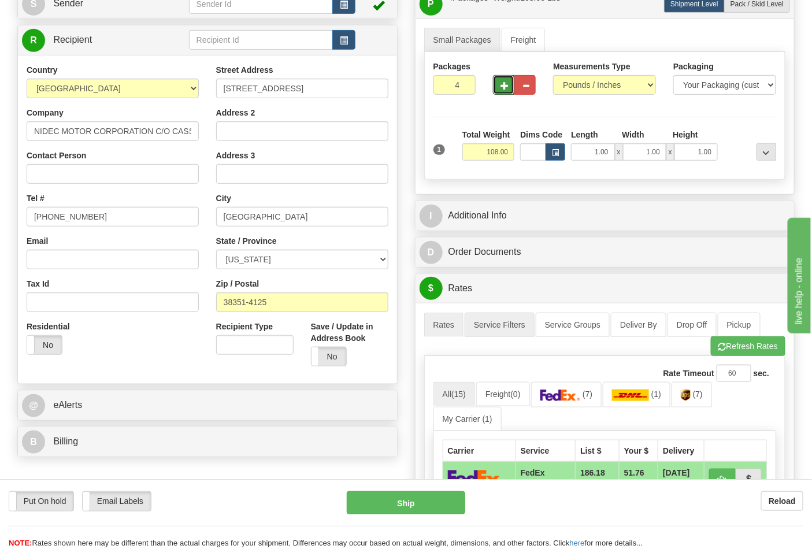
scroll to position [321, 0]
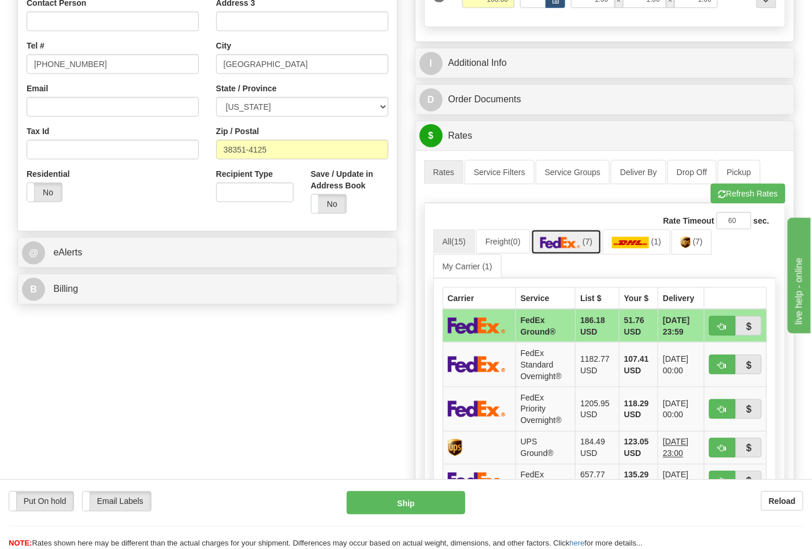
click at [582, 235] on link "(7)" at bounding box center [566, 241] width 71 height 25
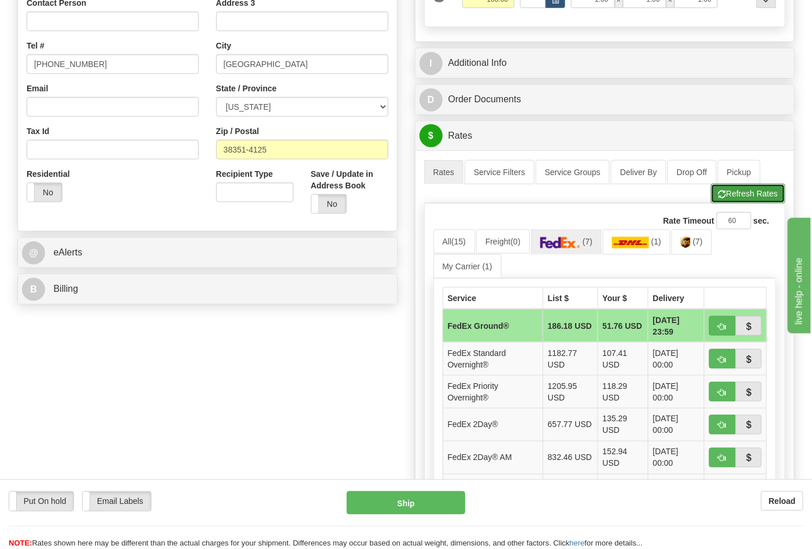
click at [747, 199] on button "Refresh Rates" at bounding box center [748, 194] width 75 height 20
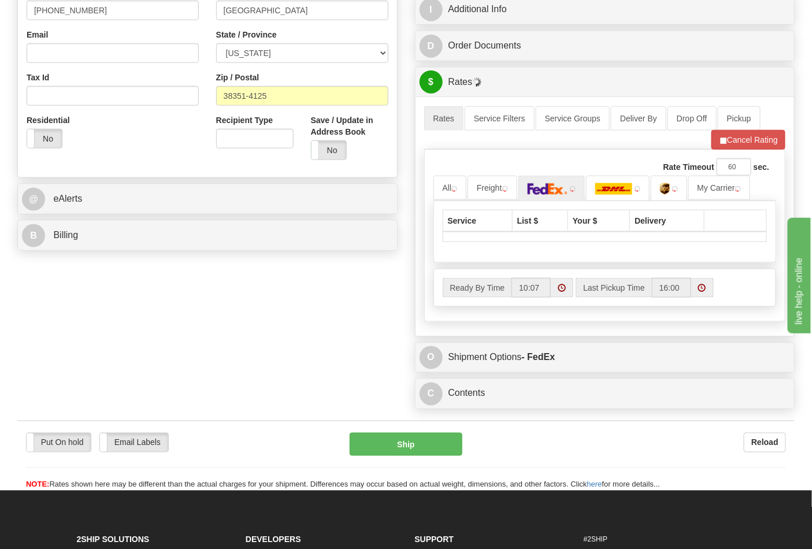
scroll to position [449, 0]
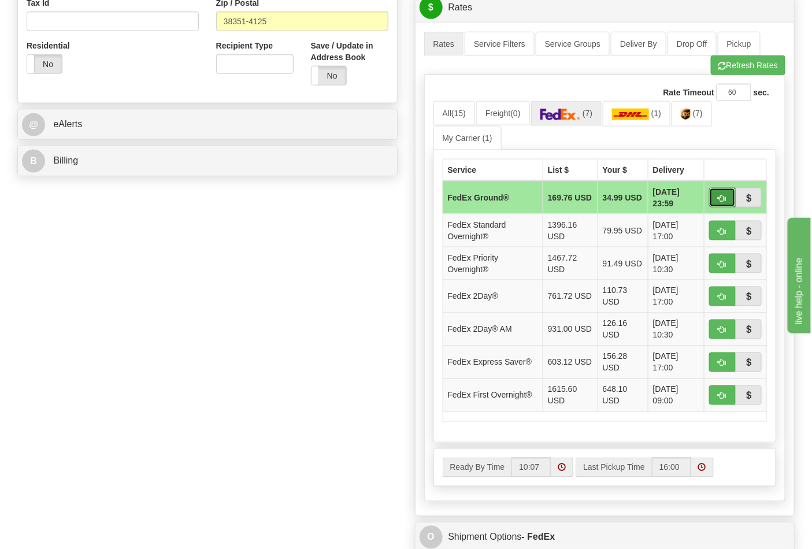
click at [718, 201] on span "button" at bounding box center [722, 199] width 8 height 8
type input "92"
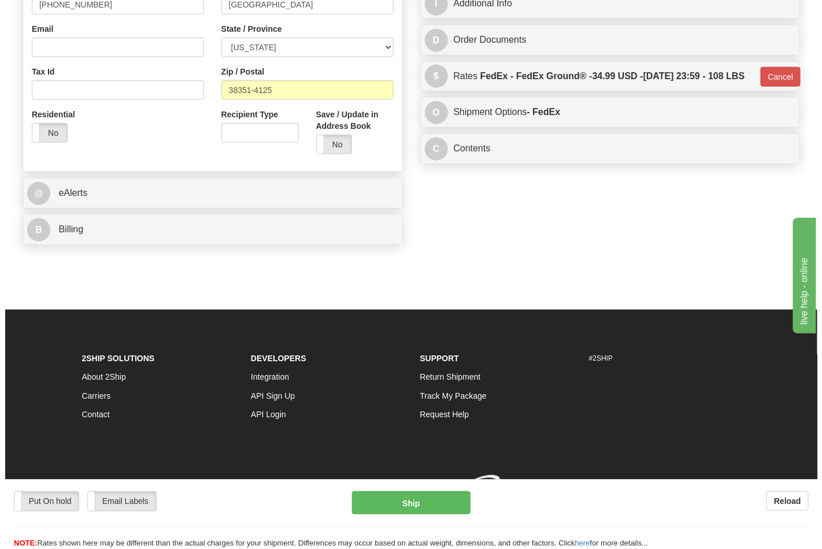
scroll to position [399, 0]
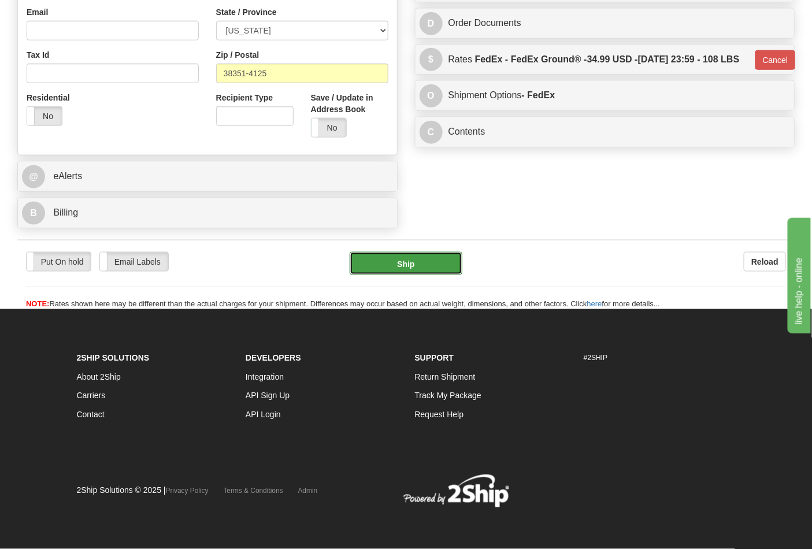
click at [447, 273] on button "Ship" at bounding box center [406, 263] width 112 height 23
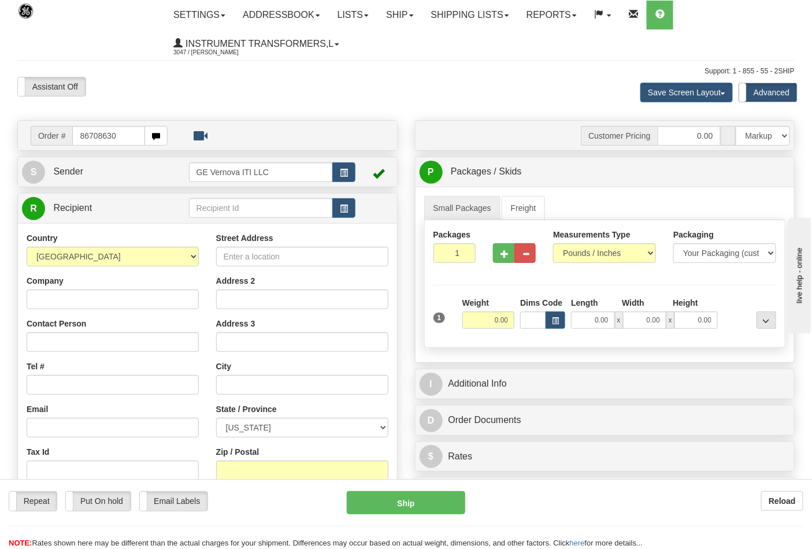
type input "86708630"
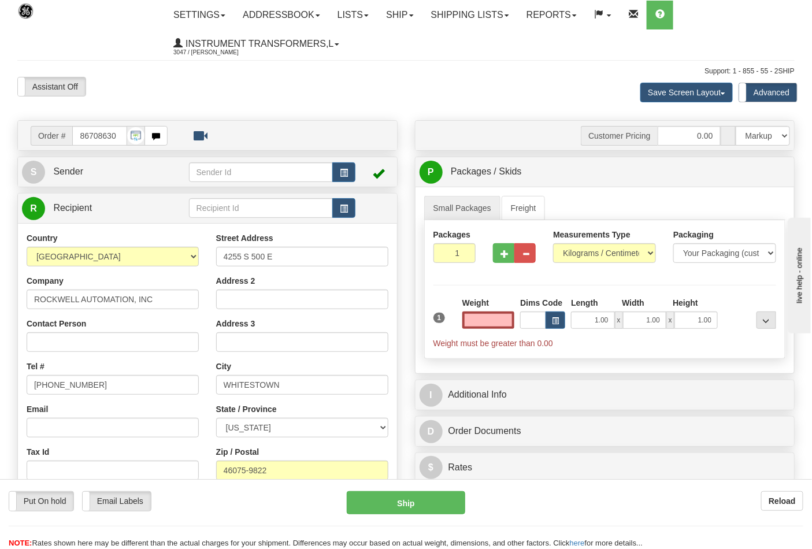
type input "0.00"
drag, startPoint x: 573, startPoint y: 243, endPoint x: 573, endPoint y: 258, distance: 14.5
click at [573, 243] on div "Measurements Type Pounds / Inches Kilograms / Centimeters" at bounding box center [604, 246] width 103 height 34
click at [573, 257] on select "Pounds / Inches Kilograms / Centimeters" at bounding box center [604, 253] width 103 height 20
select select "0"
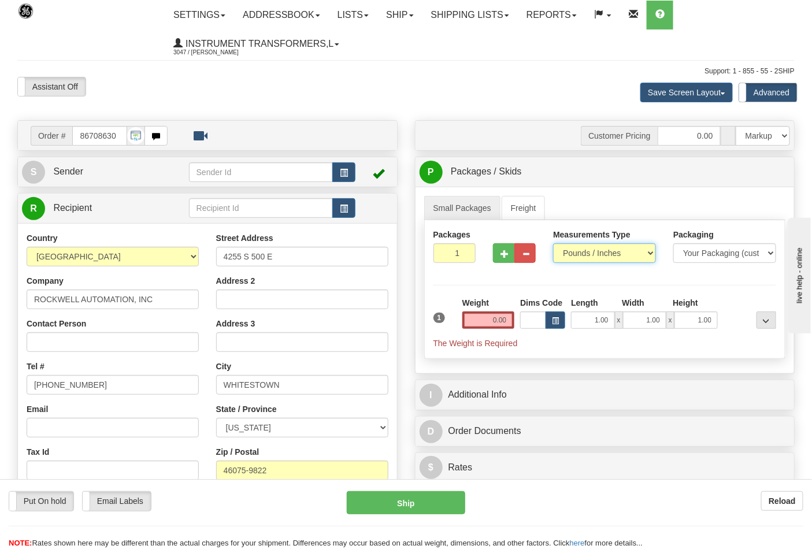
click at [553, 244] on select "Pounds / Inches Kilograms / Centimeters" at bounding box center [604, 253] width 103 height 20
click at [477, 315] on input "0.00" at bounding box center [488, 319] width 53 height 17
click button "Delete" at bounding box center [0, 0] width 0 height 0
type input "9.00"
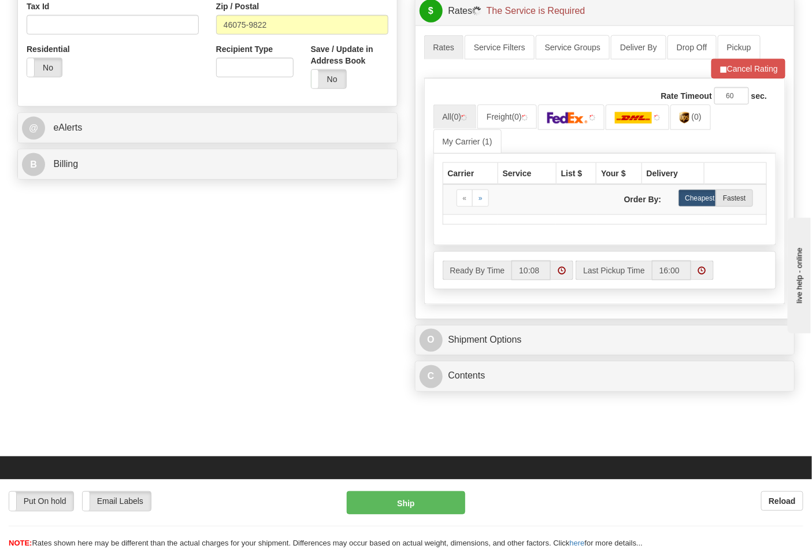
scroll to position [449, 0]
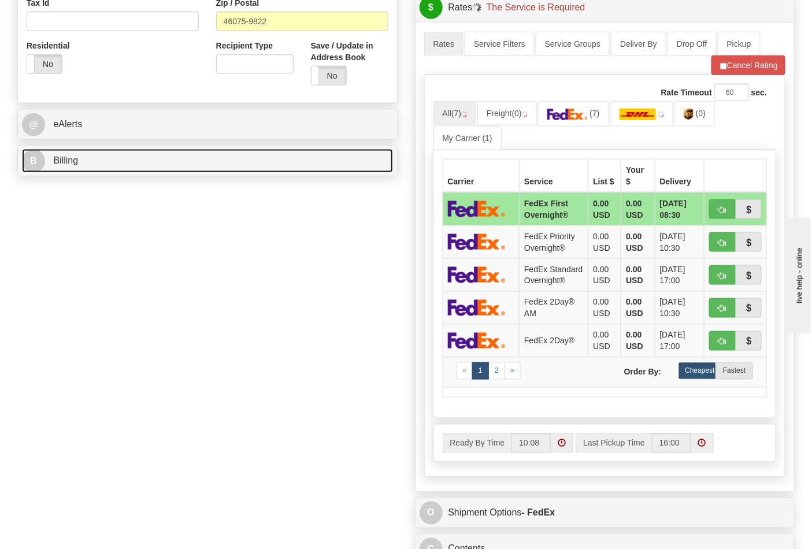
click at [316, 164] on link "B Billing" at bounding box center [207, 161] width 371 height 24
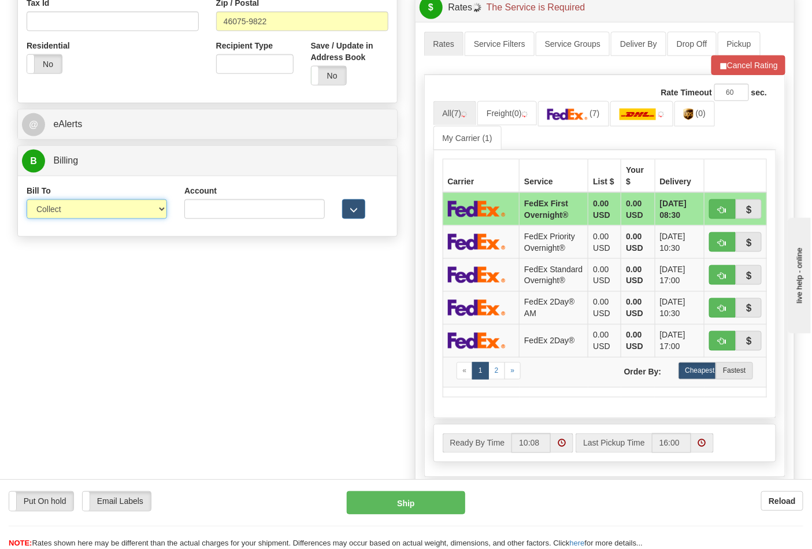
drag, startPoint x: 146, startPoint y: 206, endPoint x: 142, endPoint y: 215, distance: 10.3
click at [146, 206] on select "Sender Recipient Third Party Collect" at bounding box center [97, 209] width 140 height 20
select select "2"
click at [27, 201] on select "Sender Recipient Third Party Collect" at bounding box center [97, 209] width 140 height 20
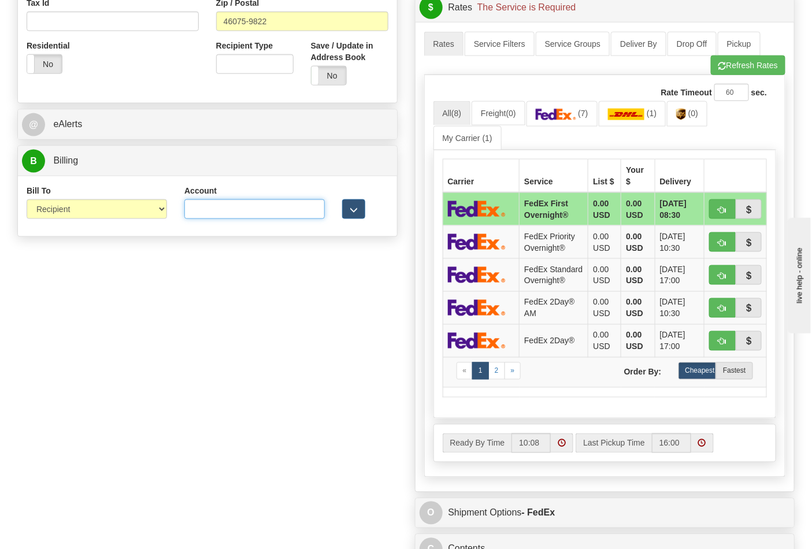
click at [267, 205] on input "Account" at bounding box center [254, 209] width 140 height 20
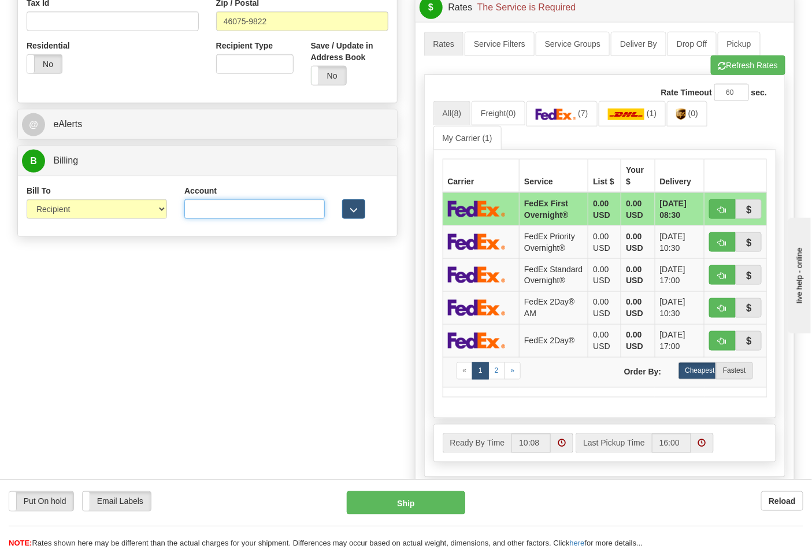
paste input "587102"
type input "587102"
click at [693, 112] on span "(0)" at bounding box center [693, 113] width 10 height 9
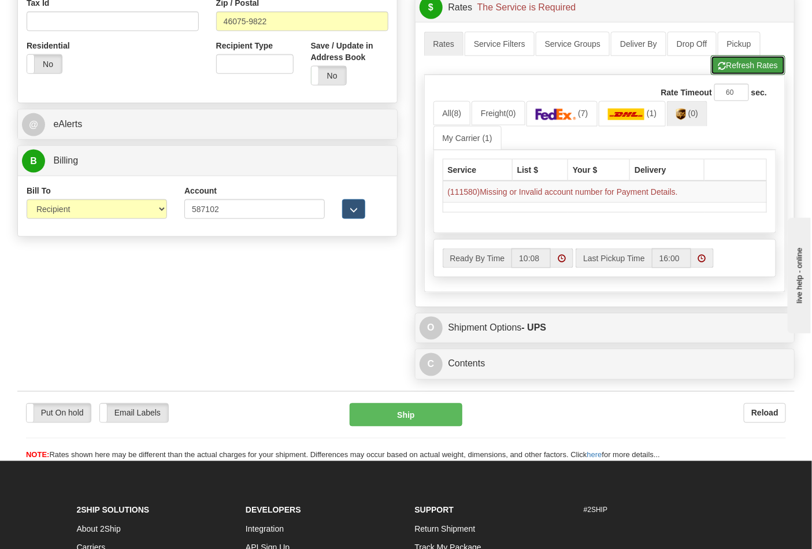
click at [760, 73] on button "Refresh Rates" at bounding box center [748, 65] width 75 height 20
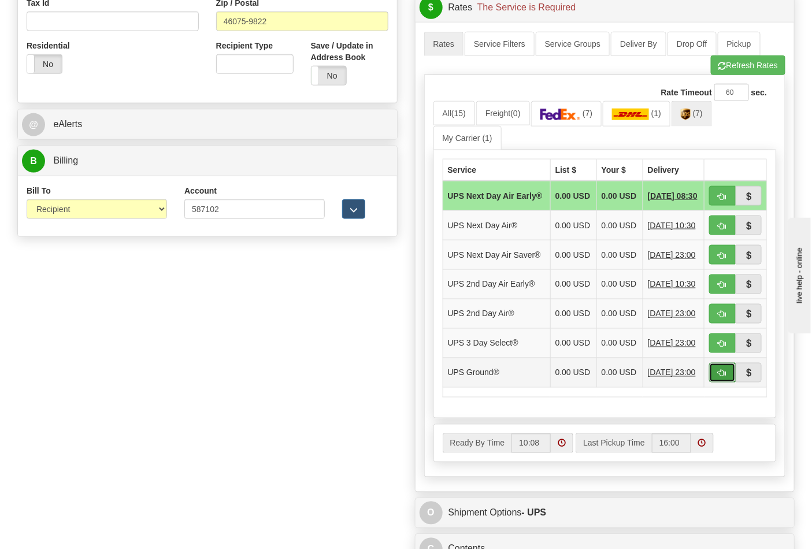
click at [721, 377] on span "button" at bounding box center [722, 374] width 8 height 8
type input "03"
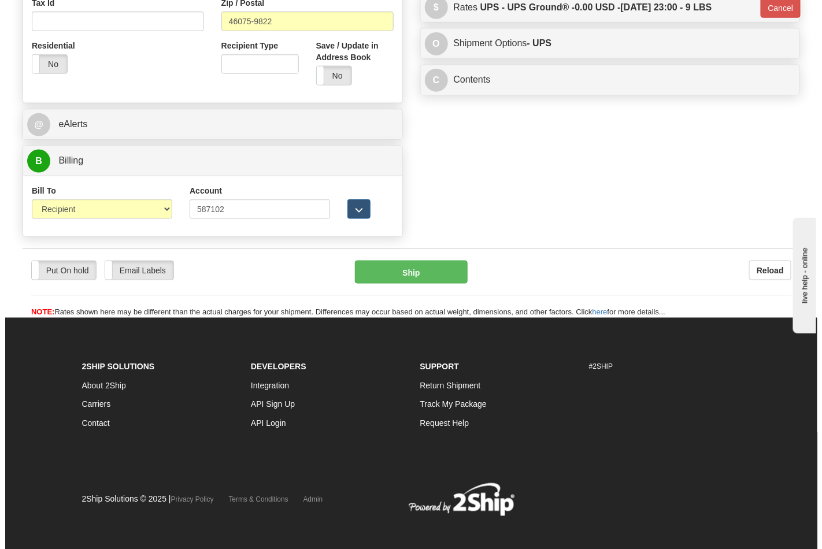
scroll to position [443, 0]
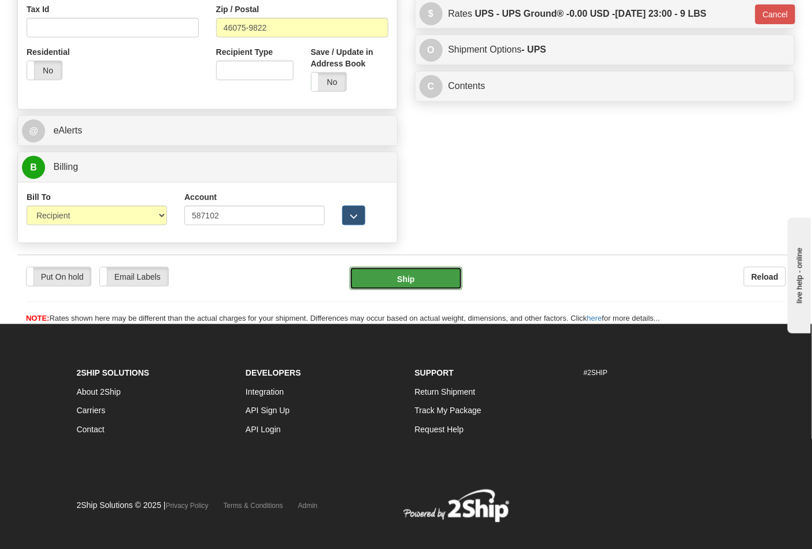
click at [420, 282] on button "Ship" at bounding box center [406, 278] width 112 height 23
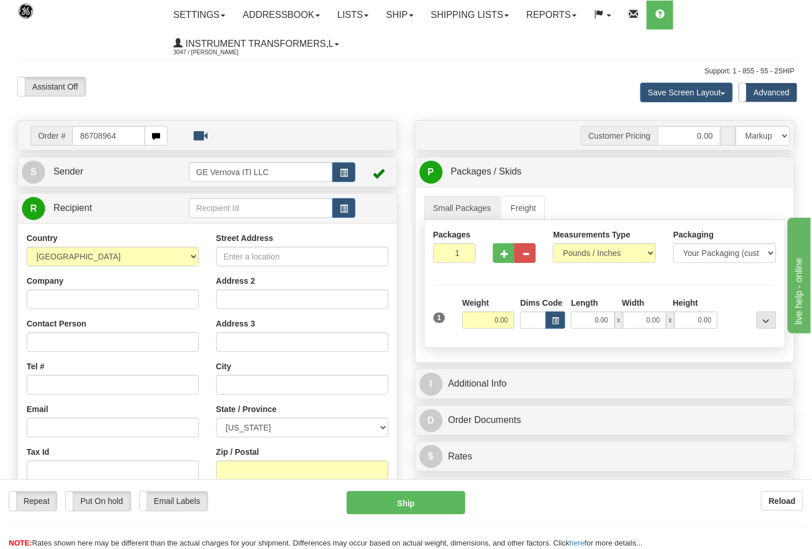
type input "86708964"
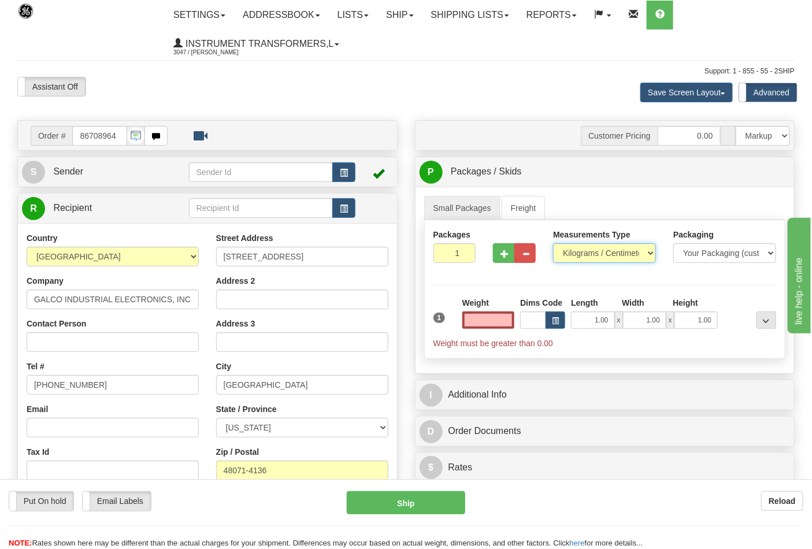
type input "0.00"
click at [636, 250] on select "Pounds / Inches Kilograms / Centimeters" at bounding box center [604, 253] width 103 height 20
select select "0"
click at [553, 244] on select "Pounds / Inches Kilograms / Centimeters" at bounding box center [604, 253] width 103 height 20
click at [487, 318] on input "0.00" at bounding box center [488, 319] width 53 height 17
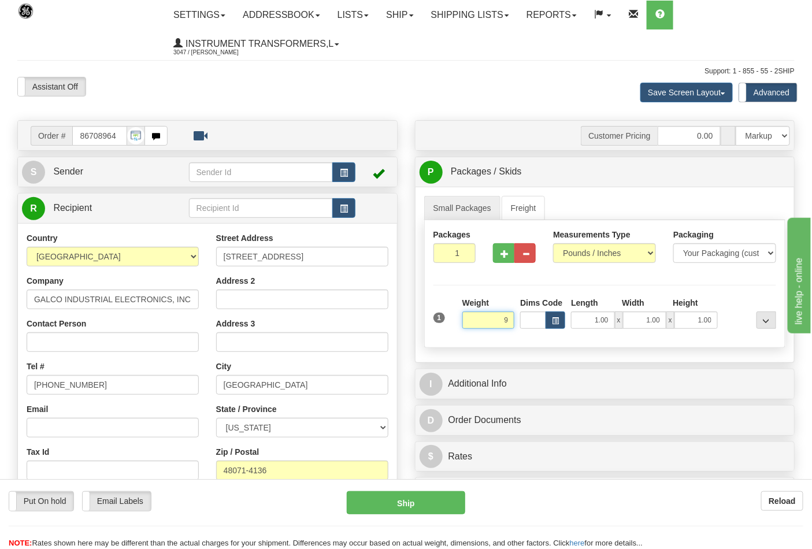
click button "Delete" at bounding box center [0, 0] width 0 height 0
type input "9.00"
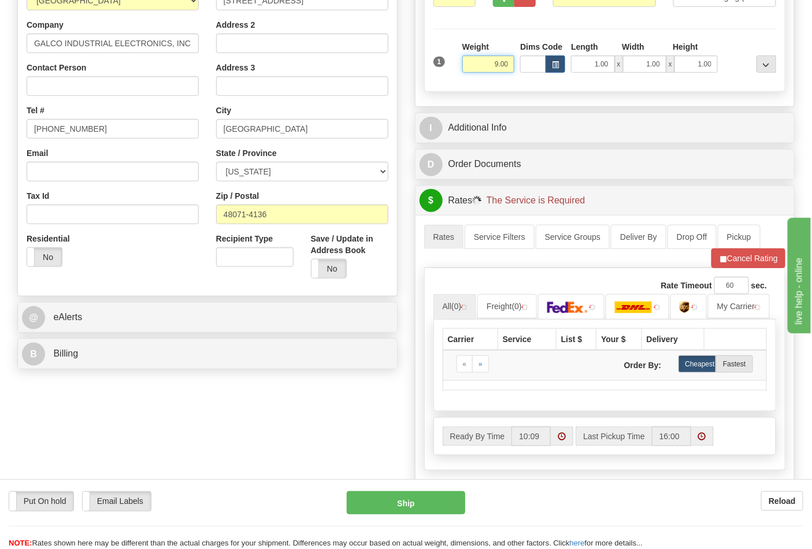
scroll to position [257, 0]
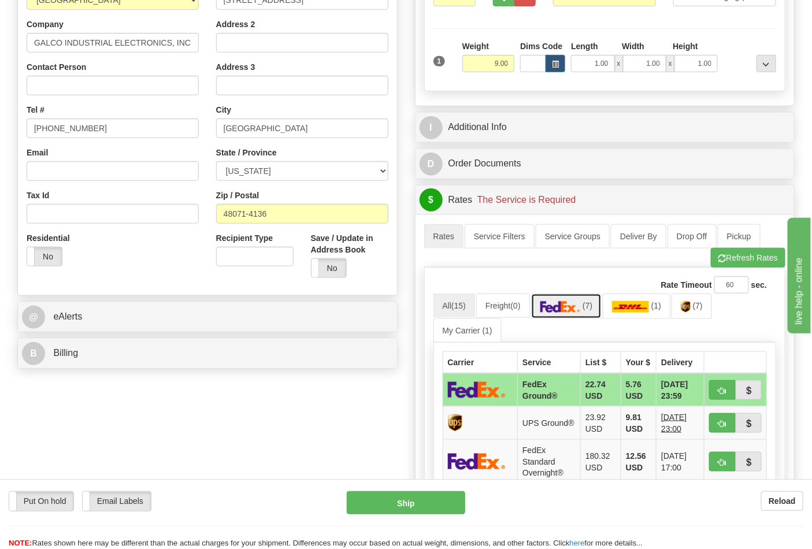
click at [589, 309] on span "(7)" at bounding box center [587, 305] width 10 height 9
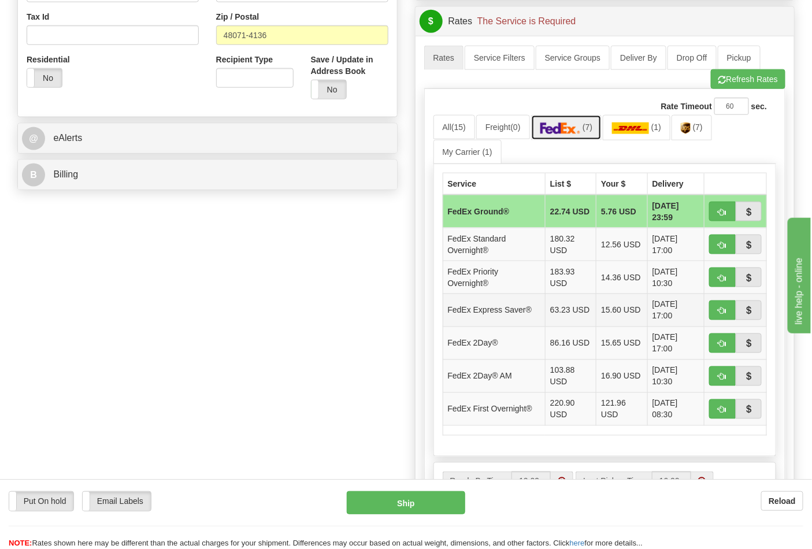
scroll to position [449, 0]
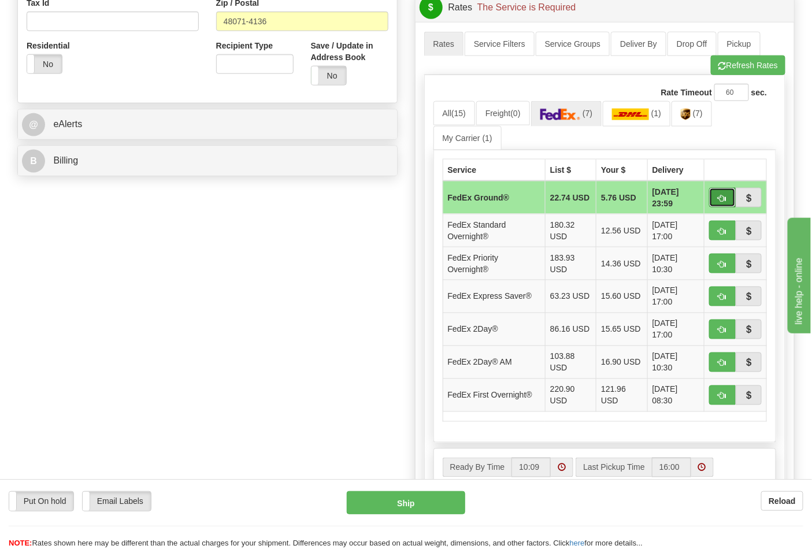
click at [726, 198] on span "button" at bounding box center [722, 199] width 8 height 8
type input "92"
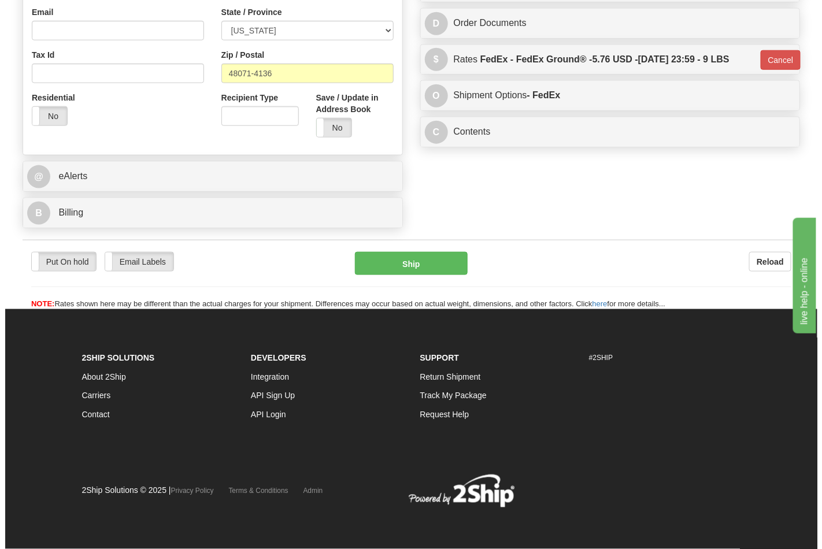
scroll to position [399, 0]
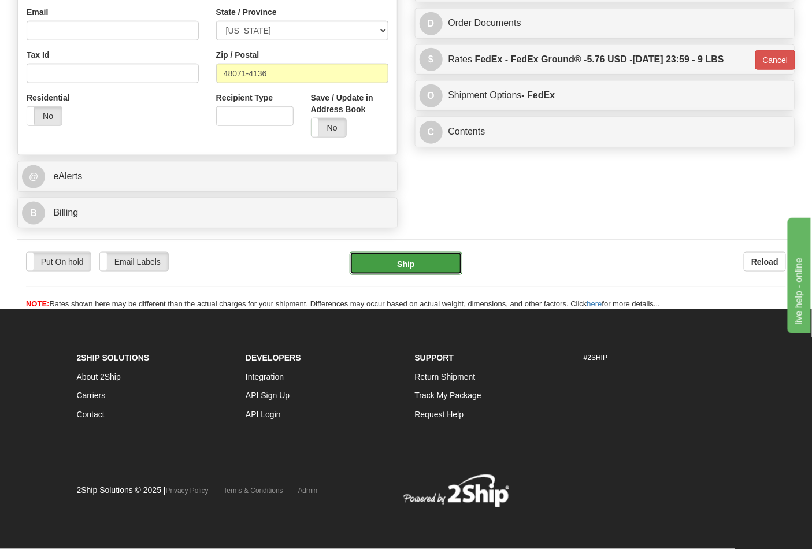
click at [447, 261] on button "Ship" at bounding box center [406, 263] width 112 height 23
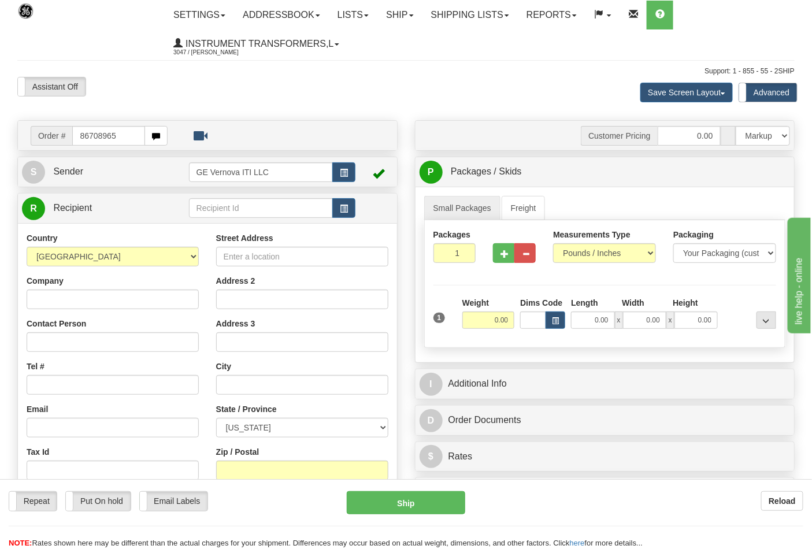
type input "86708965"
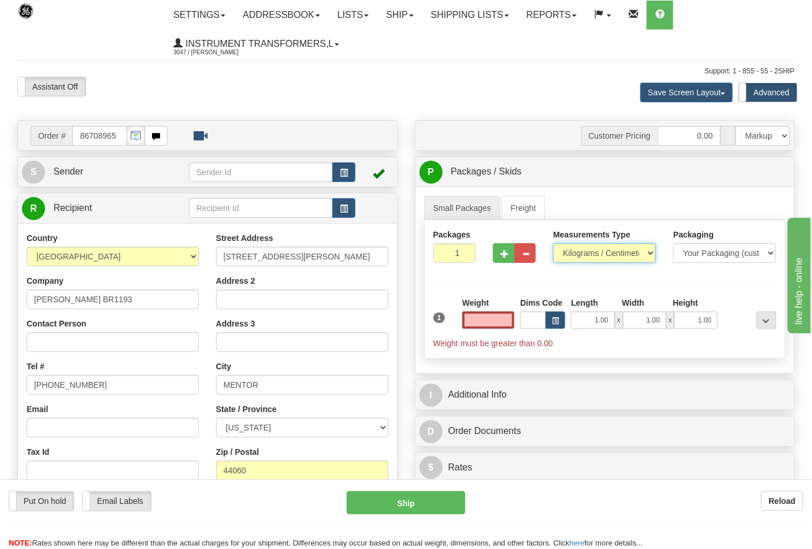
type input "0.00"
click at [601, 251] on select "Pounds / Inches Kilograms / Centimeters" at bounding box center [604, 253] width 103 height 20
select select "0"
click at [553, 244] on select "Pounds / Inches Kilograms / Centimeters" at bounding box center [604, 253] width 103 height 20
click at [500, 256] on button "button" at bounding box center [503, 253] width 21 height 20
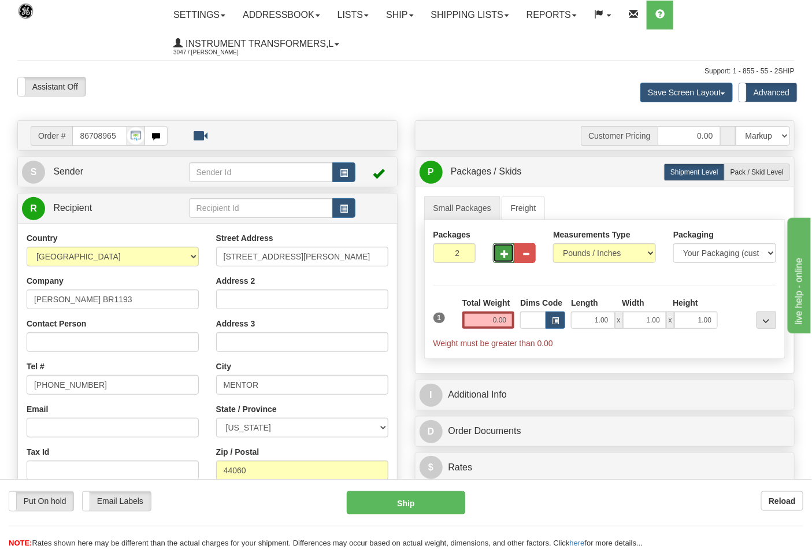
click at [500, 256] on button "button" at bounding box center [503, 253] width 21 height 20
type input "3"
click at [480, 314] on input "0.00" at bounding box center [488, 319] width 53 height 17
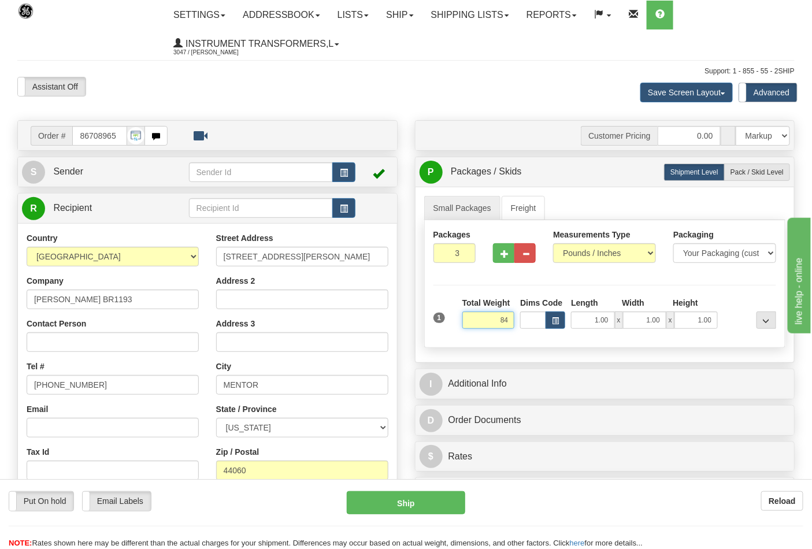
click button "Delete" at bounding box center [0, 0] width 0 height 0
type input "84.00"
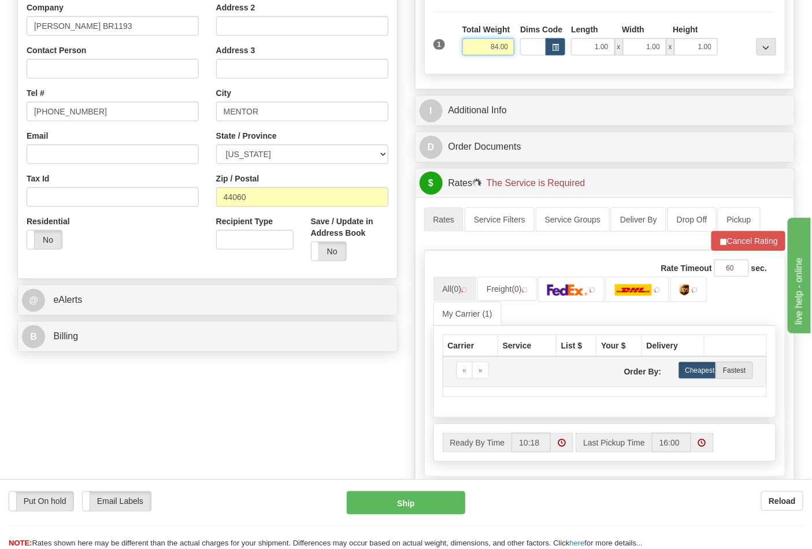
scroll to position [321, 0]
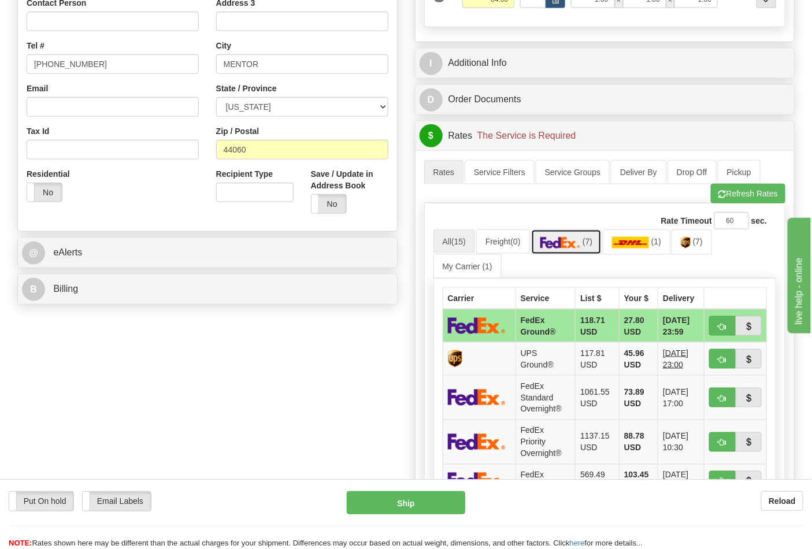
click at [581, 243] on img at bounding box center [560, 243] width 40 height 12
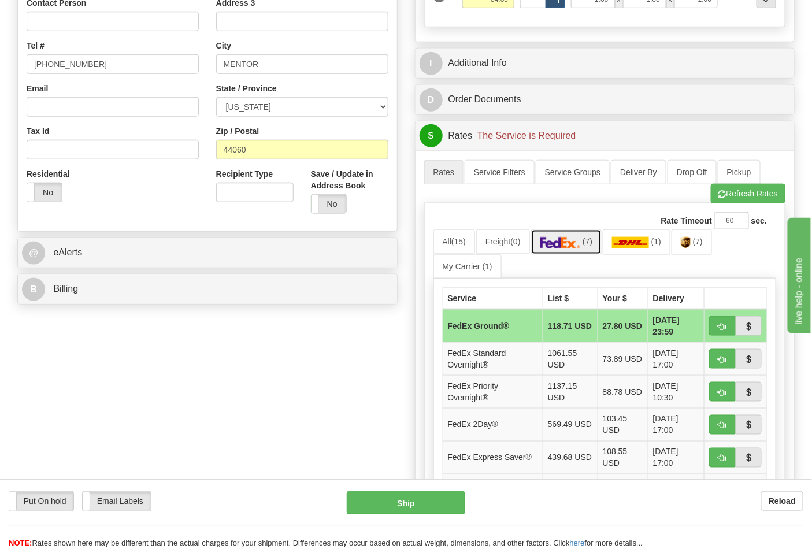
scroll to position [385, 0]
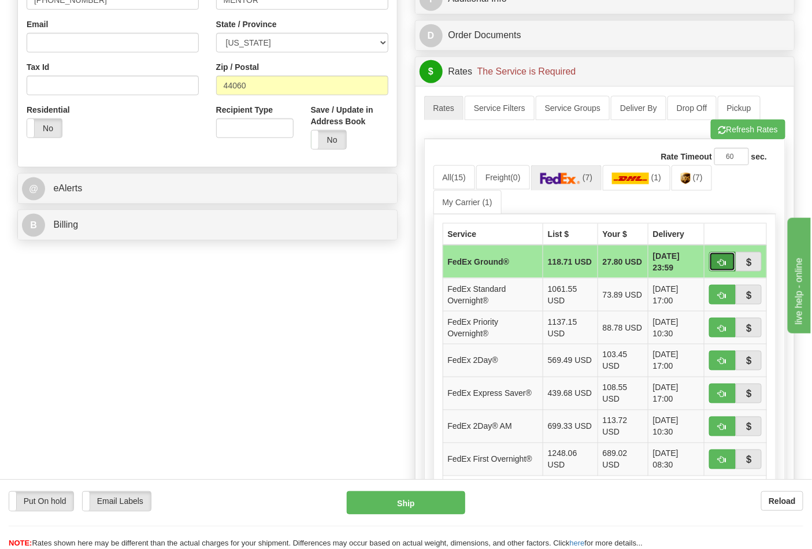
click at [718, 263] on span "button" at bounding box center [722, 263] width 8 height 8
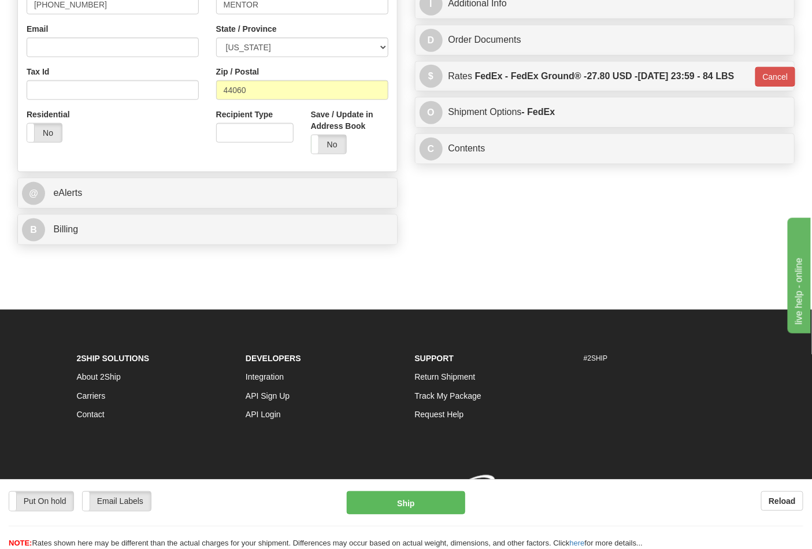
type input "92"
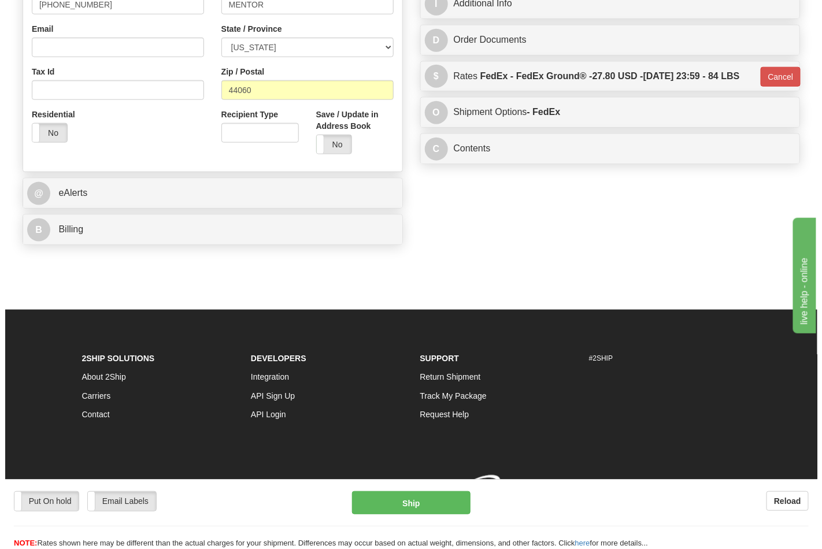
scroll to position [382, 0]
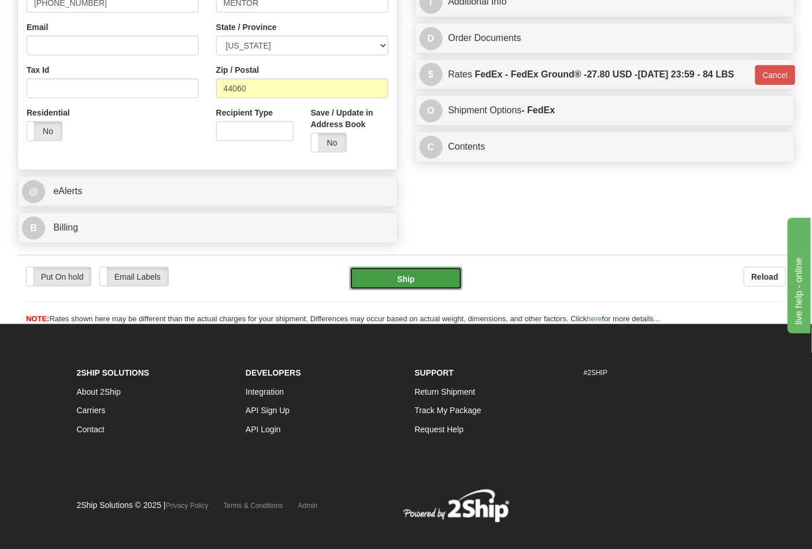
click at [404, 278] on button "Ship" at bounding box center [406, 278] width 112 height 23
